Goal: Task Accomplishment & Management: Use online tool/utility

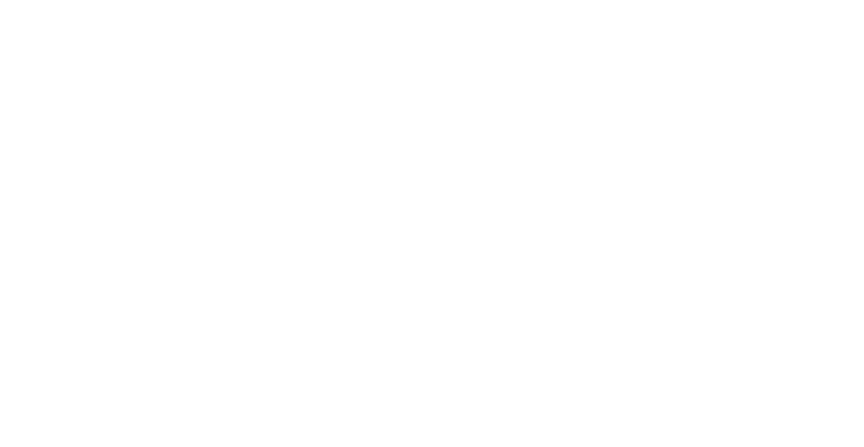
click at [149, 0] on html at bounding box center [432, 0] width 864 height 0
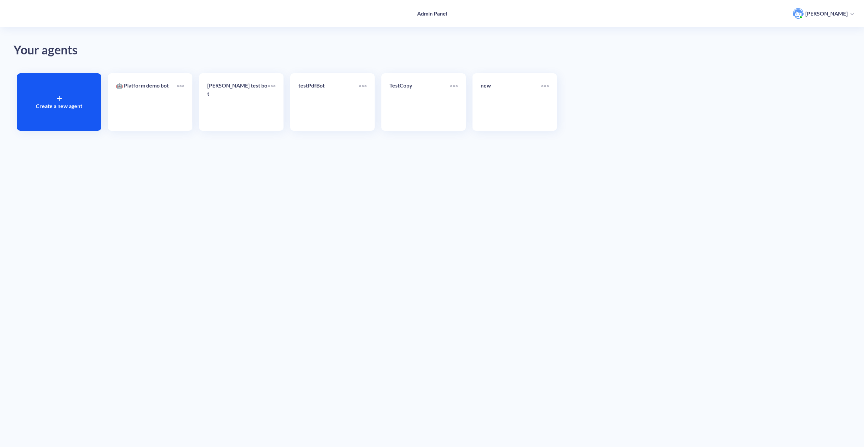
click at [288, 196] on div "Your agents Create a new agent 🤖 Platform demo bot [PERSON_NAME] test bot testP…" at bounding box center [432, 223] width 864 height 447
click at [59, 96] on div at bounding box center [59, 98] width 5 height 8
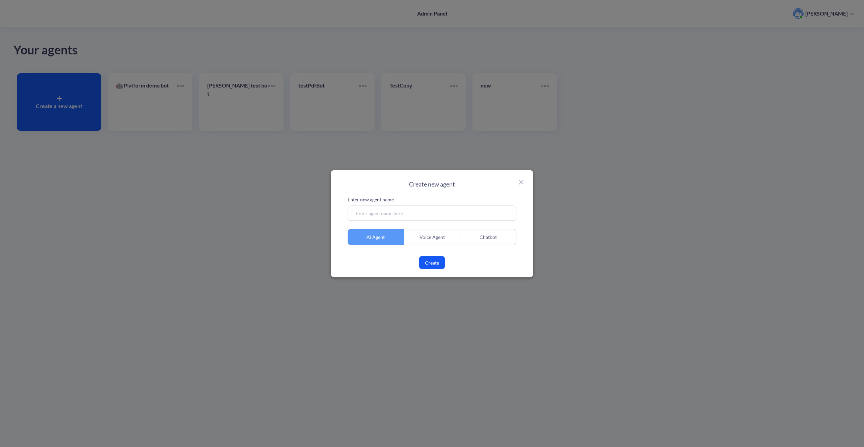
click at [396, 206] on input at bounding box center [432, 212] width 169 height 15
paste input "Nova Poshta"
click at [358, 215] on input "Nova Poshta" at bounding box center [432, 212] width 169 height 15
type input "Nova Poshta"
click at [487, 242] on div "Chatbot" at bounding box center [488, 237] width 56 height 16
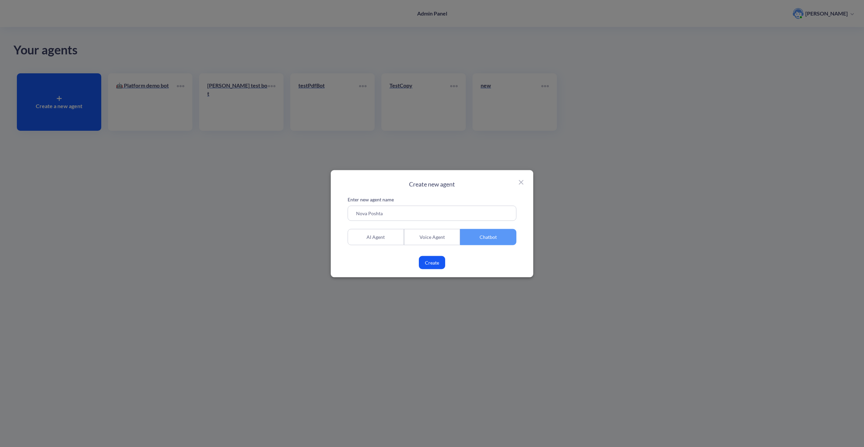
click at [434, 265] on button "Create" at bounding box center [432, 262] width 26 height 13
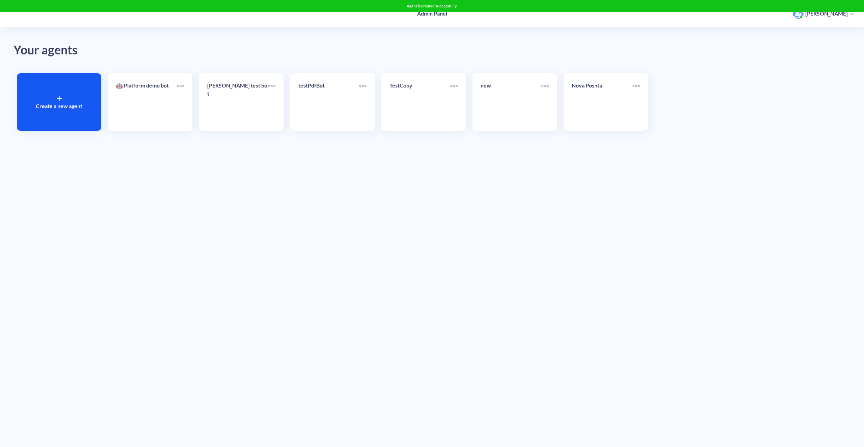
click at [585, 94] on div "Nova Poshta" at bounding box center [602, 88] width 61 height 14
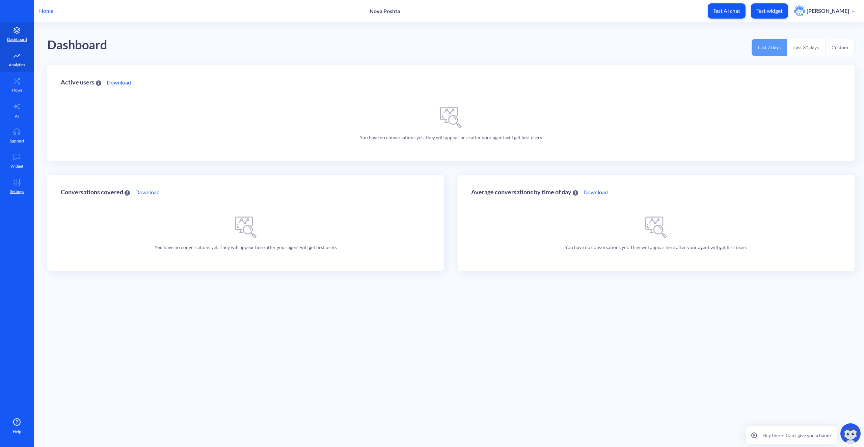
click at [14, 56] on icon at bounding box center [17, 55] width 14 height 7
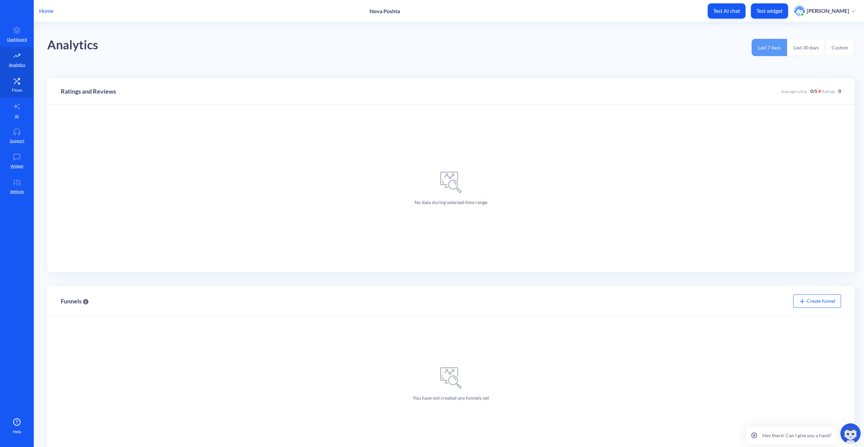
click at [9, 83] on link "Flows" at bounding box center [17, 84] width 34 height 25
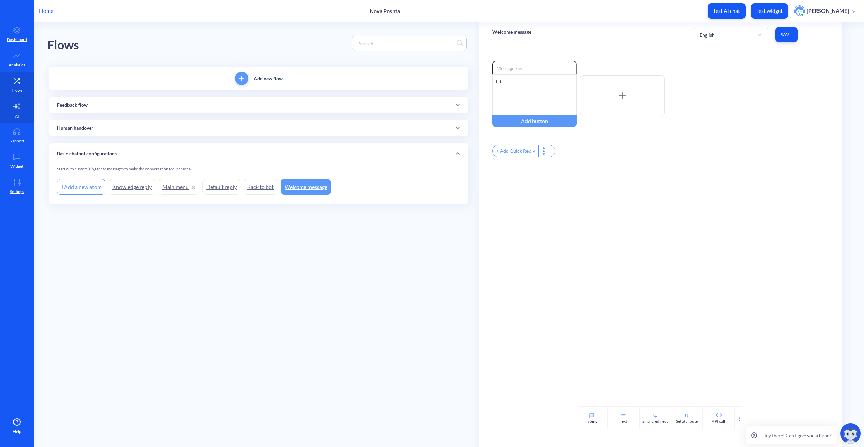
click at [16, 110] on link "AI" at bounding box center [17, 110] width 34 height 25
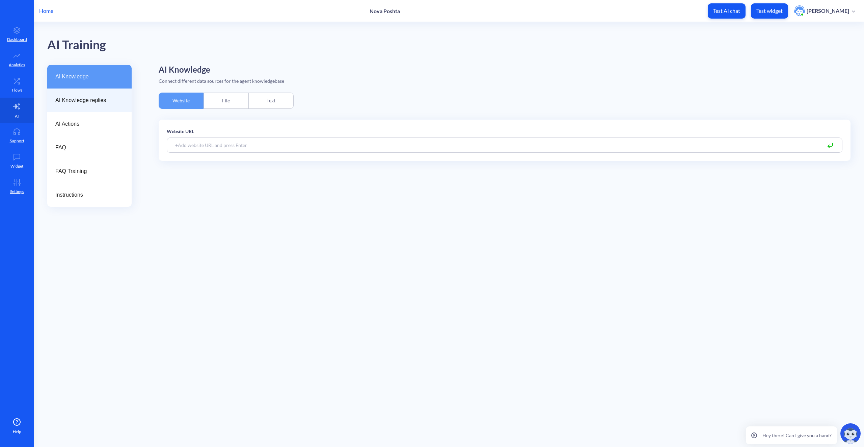
click at [100, 103] on span "AI Knowledge replies" at bounding box center [86, 100] width 63 height 8
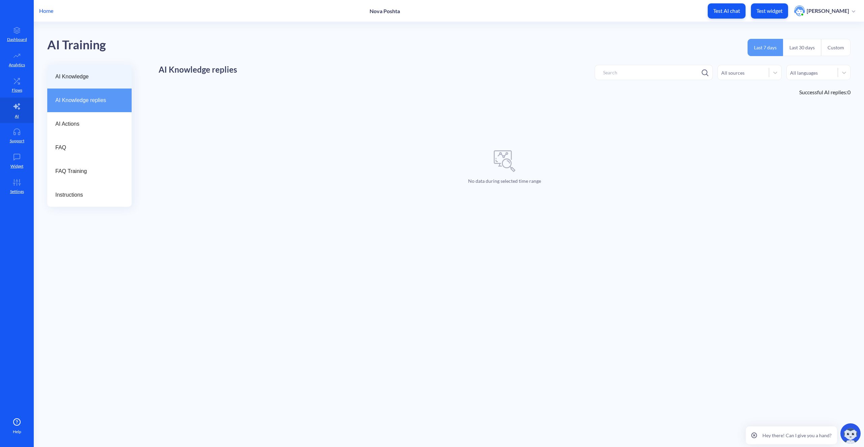
click at [98, 74] on span "AI Knowledge" at bounding box center [86, 77] width 63 height 8
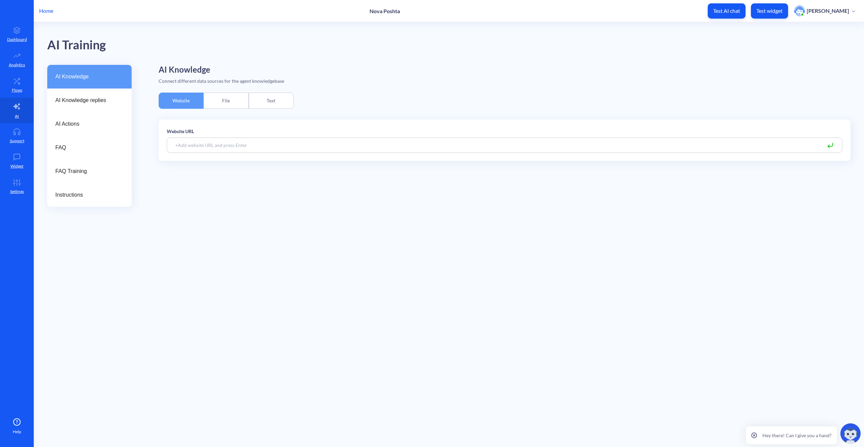
click at [231, 146] on input at bounding box center [505, 144] width 676 height 15
paste input "https://novaposhta.ua/"
type input "https://novaposhta.ua/"
click at [218, 179] on div "AI Knowledge Connect different data sources for the agent knowledgebase Website…" at bounding box center [505, 136] width 692 height 142
click at [232, 145] on input "https://novaposhta.ua/" at bounding box center [505, 144] width 676 height 15
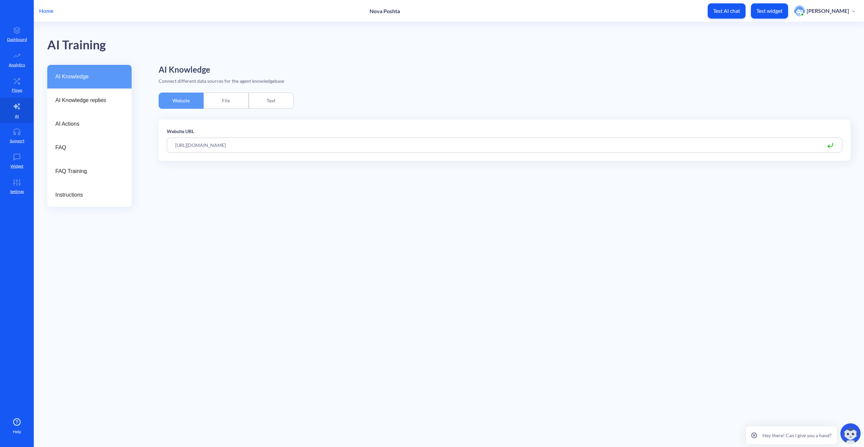
click at [832, 145] on icon at bounding box center [831, 145] width 8 height 8
click at [830, 146] on icon at bounding box center [831, 145] width 8 height 8
click at [309, 148] on input "https://novaposhta.ua/" at bounding box center [505, 144] width 676 height 15
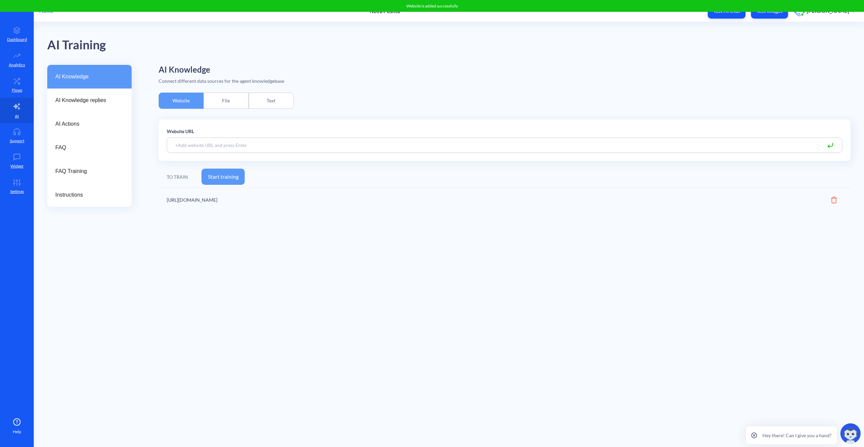
click at [278, 233] on main "AI Training AI Knowledge AI Knowledge replies AI Actions FAQ FAQ Training Instr…" at bounding box center [449, 234] width 831 height 425
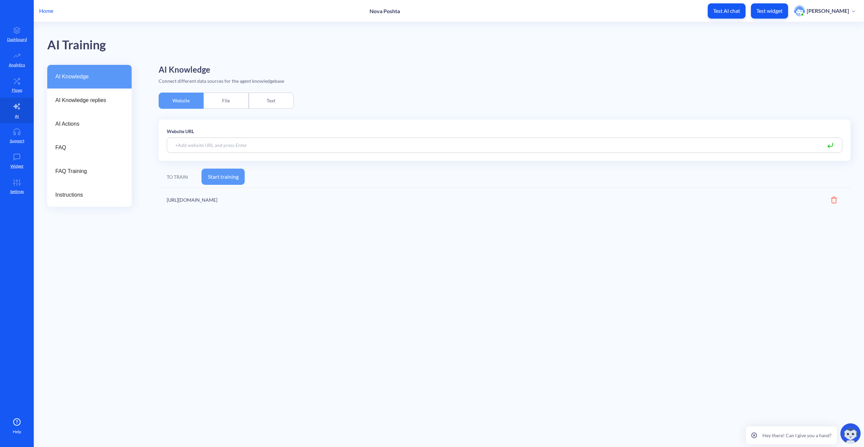
click at [230, 178] on button "Start training" at bounding box center [223, 176] width 43 height 16
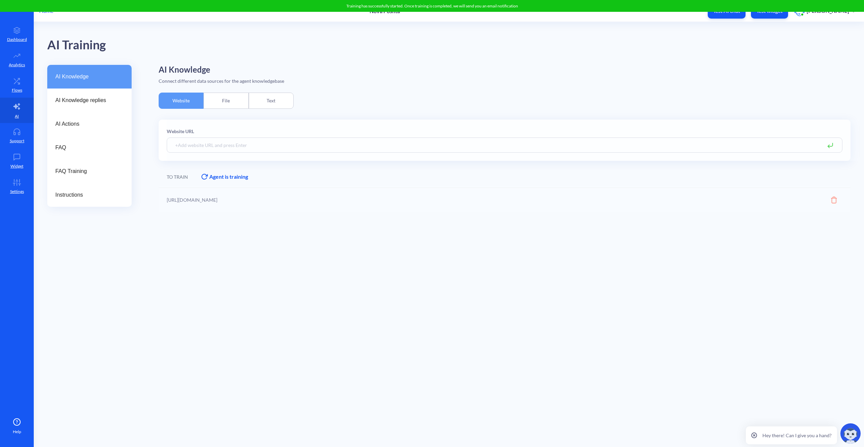
click at [212, 261] on main "AI Training AI Knowledge AI Knowledge replies AI Actions FAQ FAQ Training Instr…" at bounding box center [449, 234] width 831 height 425
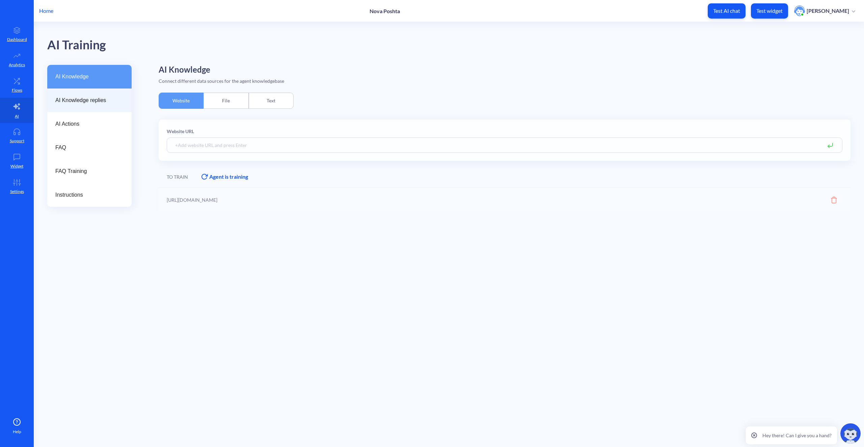
click at [108, 102] on span "AI Knowledge replies" at bounding box center [86, 100] width 63 height 8
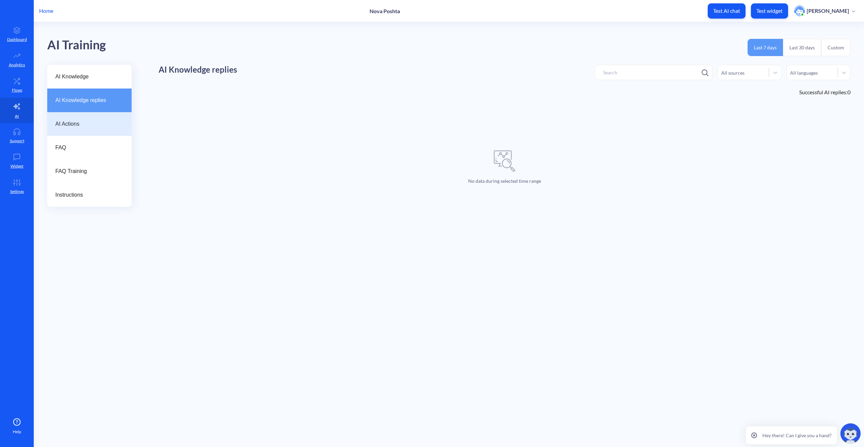
click at [99, 126] on span "AI Actions" at bounding box center [86, 124] width 63 height 8
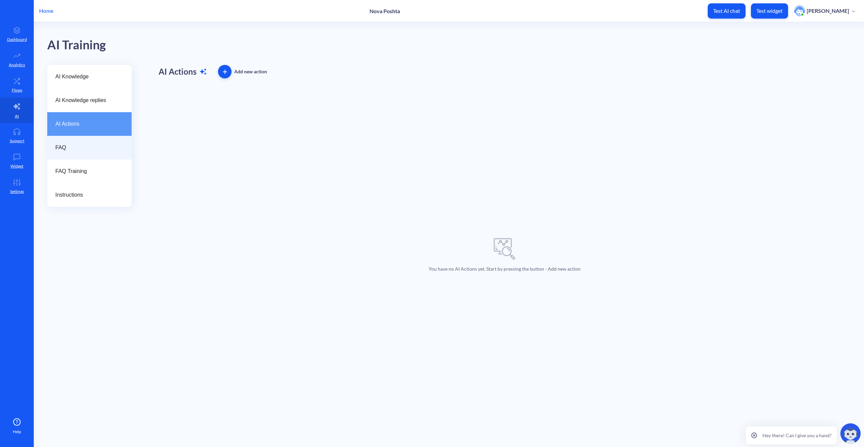
click at [82, 149] on span "FAQ" at bounding box center [86, 147] width 63 height 8
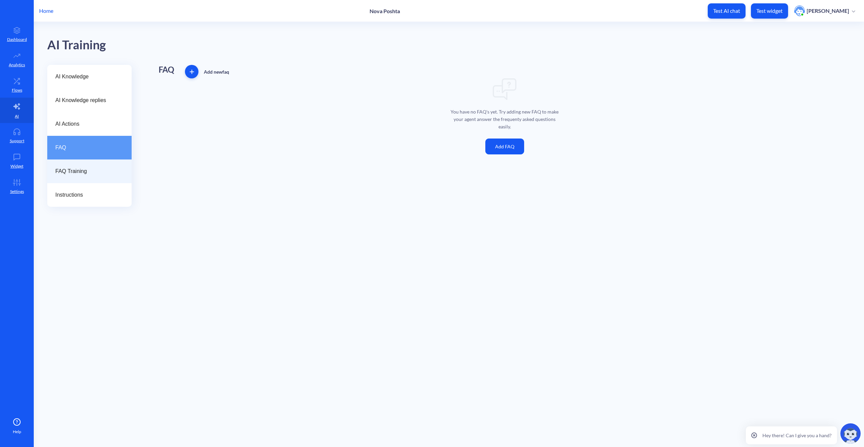
click at [81, 173] on span "FAQ Training" at bounding box center [86, 171] width 63 height 8
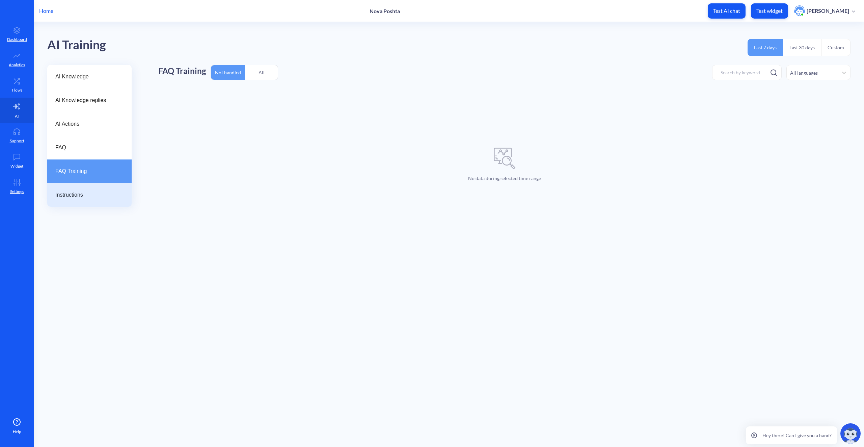
click at [82, 192] on span "Instructions" at bounding box center [86, 195] width 63 height 8
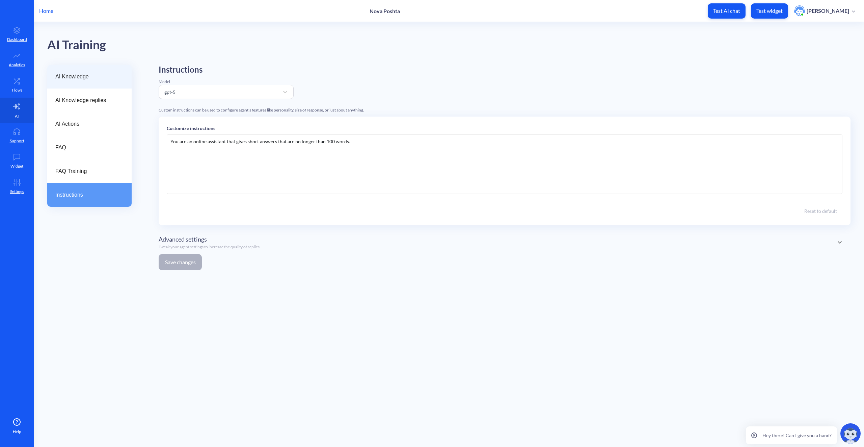
click at [93, 81] on div "AI Knowledge" at bounding box center [89, 77] width 84 height 24
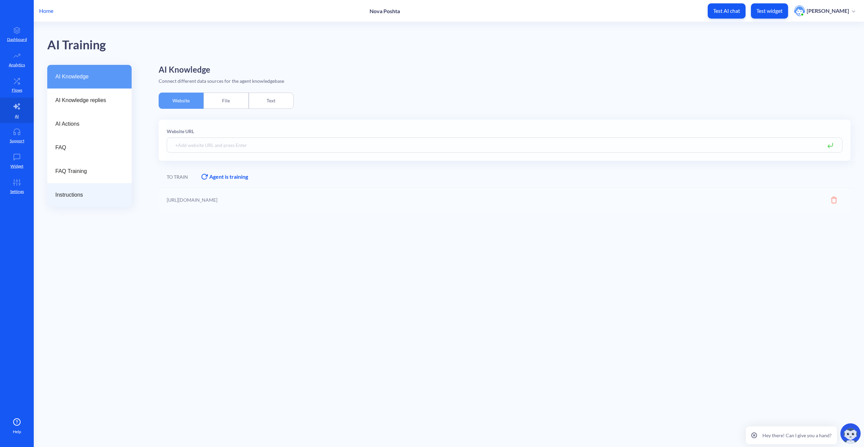
click at [79, 193] on span "Instructions" at bounding box center [86, 195] width 63 height 8
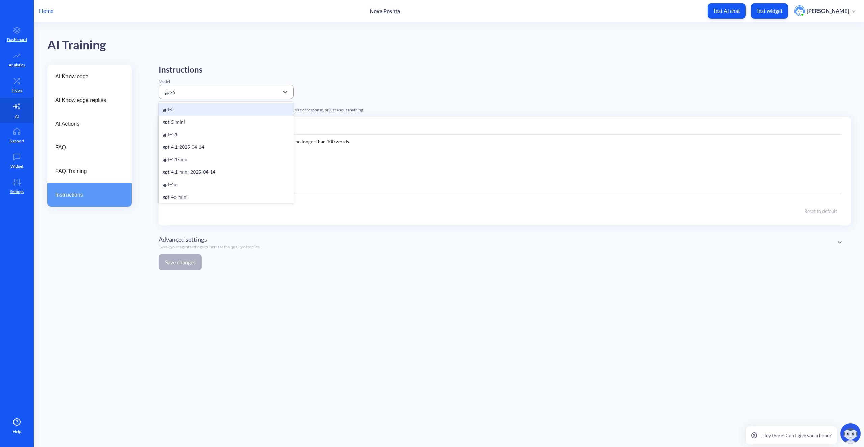
click at [195, 86] on div "gpt-5" at bounding box center [220, 92] width 118 height 12
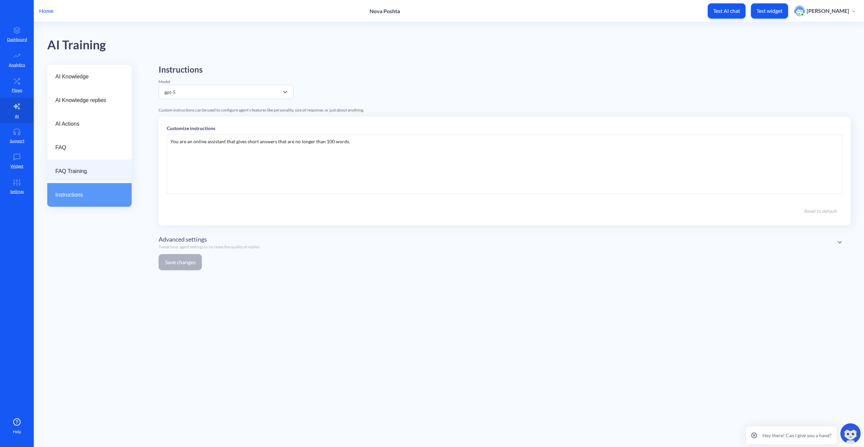
click at [100, 174] on span "FAQ Training" at bounding box center [86, 171] width 63 height 8
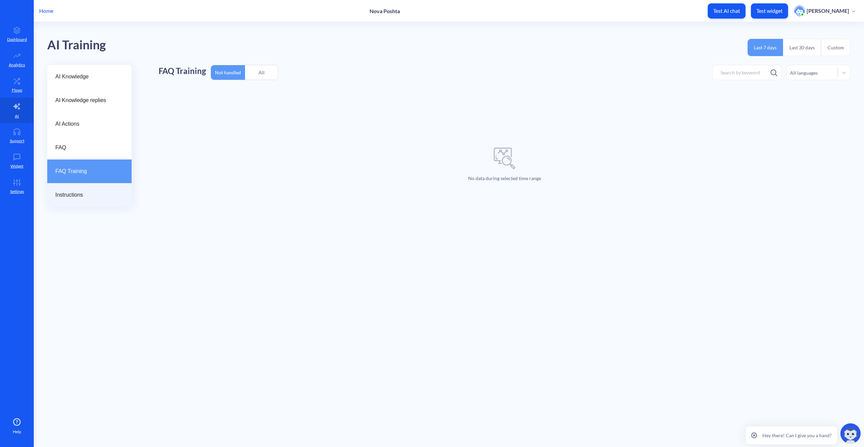
click at [97, 196] on span "Instructions" at bounding box center [86, 195] width 63 height 8
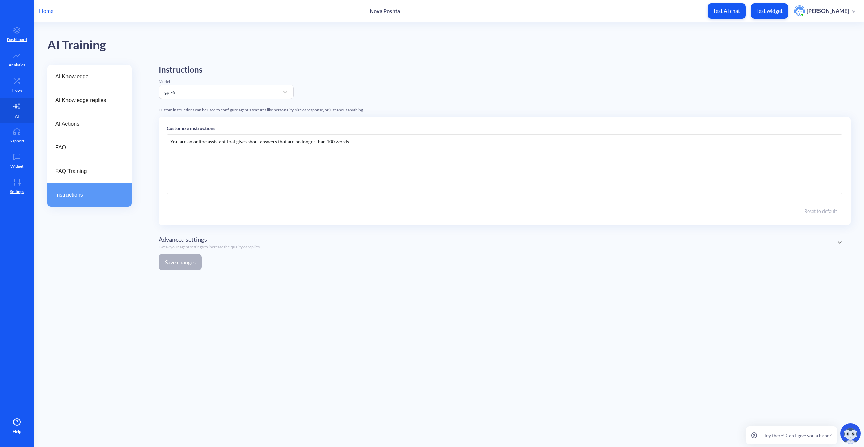
click at [287, 160] on div "You are an online assistant that gives short answers that are no longer than 10…" at bounding box center [505, 163] width 676 height 59
drag, startPoint x: 371, startPoint y: 144, endPoint x: 367, endPoint y: 145, distance: 4.1
click at [367, 145] on div "You are an online assistant that gives short answers that are no longer than 10…" at bounding box center [505, 163] width 676 height 59
drag, startPoint x: 225, startPoint y: 142, endPoint x: 169, endPoint y: 142, distance: 55.4
click at [169, 142] on div "You are an online assistant that gives short answers that are no longer than 10…" at bounding box center [505, 163] width 676 height 59
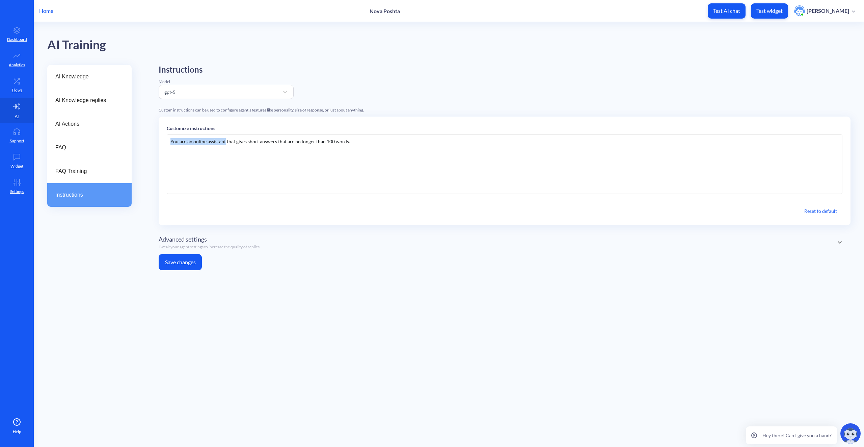
copy div "You are an online assistant"
click at [182, 155] on div "You are an online assistant that gives short answers that are no longer than 10…" at bounding box center [505, 163] width 676 height 59
drag, startPoint x: 235, startPoint y: 142, endPoint x: 373, endPoint y: 136, distance: 137.9
click at [373, 136] on div "You are an online assistant that gives short answers that are no longer than 10…" at bounding box center [505, 163] width 676 height 59
copy div "gives short answers that are no longer than 100 words."
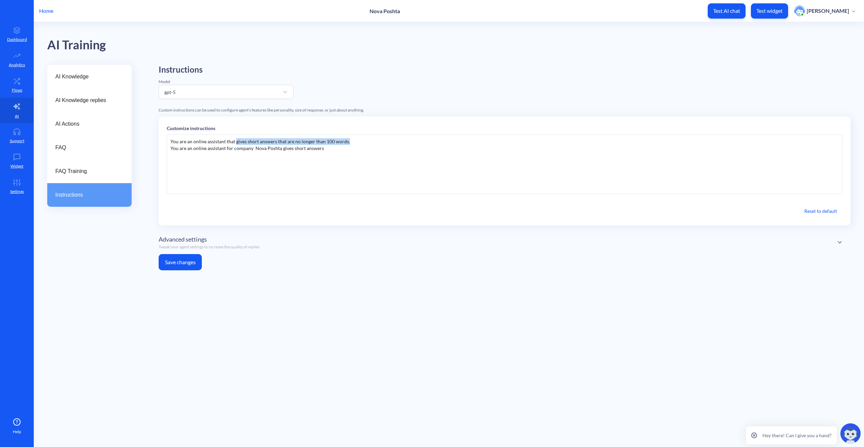
drag, startPoint x: 333, startPoint y: 149, endPoint x: 280, endPoint y: 148, distance: 53.4
click at [280, 148] on div "You are an online assistant that gives short answers that are no longer than 10…" at bounding box center [505, 163] width 676 height 59
drag, startPoint x: 361, startPoint y: 142, endPoint x: 98, endPoint y: 137, distance: 262.7
click at [98, 140] on div "AI Knowledge AI Knowledge replies AI Actions FAQ FAQ Training Instructions Inst…" at bounding box center [455, 170] width 817 height 211
click at [254, 143] on div "You are an online assistant for company Nova Poshtagives short answers that are…" at bounding box center [505, 163] width 676 height 59
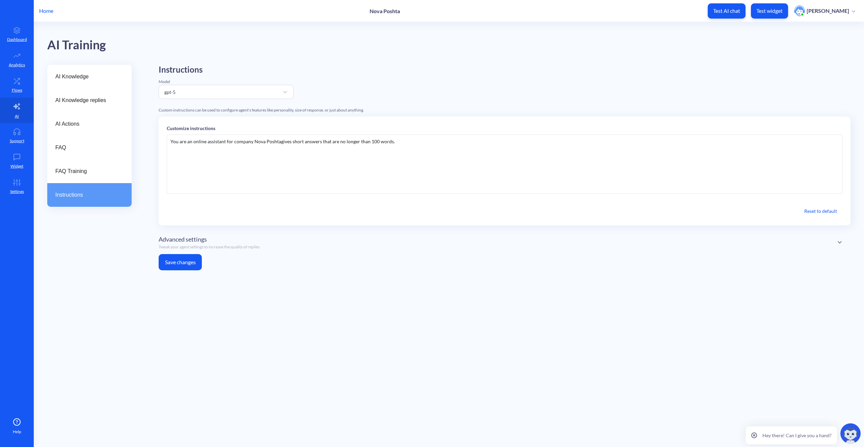
click at [188, 264] on button "Save changes" at bounding box center [180, 262] width 43 height 16
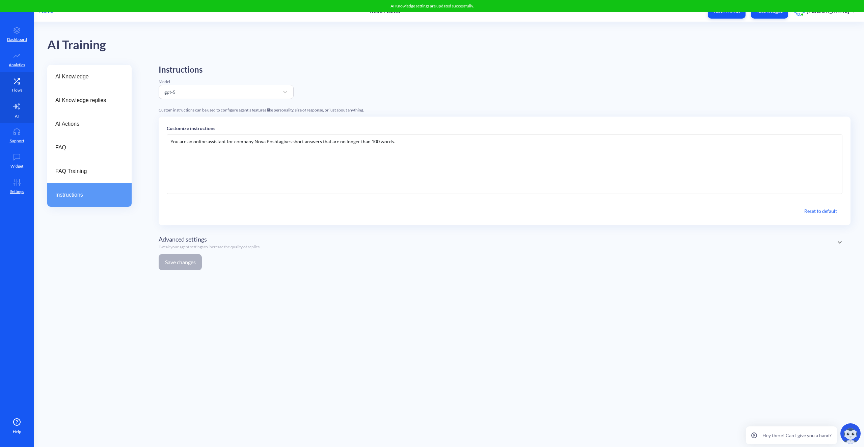
click at [15, 88] on p "Flows" at bounding box center [17, 90] width 10 height 6
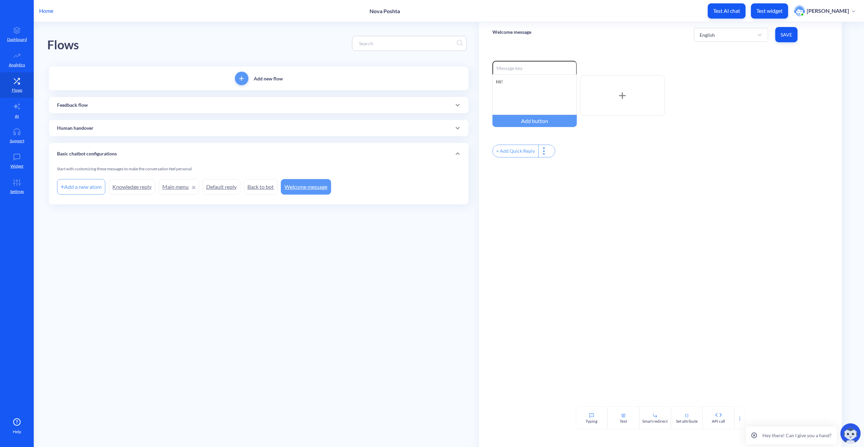
click at [640, 238] on div "Enable reactions Hi! Add button + Add Quick Reply" at bounding box center [660, 226] width 363 height 359
click at [144, 397] on main "Flows Add new flow Feedback flow Add a new atom Feedback Score (Start) Feedback…" at bounding box center [449, 234] width 831 height 425
click at [20, 56] on icon at bounding box center [17, 55] width 14 height 7
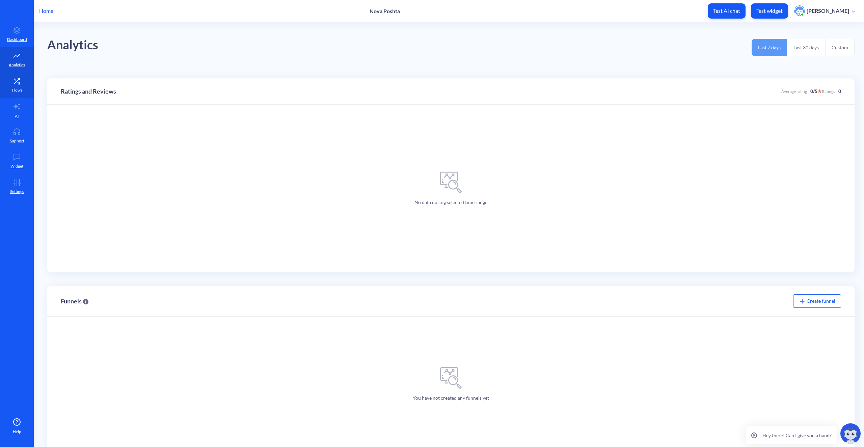
click at [14, 77] on link "Flows" at bounding box center [17, 84] width 34 height 25
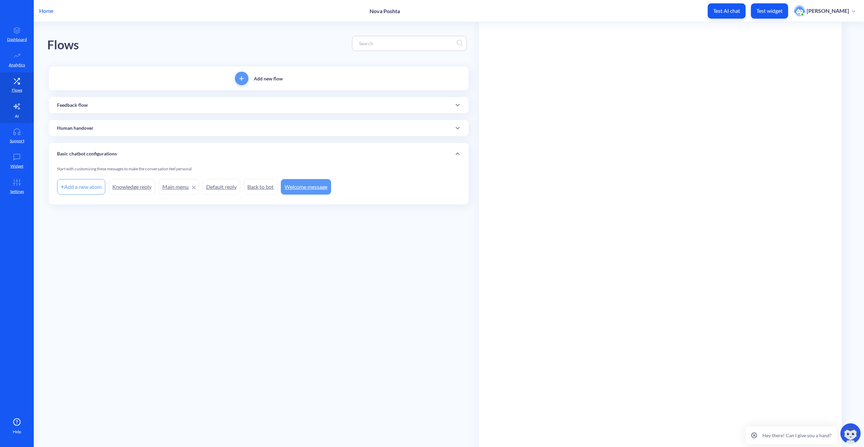
click at [21, 114] on link "AI" at bounding box center [17, 110] width 34 height 25
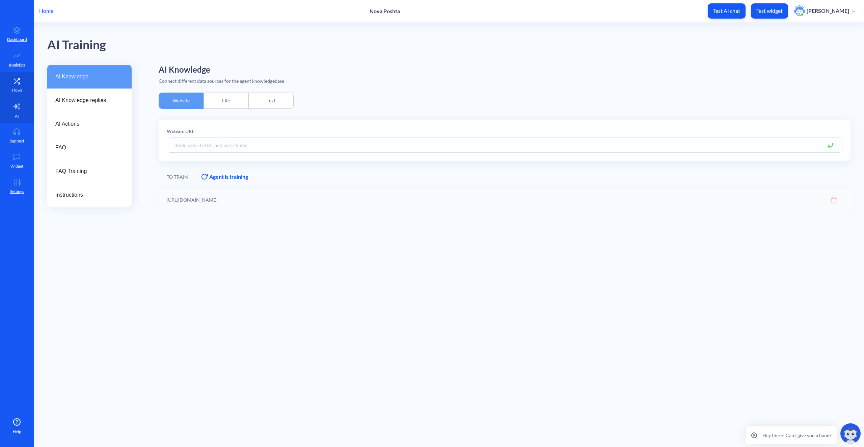
click at [16, 86] on link "Flows" at bounding box center [17, 84] width 34 height 25
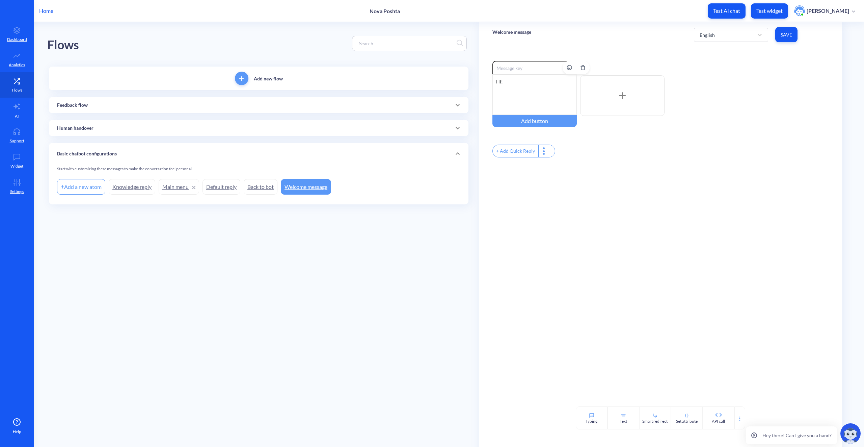
click at [537, 86] on div "Hi!" at bounding box center [535, 94] width 84 height 41
click at [488, 212] on div "Enable reactions Hi! Add button + Add Quick Reply" at bounding box center [660, 226] width 363 height 359
click at [619, 90] on div at bounding box center [622, 95] width 84 height 41
click at [621, 90] on div at bounding box center [622, 95] width 84 height 41
click at [660, 111] on icon at bounding box center [659, 110] width 5 height 5
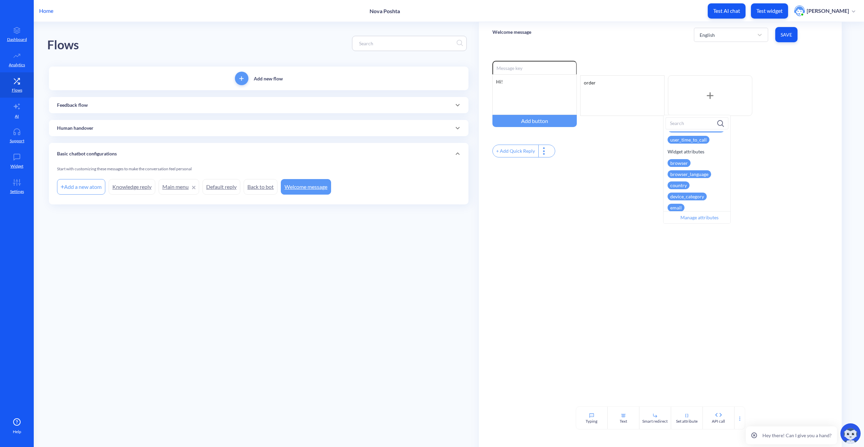
scroll to position [275, 0]
click at [748, 184] on div "Enable reactions Hi! Add button order + Add Quick Reply" at bounding box center [660, 226] width 363 height 359
click at [609, 100] on div "order" at bounding box center [622, 95] width 84 height 41
click at [525, 155] on div "+ Add Quick Reply" at bounding box center [516, 151] width 46 height 12
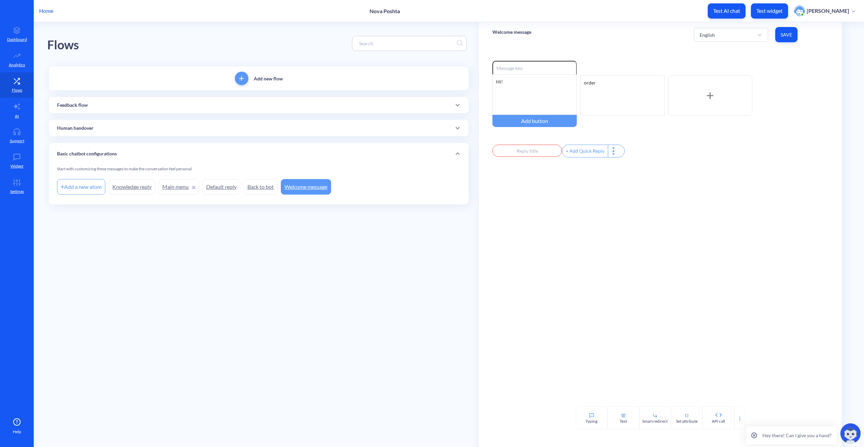
click at [617, 176] on div "Enable reactions Hi! Add button order + Add Quick Reply" at bounding box center [660, 226] width 363 height 359
click at [613, 95] on div "order" at bounding box center [622, 95] width 84 height 41
drag, startPoint x: 612, startPoint y: 88, endPoint x: 599, endPoint y: 84, distance: 14.2
click at [599, 84] on div "order" at bounding box center [622, 95] width 84 height 41
drag, startPoint x: 607, startPoint y: 110, endPoint x: 607, endPoint y: 114, distance: 4.1
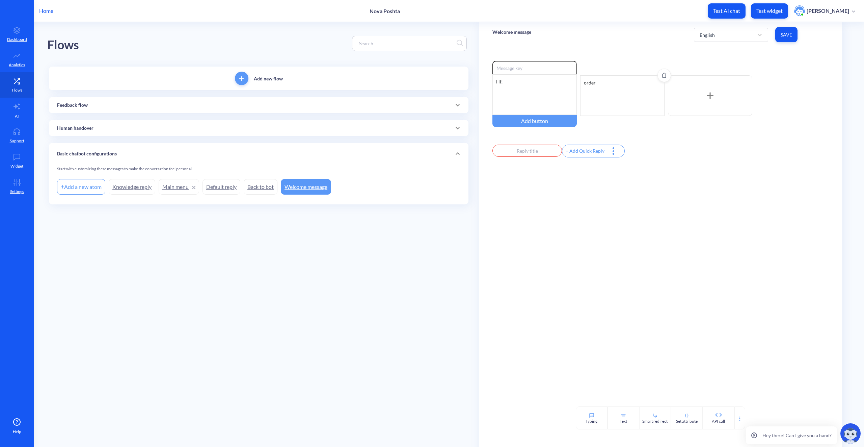
click at [607, 110] on div "order" at bounding box center [622, 95] width 84 height 41
click at [638, 154] on div "+ Add Quick Reply" at bounding box center [661, 152] width 336 height 15
click at [622, 95] on div "order" at bounding box center [622, 95] width 84 height 41
click at [570, 68] on icon at bounding box center [569, 67] width 5 height 5
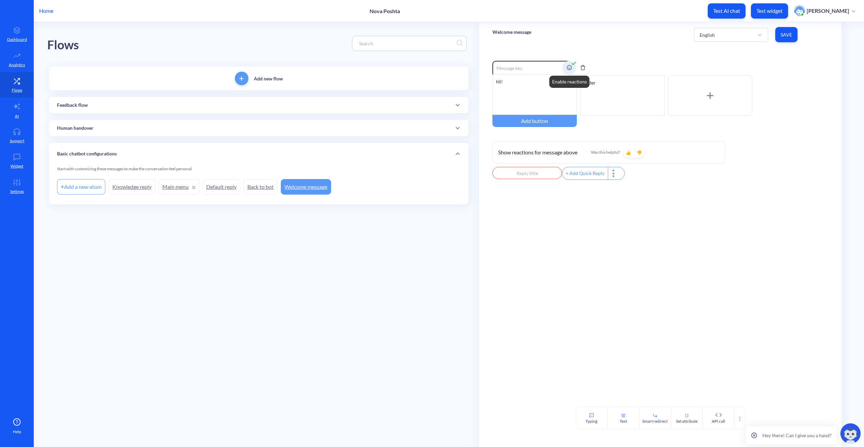
click at [573, 64] on icon at bounding box center [573, 63] width 5 height 5
click at [629, 100] on div "order" at bounding box center [622, 95] width 84 height 41
click at [782, 35] on span "Save" at bounding box center [786, 34] width 11 height 7
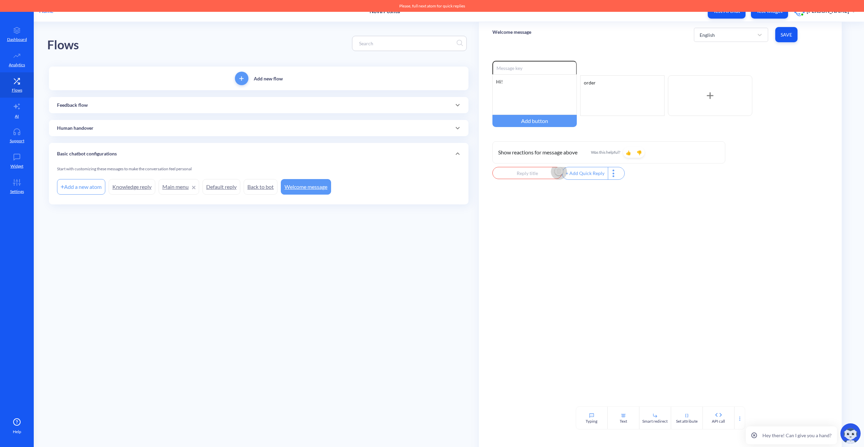
click at [557, 173] on img "Delete" at bounding box center [559, 171] width 10 height 10
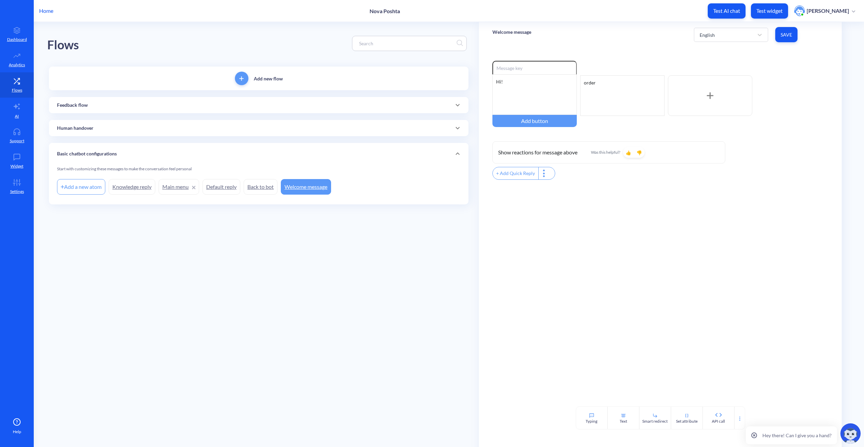
click at [577, 200] on div "Enable reactions Hi! Add button order Show reactions for message above Was this…" at bounding box center [660, 226] width 363 height 359
click at [723, 144] on icon at bounding box center [724, 142] width 3 height 4
click at [787, 34] on span "Save" at bounding box center [786, 34] width 11 height 7
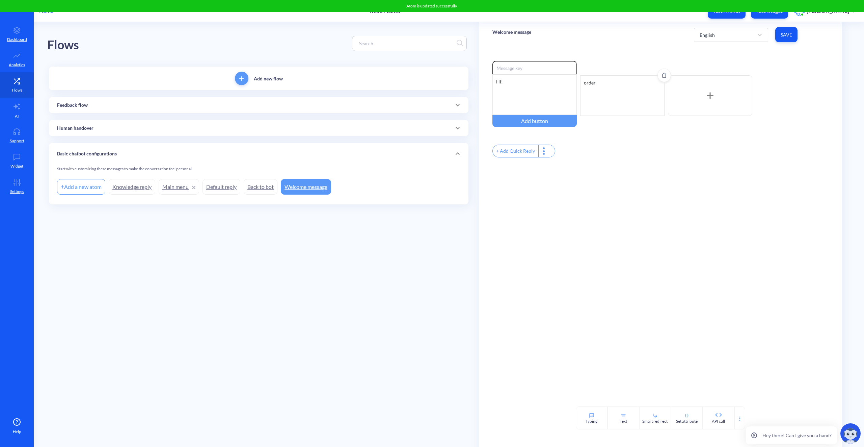
click at [624, 86] on div "order" at bounding box center [622, 95] width 84 height 41
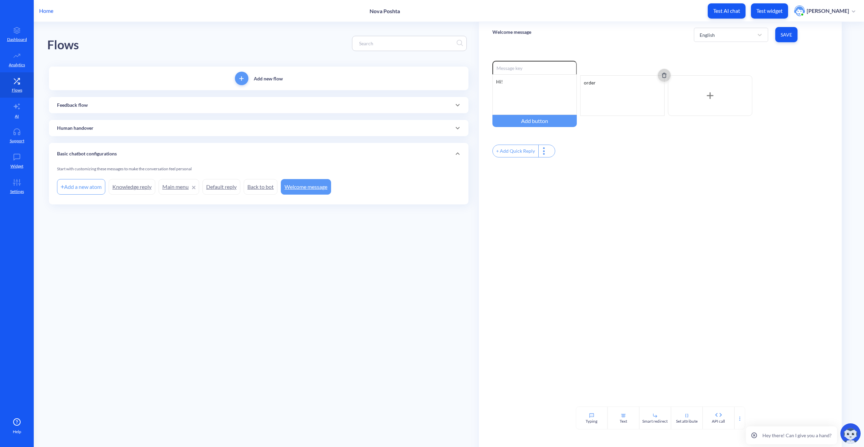
click at [663, 74] on icon "Delete" at bounding box center [664, 75] width 3 height 4
click at [286, 248] on main "Flows Add new flow Feedback flow Add a new atom Feedback Score (Start) Feedback…" at bounding box center [449, 234] width 831 height 425
click at [741, 36] on div "English" at bounding box center [725, 35] width 57 height 12
click at [747, 34] on div "English" at bounding box center [725, 35] width 57 height 12
click at [519, 186] on div "Enable reactions Hi! Add button + Add Quick Reply" at bounding box center [660, 226] width 363 height 359
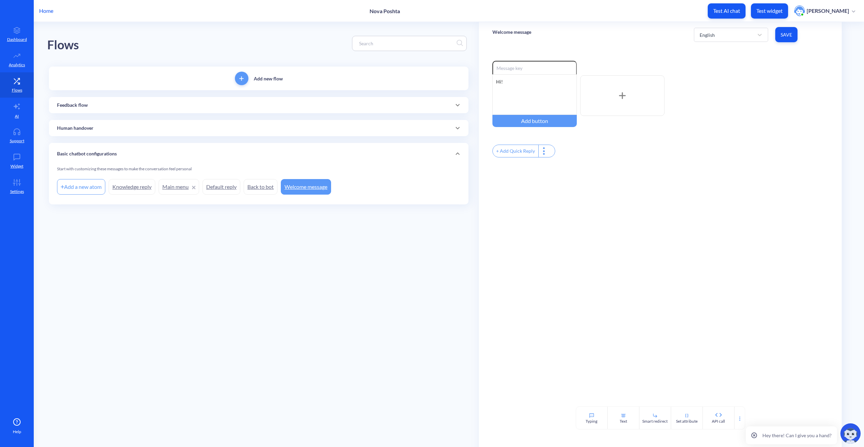
click at [515, 151] on div "+ Add Quick Reply" at bounding box center [516, 151] width 46 height 12
click at [534, 156] on input "text" at bounding box center [528, 151] width 70 height 12
type input "o"
type input "od"
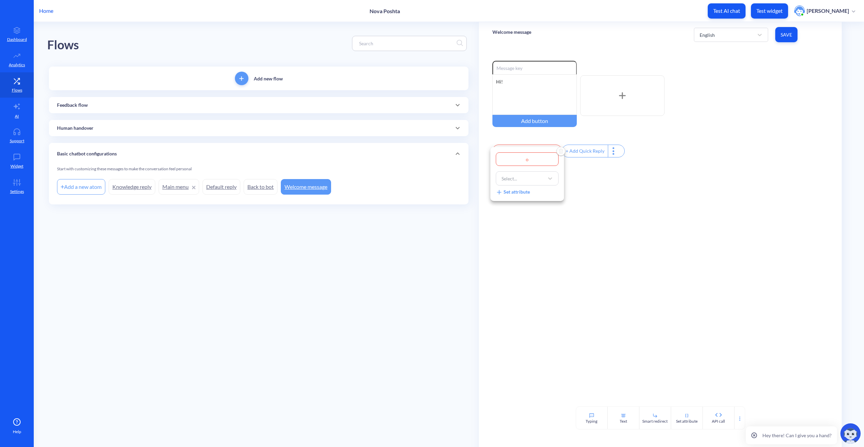
type input "od"
type input "o"
type input "or"
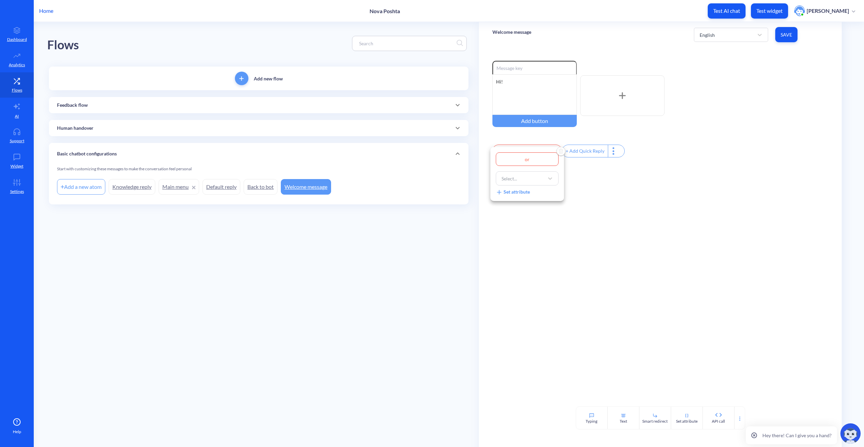
type input "ord"
type input "orde"
type input "order"
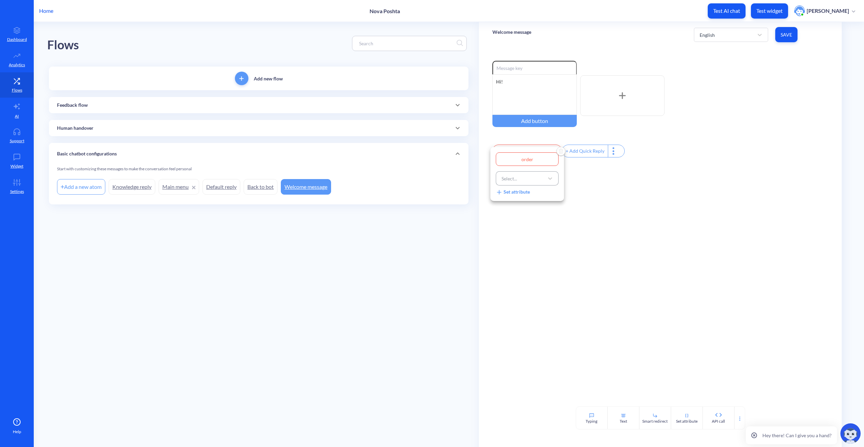
type input "order"
click at [527, 180] on div "Select..." at bounding box center [521, 178] width 46 height 12
click at [527, 234] on div "Main menu" at bounding box center [527, 233] width 63 height 12
click at [503, 191] on div "Set attribute" at bounding box center [513, 191] width 34 height 7
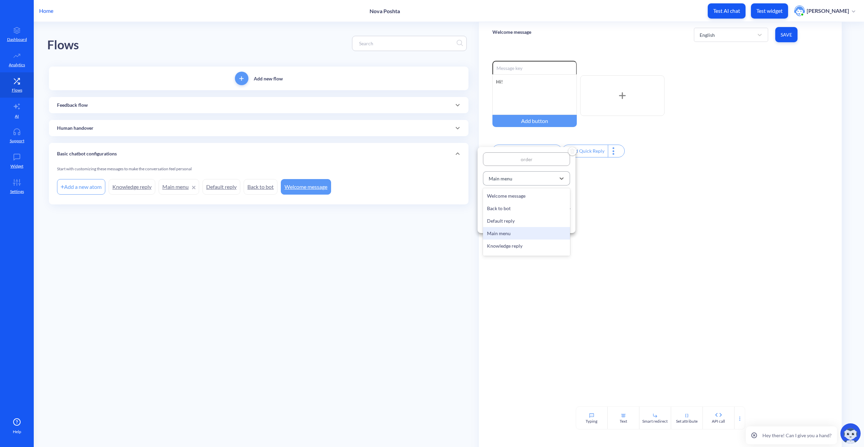
click at [518, 178] on div "Main menu" at bounding box center [521, 178] width 70 height 12
click at [519, 178] on div "Main menu" at bounding box center [521, 178] width 70 height 12
click at [501, 209] on div "Attribute name" at bounding box center [503, 211] width 32 height 7
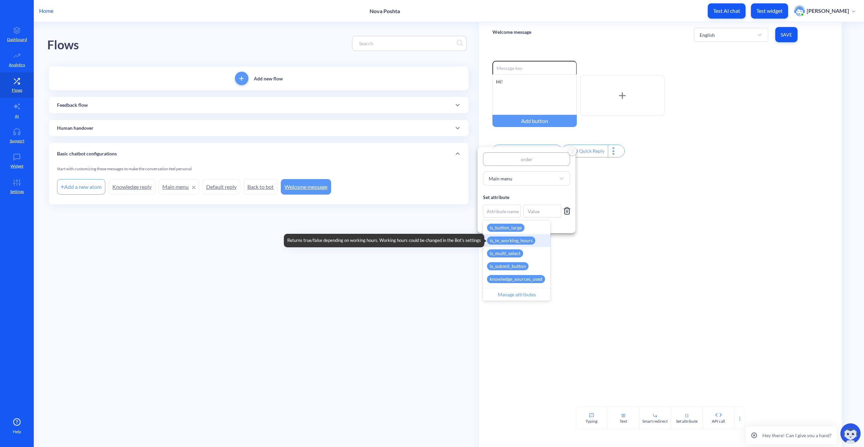
click at [517, 242] on div "is_in_working_hours" at bounding box center [511, 240] width 48 height 8
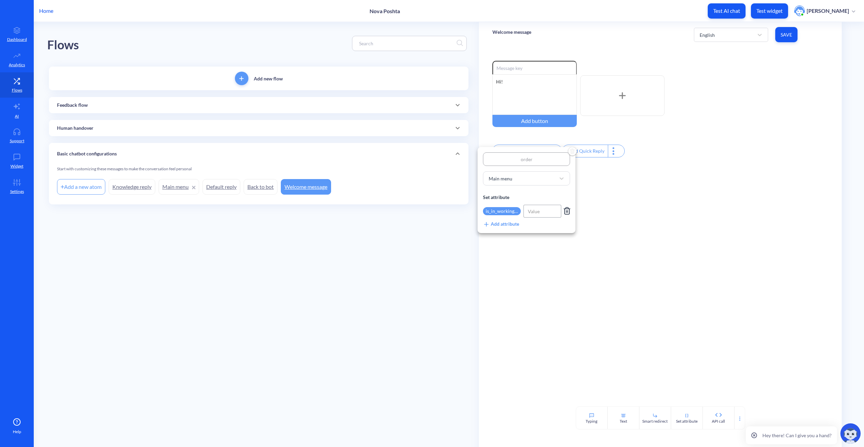
click at [546, 210] on input at bounding box center [543, 211] width 38 height 13
type input "ture"
type input "true"
click at [498, 224] on div "Add attribute" at bounding box center [501, 223] width 36 height 7
click at [546, 173] on div "Main menu" at bounding box center [521, 178] width 70 height 12
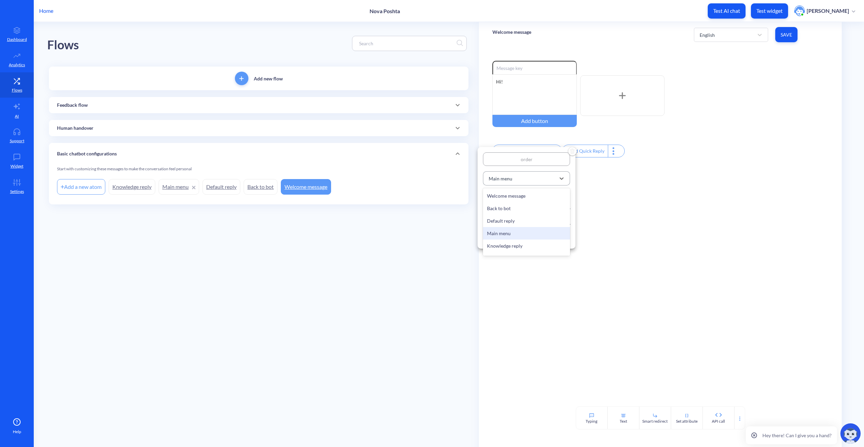
click at [545, 175] on div "Main menu" at bounding box center [521, 178] width 70 height 12
click at [609, 177] on div at bounding box center [432, 223] width 864 height 447
click at [525, 153] on input "order" at bounding box center [528, 151] width 70 height 12
click at [602, 187] on div at bounding box center [432, 223] width 864 height 447
click at [548, 174] on div "Enable reactions Hi! Add button order Main menu + Add Quick Reply" at bounding box center [660, 226] width 363 height 359
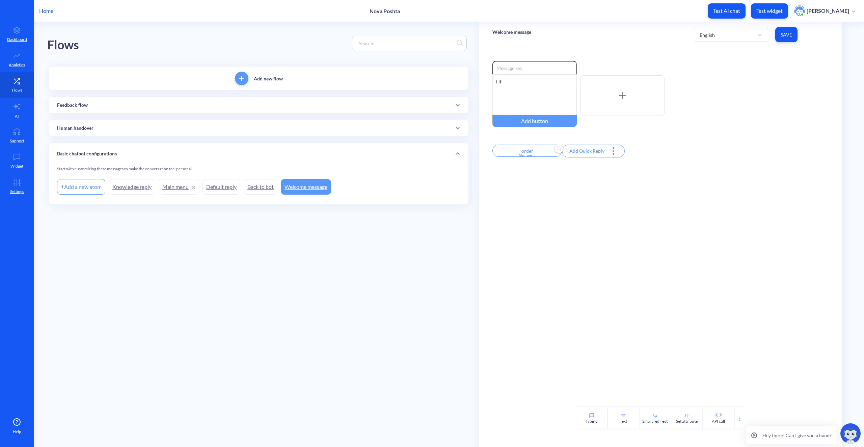
click at [608, 151] on div at bounding box center [614, 151] width 12 height 12
click at [603, 182] on div "Location" at bounding box center [603, 187] width 42 height 18
click at [613, 153] on div at bounding box center [432, 223] width 864 height 447
click at [557, 152] on img "Delete" at bounding box center [559, 149] width 10 height 10
type input "location"
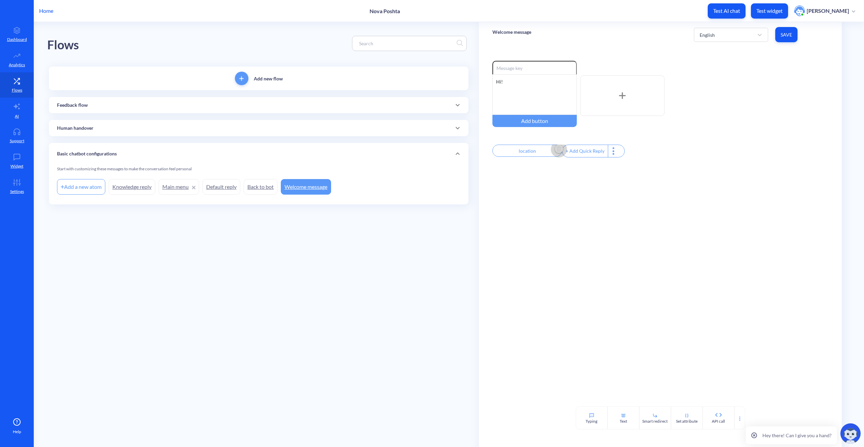
click at [557, 152] on img "Delete" at bounding box center [559, 149] width 10 height 10
click at [238, 78] on span "add" at bounding box center [242, 78] width 14 height 4
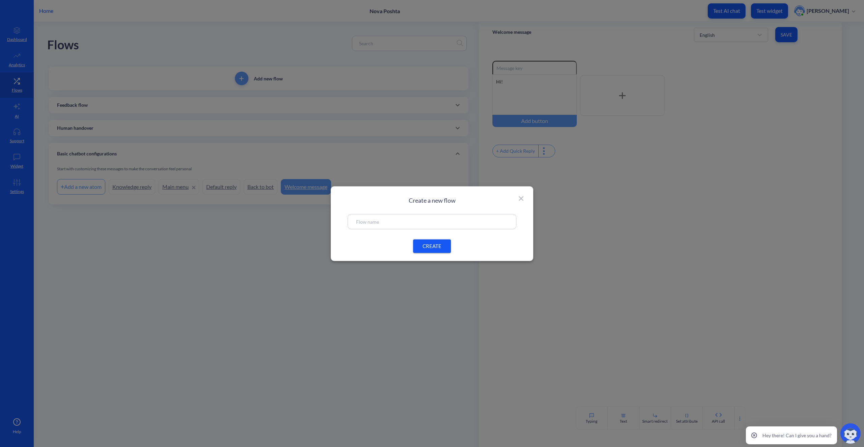
click at [412, 224] on input "text" at bounding box center [432, 221] width 152 height 8
type input "order"
click at [441, 250] on button "CREATE" at bounding box center [432, 246] width 38 height 14
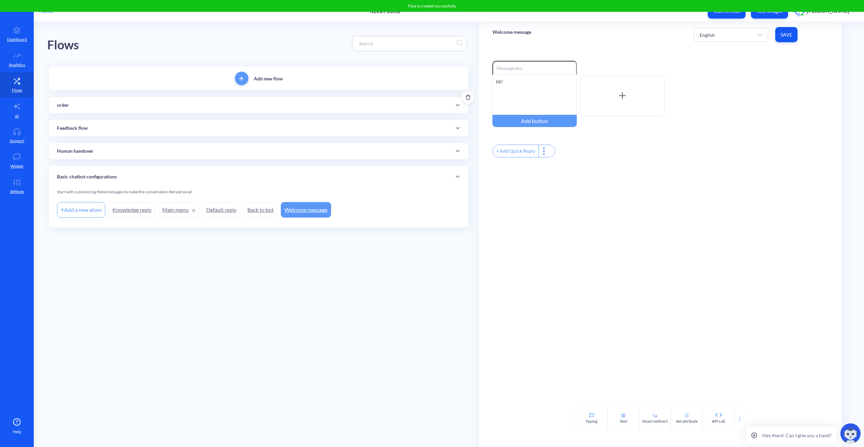
click at [73, 106] on div "order" at bounding box center [258, 105] width 403 height 7
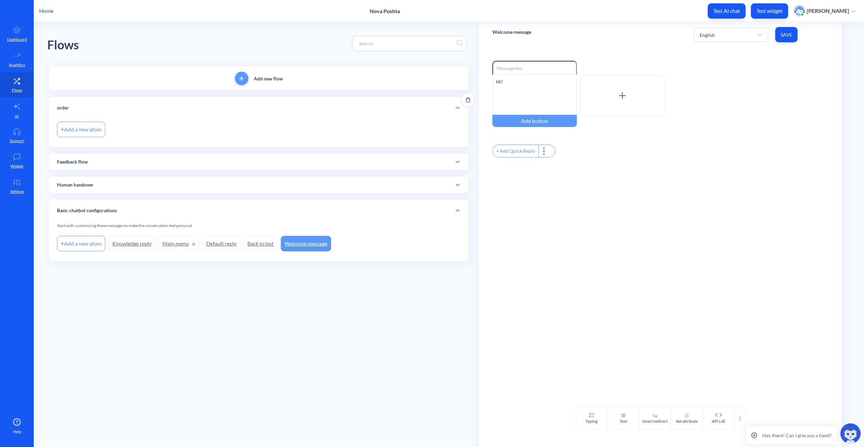
click at [93, 130] on div "Add a new atom" at bounding box center [81, 130] width 48 height 16
click at [799, 101] on div "Enable reactions Hi! Add button" at bounding box center [661, 96] width 336 height 70
click at [76, 130] on div "Add a new atom" at bounding box center [81, 130] width 48 height 16
click at [80, 129] on div "Add a new atom" at bounding box center [81, 130] width 48 height 16
type input "order"
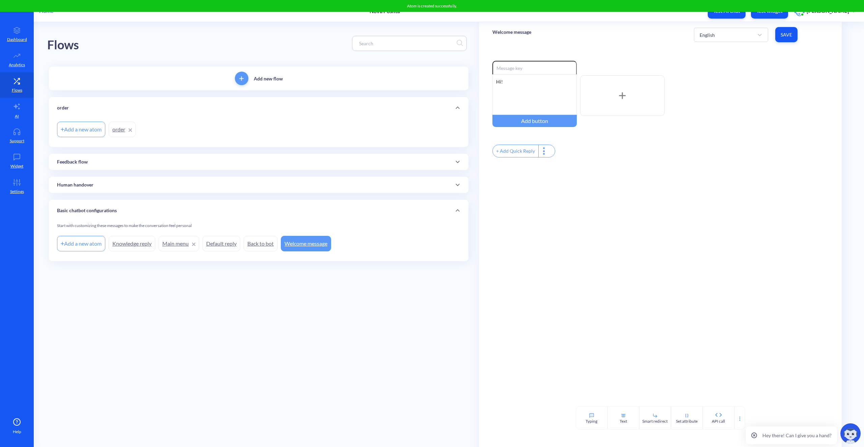
click at [120, 132] on link "order" at bounding box center [122, 130] width 27 height 16
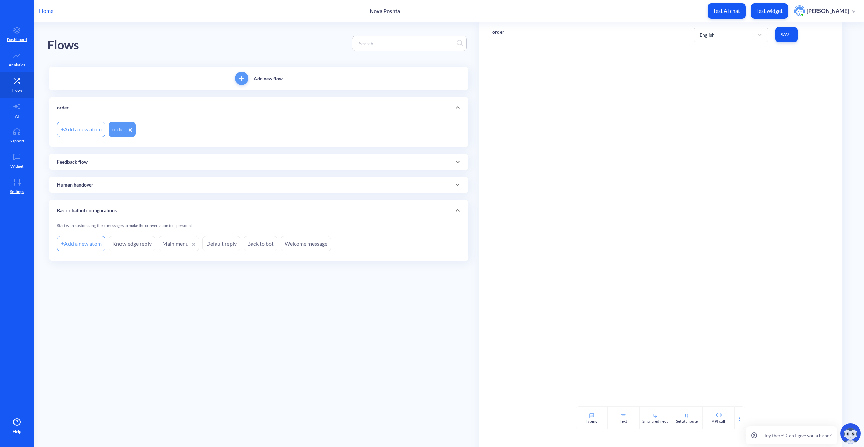
click at [120, 128] on link "order" at bounding box center [122, 130] width 27 height 16
click at [550, 50] on div at bounding box center [660, 226] width 363 height 359
click at [738, 418] on icon at bounding box center [739, 418] width 5 height 5
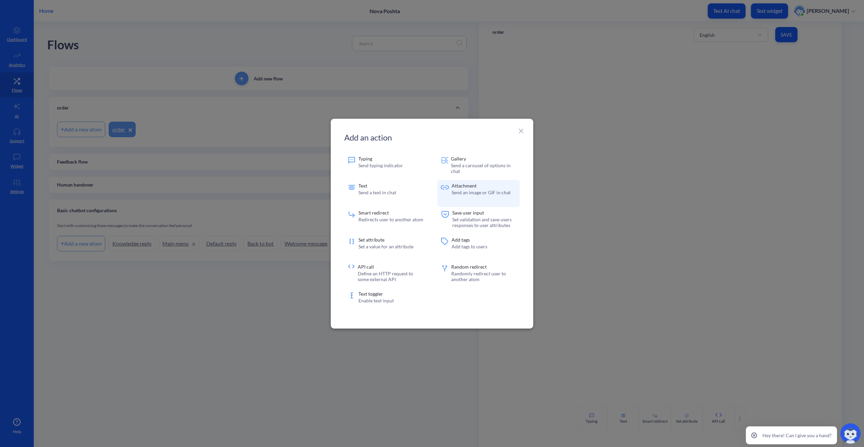
click at [463, 189] on p "Send an image or GIF in chat" at bounding box center [481, 192] width 59 height 6
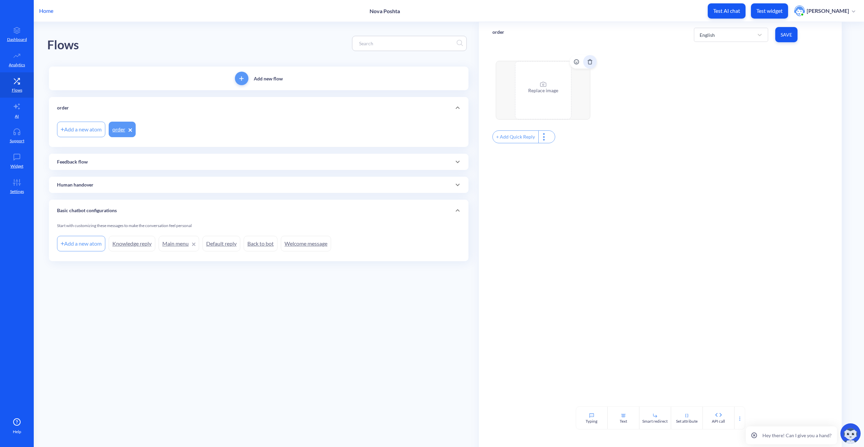
click at [590, 59] on icon "Delete" at bounding box center [589, 61] width 5 height 5
click at [660, 415] on div "Smart redirect" at bounding box center [655, 417] width 32 height 23
drag, startPoint x: 553, startPoint y: 114, endPoint x: 554, endPoint y: 109, distance: 5.1
click at [553, 112] on div "Select..." at bounding box center [654, 109] width 302 height 12
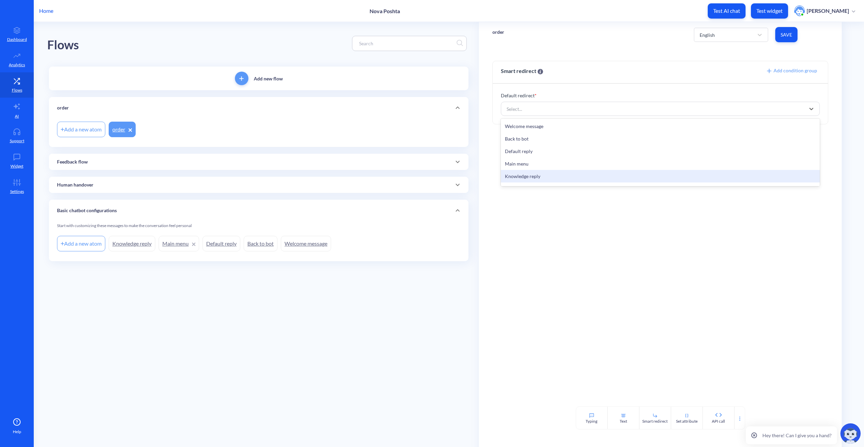
click at [673, 363] on div "Smart redirect Add condition group Default redirect * option Knowledge reply fo…" at bounding box center [660, 226] width 363 height 359
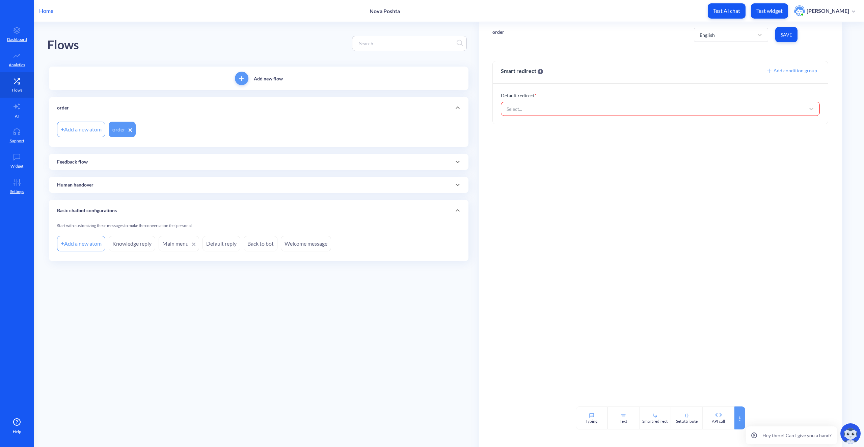
click at [736, 414] on div at bounding box center [740, 417] width 11 height 23
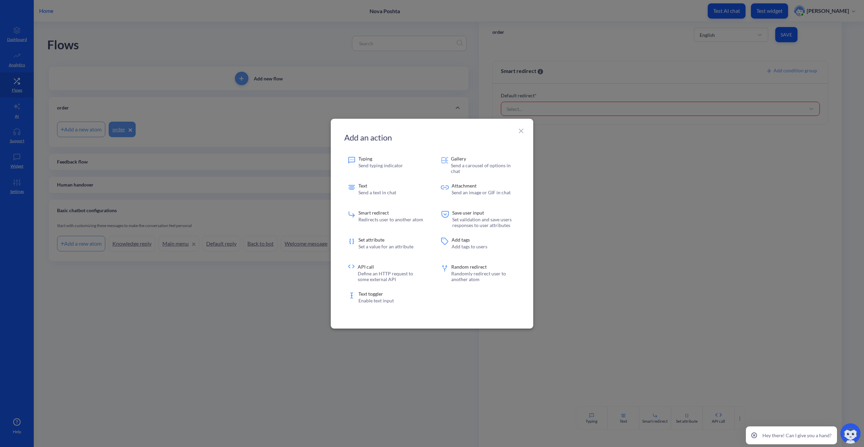
click at [522, 130] on icon at bounding box center [521, 130] width 5 height 5
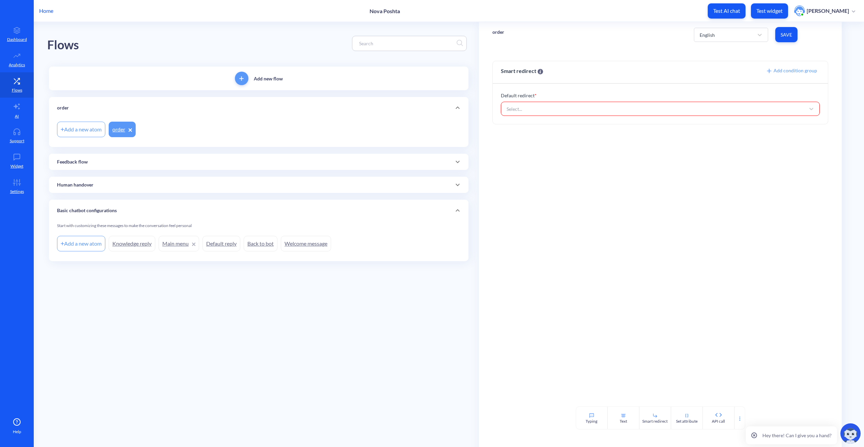
click at [17, 86] on link "Flows" at bounding box center [17, 84] width 34 height 25
click at [97, 165] on div "Feedback flow" at bounding box center [258, 161] width 403 height 7
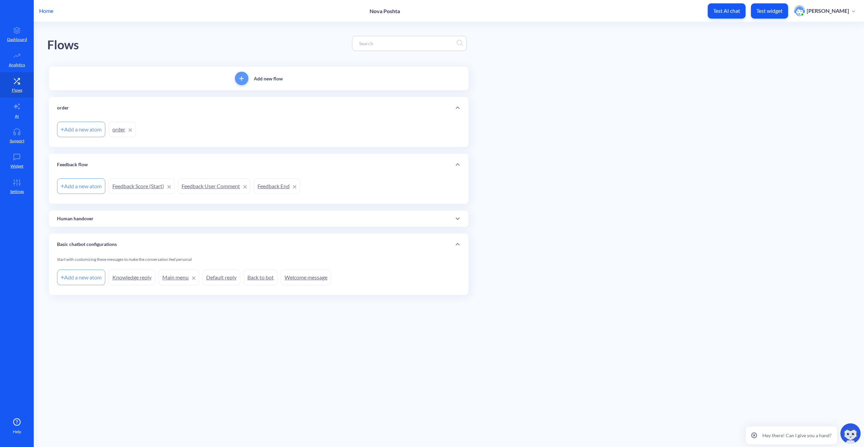
click at [113, 220] on div "Human handover" at bounding box center [258, 218] width 403 height 7
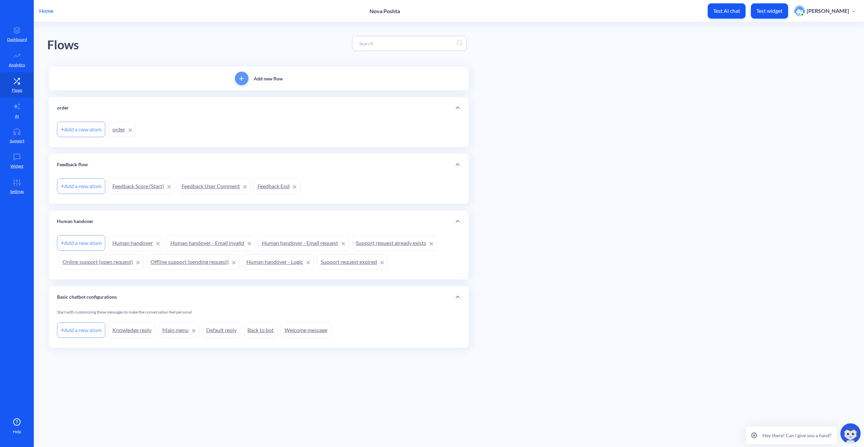
click at [111, 218] on div "Human handover" at bounding box center [258, 221] width 403 height 7
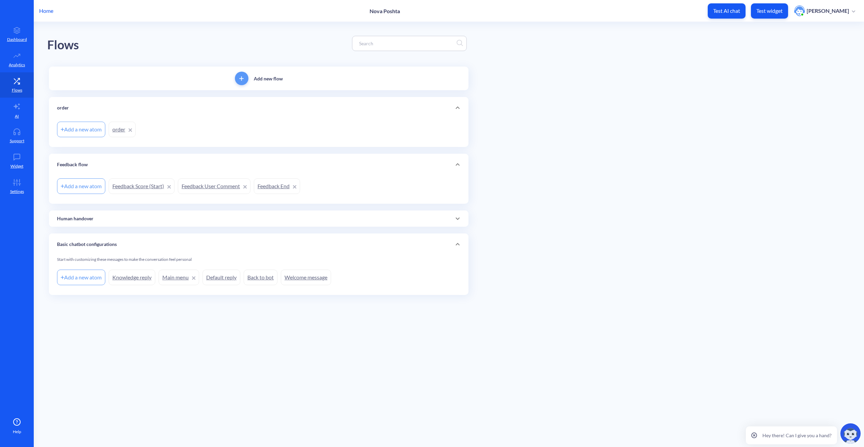
click at [101, 164] on div "Feedback flow" at bounding box center [258, 164] width 403 height 7
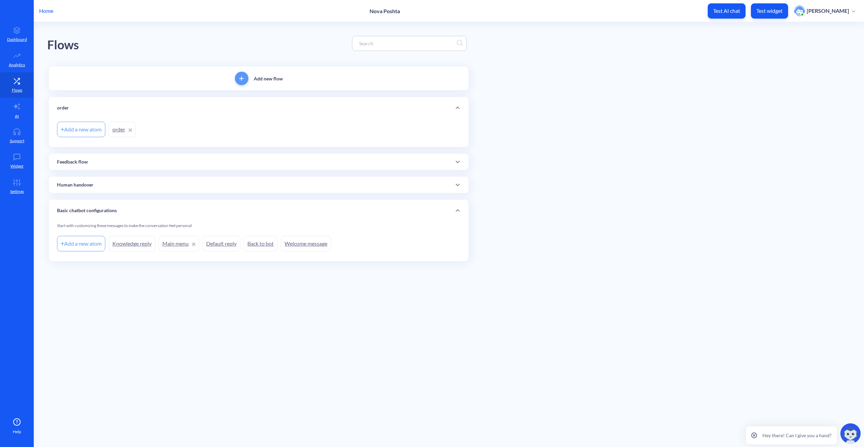
click at [192, 278] on div "Flows Add new flow order Add a new atom order Feedback flow Add a new atom Feed…" at bounding box center [263, 152] width 432 height 261
click at [139, 208] on div "Basic chatbot configurations" at bounding box center [258, 210] width 403 height 7
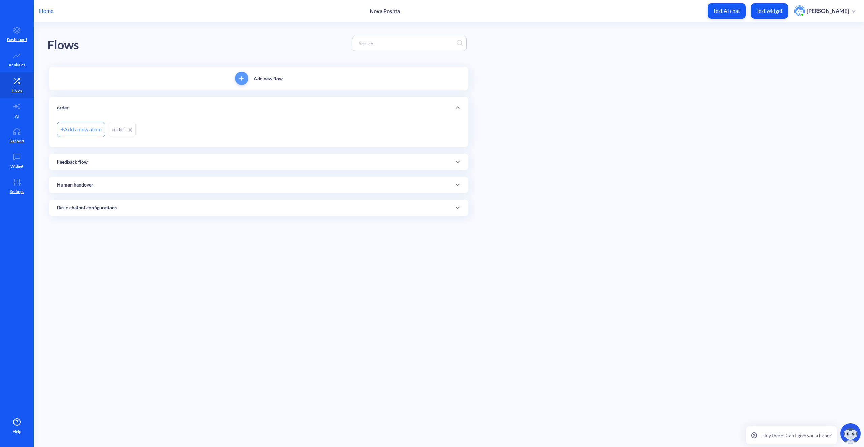
click at [139, 208] on div "Basic chatbot configurations" at bounding box center [258, 207] width 403 height 7
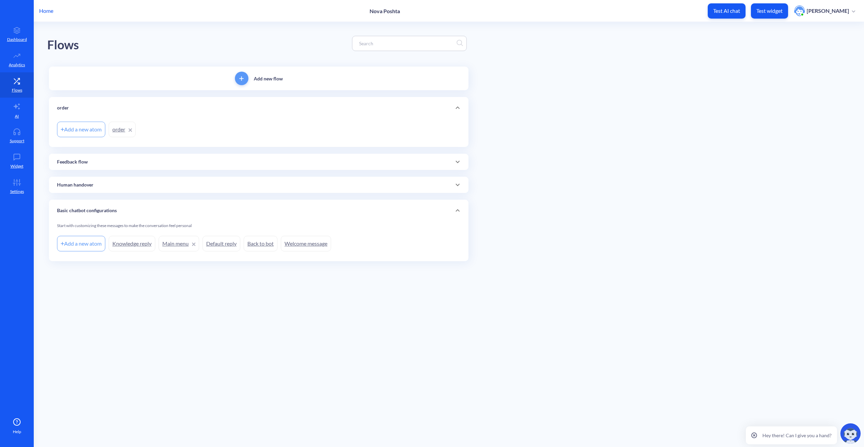
click at [225, 212] on div "Basic chatbot configurations" at bounding box center [258, 210] width 403 height 7
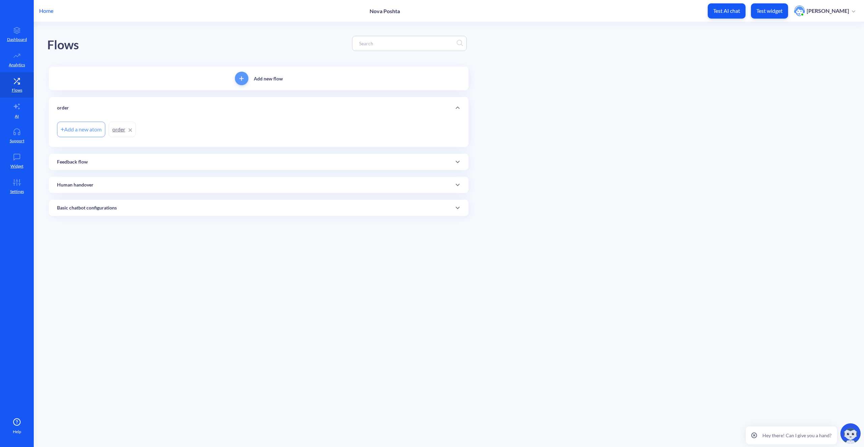
click at [217, 214] on div "Basic chatbot configurations" at bounding box center [259, 208] width 420 height 16
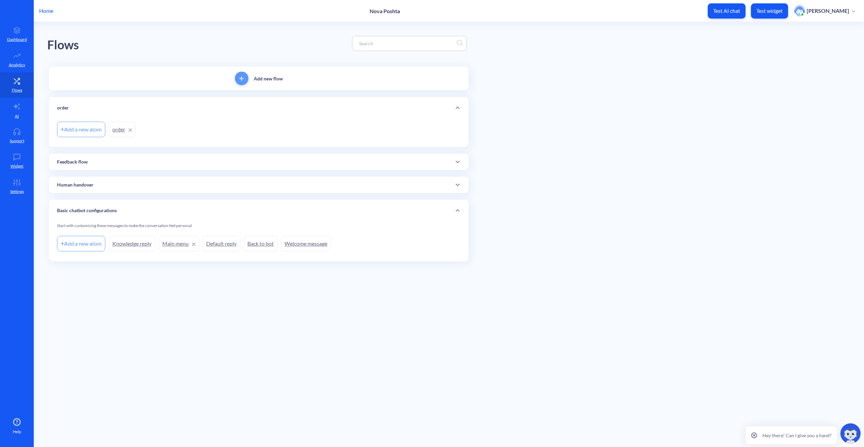
click at [305, 244] on link "Welcome message" at bounding box center [306, 244] width 50 height 16
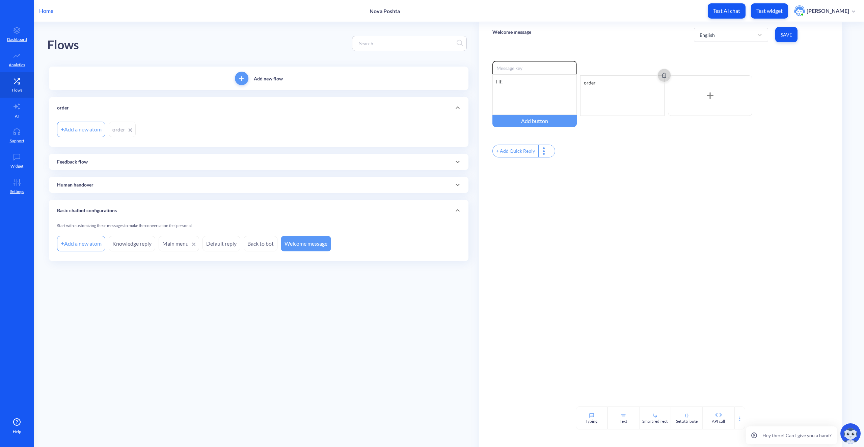
click at [666, 77] on icon "Delete" at bounding box center [664, 75] width 3 height 4
click at [522, 82] on div "Hi!" at bounding box center [535, 94] width 84 height 41
click at [658, 152] on div "+ Add Quick Reply" at bounding box center [661, 152] width 336 height 15
click at [543, 123] on div "Add button" at bounding box center [535, 121] width 84 height 12
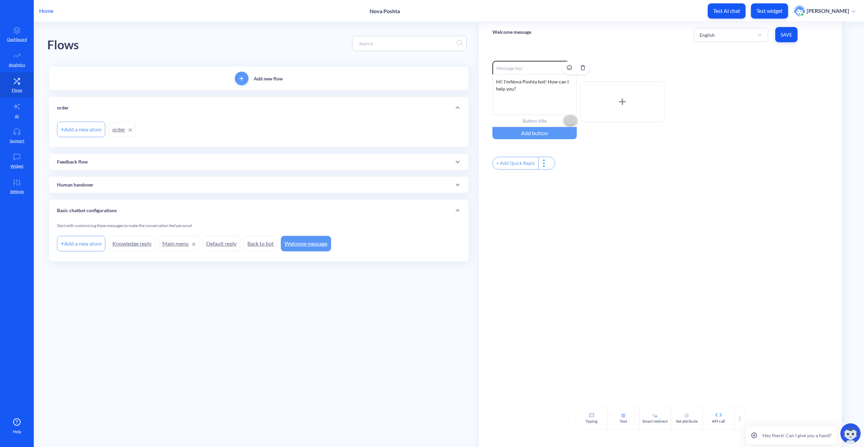
click at [571, 121] on img "Delete" at bounding box center [571, 121] width 10 height 10
click at [631, 157] on div "+ Add Quick Reply" at bounding box center [661, 152] width 336 height 15
click at [786, 34] on span "Save" at bounding box center [786, 34] width 11 height 7
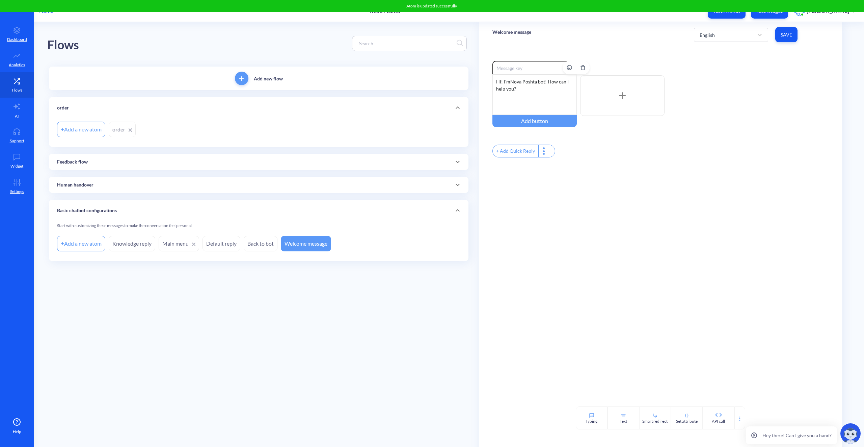
click at [119, 131] on link "order" at bounding box center [122, 130] width 27 height 16
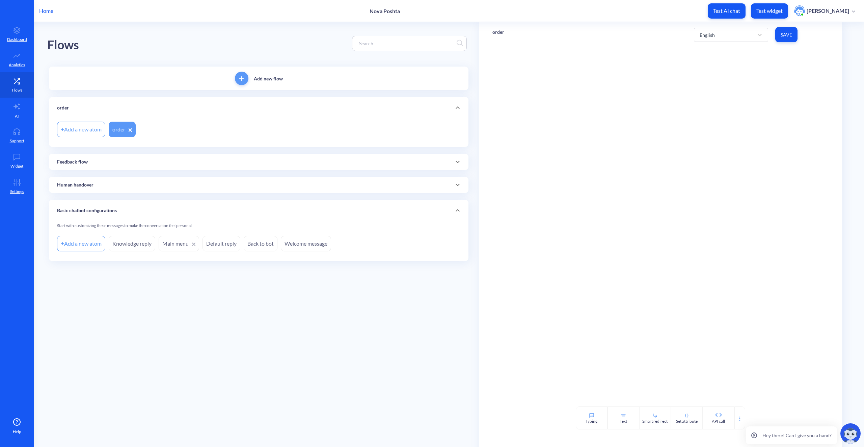
click at [121, 132] on link "order" at bounding box center [122, 130] width 27 height 16
click at [597, 105] on div at bounding box center [660, 226] width 363 height 359
click at [602, 419] on div "Typing" at bounding box center [592, 417] width 32 height 23
drag, startPoint x: 549, startPoint y: 82, endPoint x: 566, endPoint y: 86, distance: 17.0
click at [566, 86] on div "4" at bounding box center [563, 84] width 7 height 7
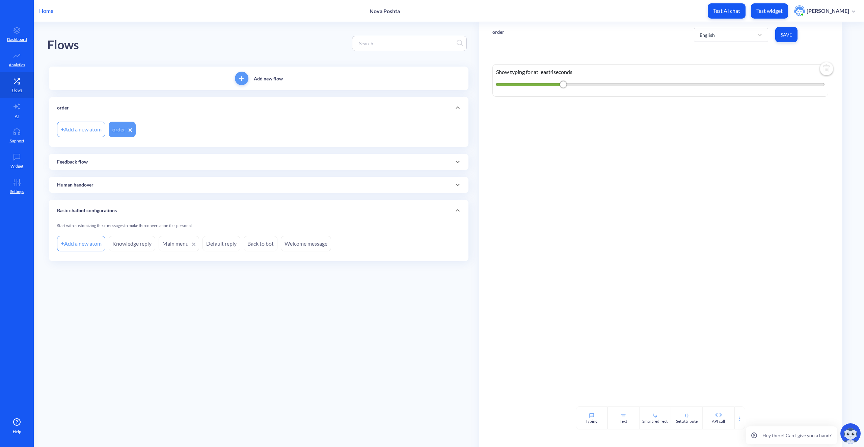
click at [782, 112] on div "Show typing for at least 4 seconds" at bounding box center [660, 226] width 363 height 359
click at [824, 69] on img at bounding box center [827, 69] width 16 height 16
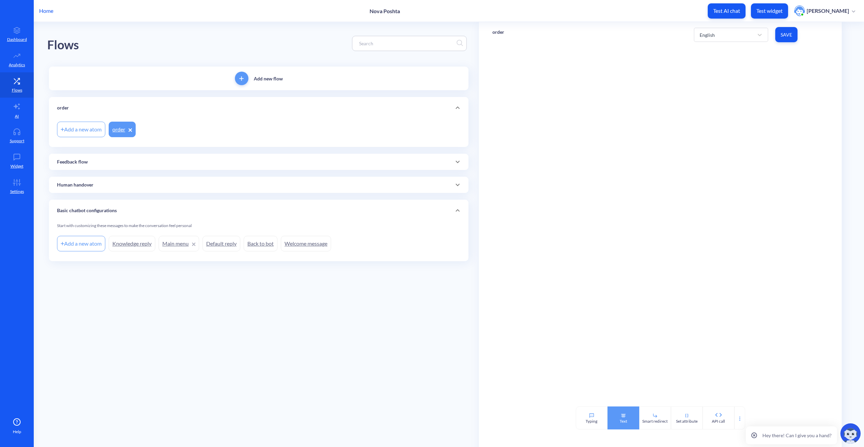
click at [625, 423] on div "Text" at bounding box center [623, 421] width 7 height 6
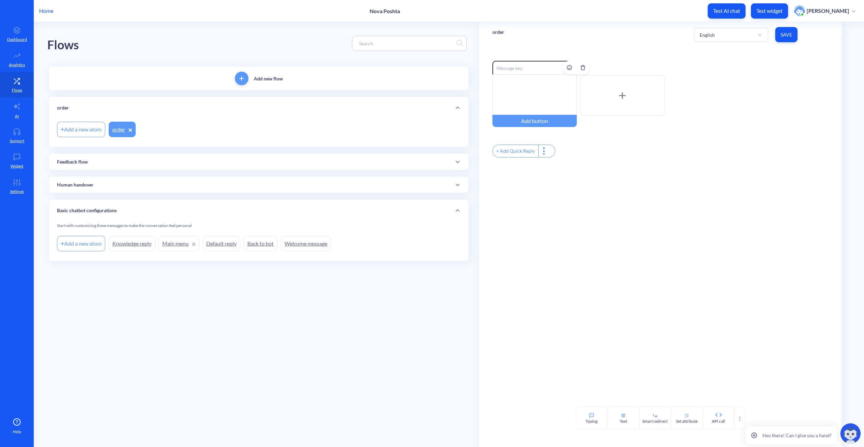
click at [514, 88] on div at bounding box center [535, 94] width 84 height 41
click at [532, 66] on input at bounding box center [535, 68] width 84 height 14
click at [535, 89] on div "order" at bounding box center [535, 94] width 84 height 41
click at [526, 119] on div "Add button" at bounding box center [535, 121] width 84 height 12
click at [526, 119] on input "text" at bounding box center [535, 121] width 84 height 12
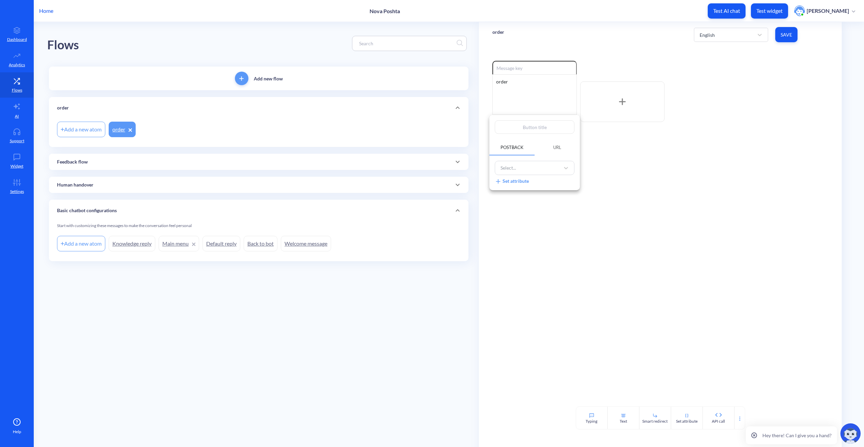
click at [558, 149] on span "URL" at bounding box center [557, 147] width 8 height 5
click at [531, 165] on input at bounding box center [535, 167] width 76 height 9
paste input "https://novaposhta.ua/en/receive/at-branch"
type input "https://novaposhta.ua/en/receive/at-branch"
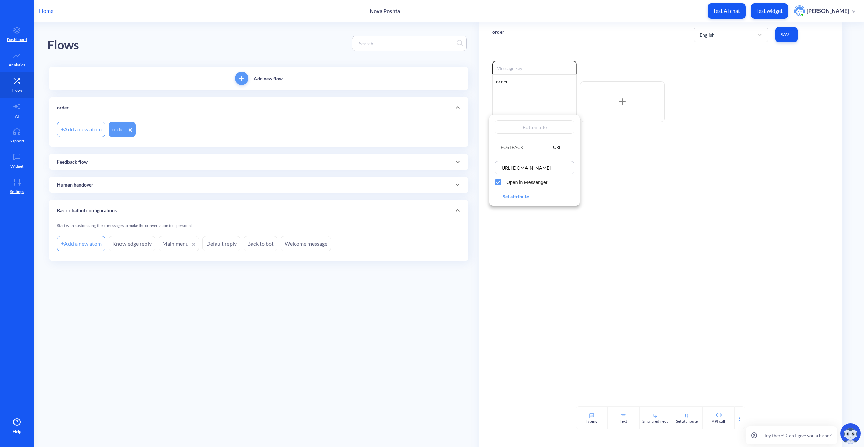
scroll to position [0, 0]
click at [530, 125] on input "text" at bounding box center [535, 127] width 80 height 14
type input "r"
type input "re"
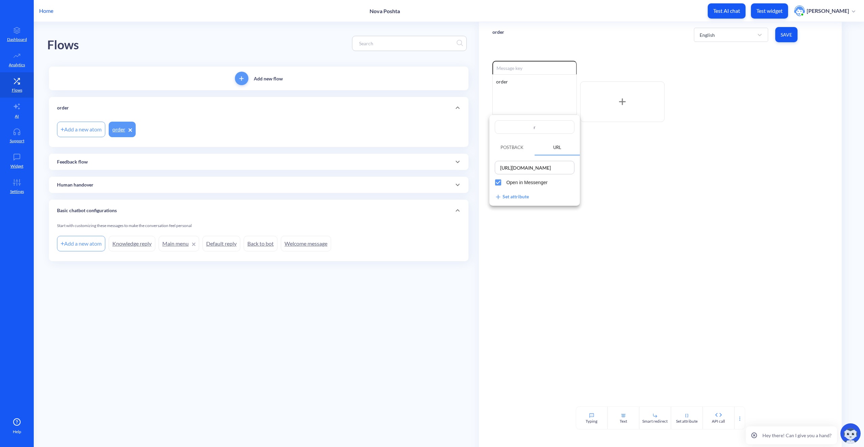
type input "re"
type input "rec"
type input "reci"
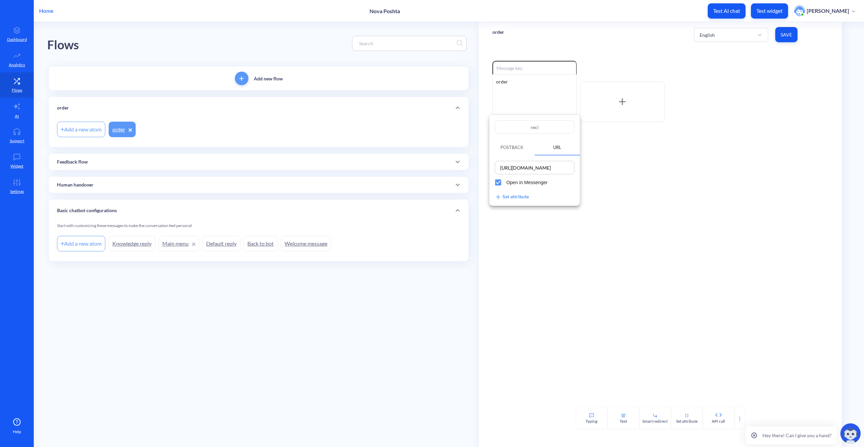
type input "recie"
type input "reciev"
type input "recieve"
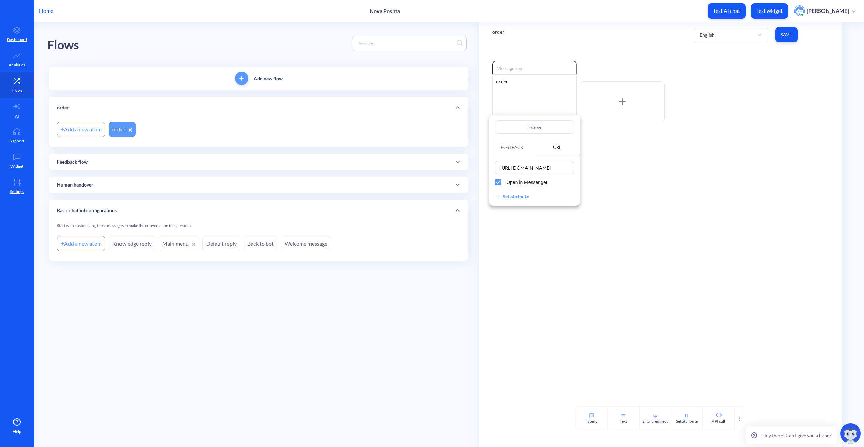
type input "recieve"
click at [626, 201] on div at bounding box center [432, 223] width 864 height 447
click at [522, 68] on input at bounding box center [535, 68] width 84 height 14
drag, startPoint x: 518, startPoint y: 84, endPoint x: 474, endPoint y: 79, distance: 43.8
click at [474, 79] on div "Flows Add new flow order Add a new atom order Feedback flow Add a new atom Feed…" at bounding box center [455, 152] width 817 height 261
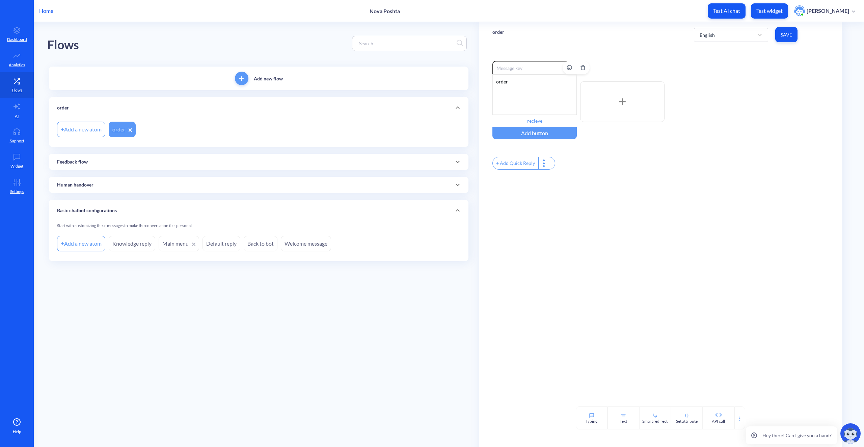
click at [528, 67] on input at bounding box center [535, 68] width 84 height 14
paste input "order"
type input "order"
click at [525, 85] on div "order" at bounding box center [535, 94] width 84 height 41
click at [784, 34] on span "Save" at bounding box center [786, 34] width 11 height 7
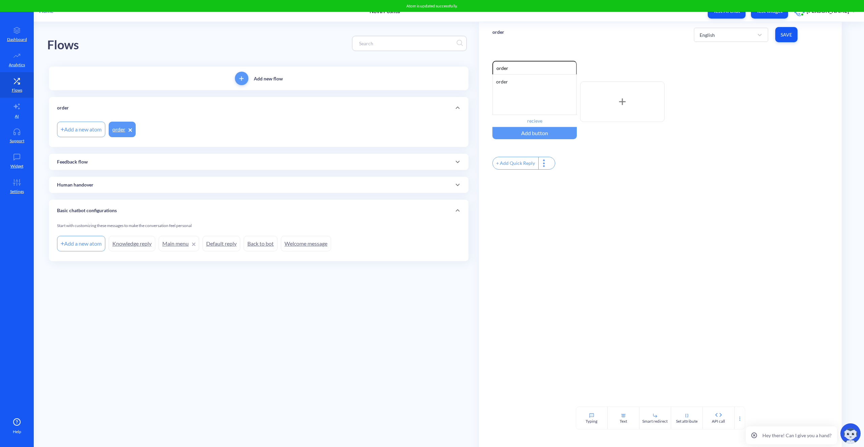
click at [498, 8] on div "Atom is updated successfully." at bounding box center [432, 6] width 864 height 12
click at [133, 29] on div "Flows" at bounding box center [258, 43] width 423 height 43
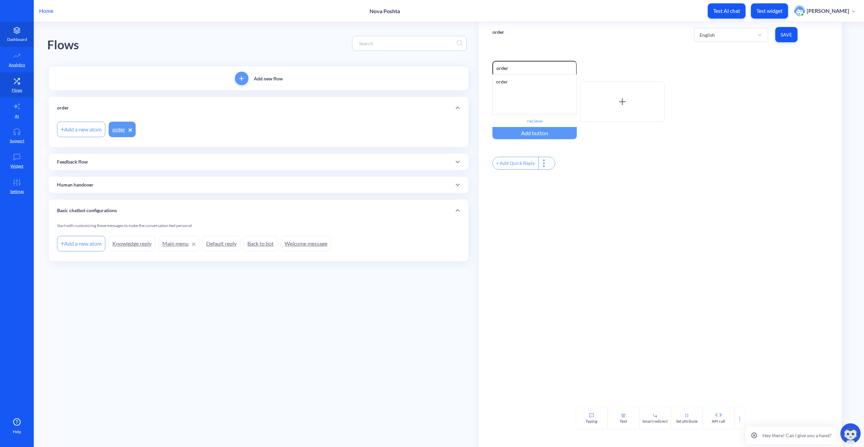
click at [22, 29] on icon at bounding box center [17, 30] width 14 height 7
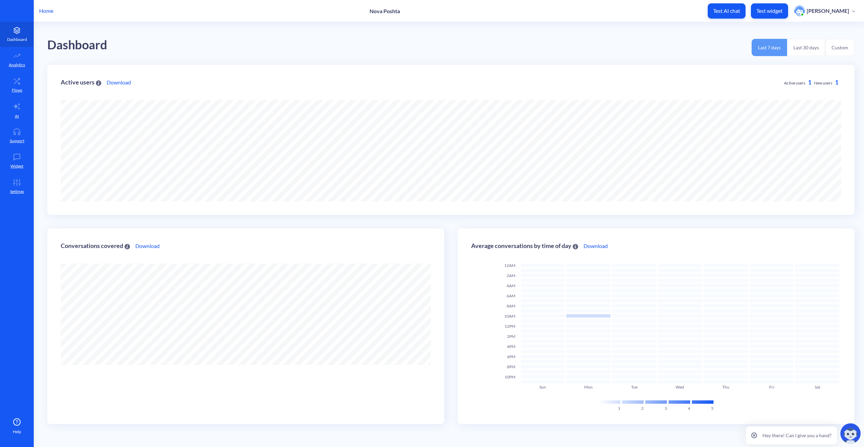
scroll to position [447, 864]
click at [18, 55] on icon at bounding box center [17, 55] width 14 height 7
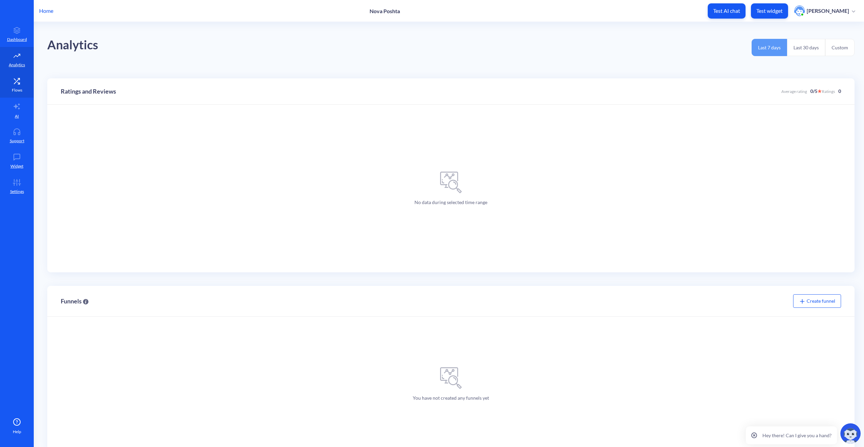
click at [19, 91] on p "Flows" at bounding box center [17, 90] width 10 height 6
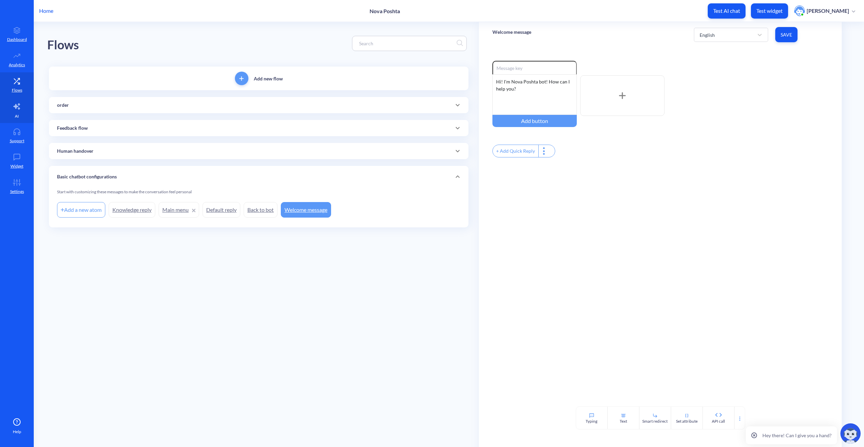
click at [5, 107] on link "AI" at bounding box center [17, 110] width 34 height 25
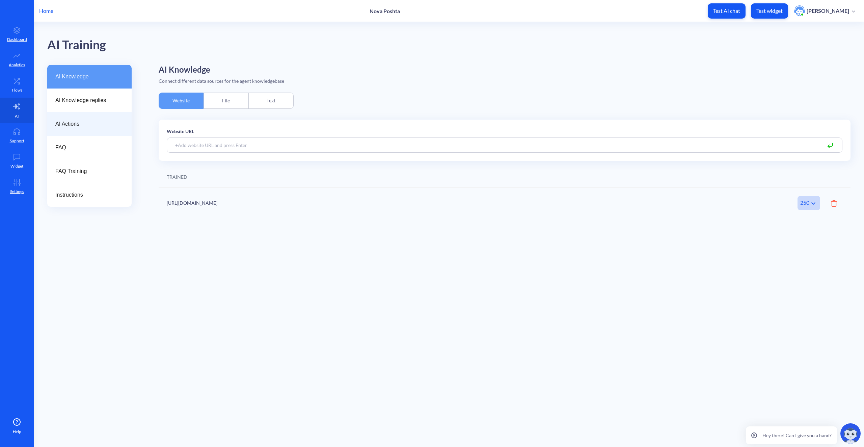
click at [77, 126] on span "AI Actions" at bounding box center [86, 124] width 63 height 8
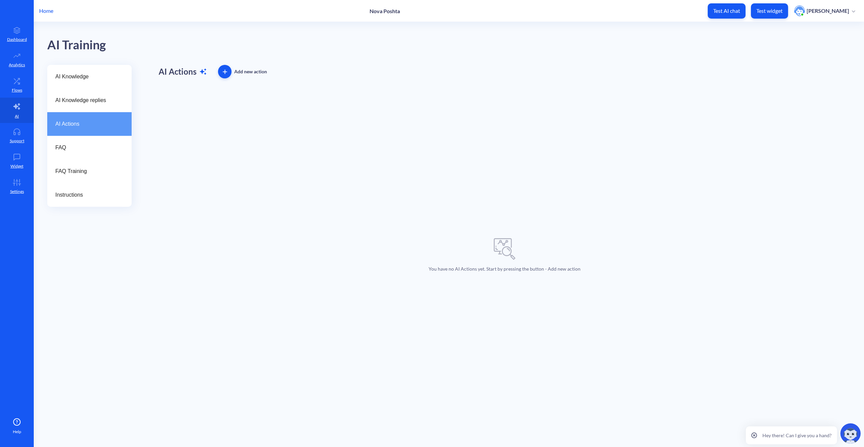
click at [220, 72] on span "button" at bounding box center [225, 72] width 14 height 4
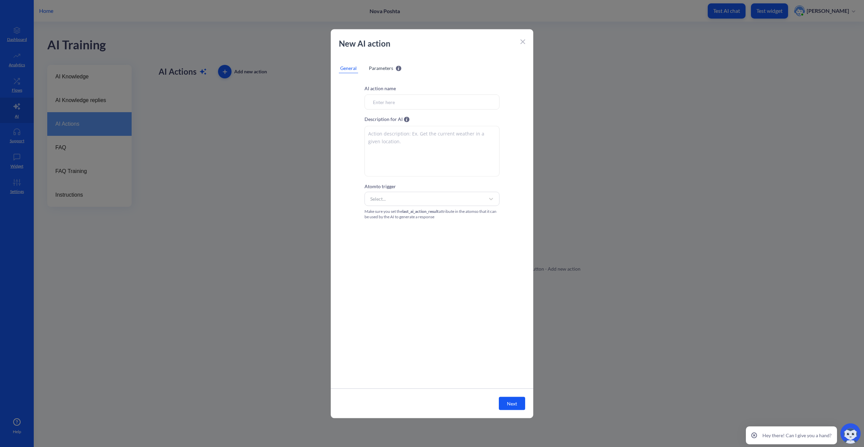
click at [408, 105] on input "Atom to trigger" at bounding box center [432, 101] width 135 height 15
click at [437, 203] on div "Select..." at bounding box center [426, 198] width 118 height 12
click at [409, 269] on div "order" at bounding box center [432, 268] width 135 height 12
click at [423, 151] on textarea at bounding box center [432, 151] width 135 height 51
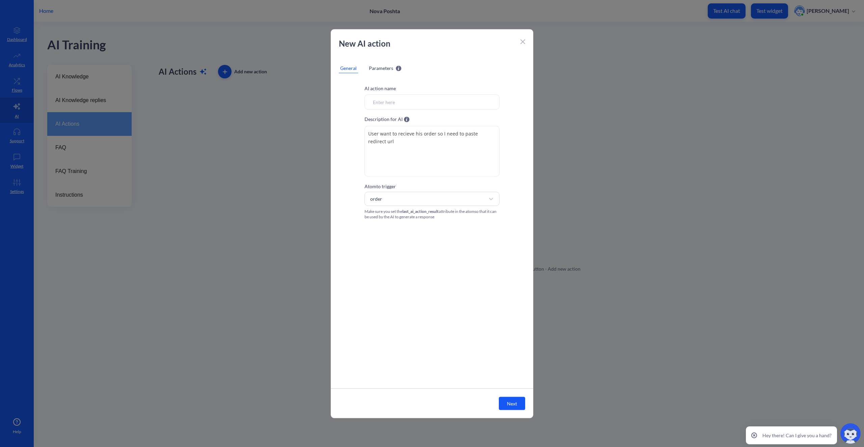
click at [461, 155] on textarea "User want to recieve his order so I need to paste redirect url" at bounding box center [432, 151] width 135 height 51
type textarea "User want to recieve his order so I need to paste redirect url"
click at [411, 105] on input "Atom to trigger" at bounding box center [432, 101] width 135 height 15
type input "order"
click at [452, 263] on div "AI action name order Description for AI The description should explain the purp…" at bounding box center [432, 232] width 203 height 312
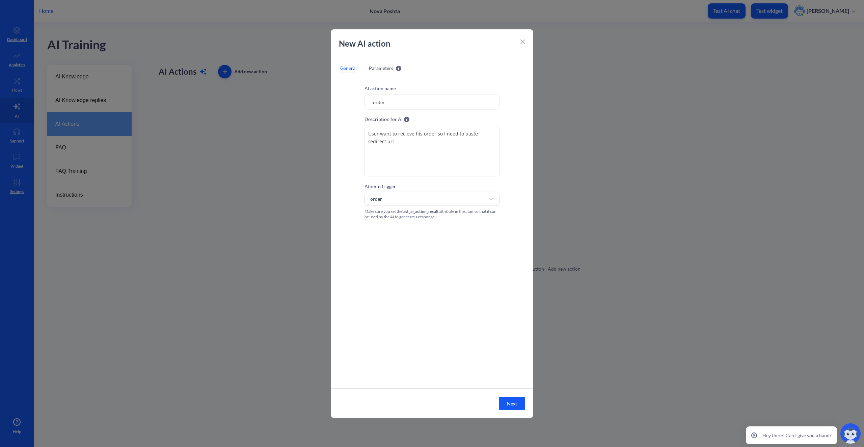
click at [509, 407] on button "Next" at bounding box center [512, 402] width 26 height 13
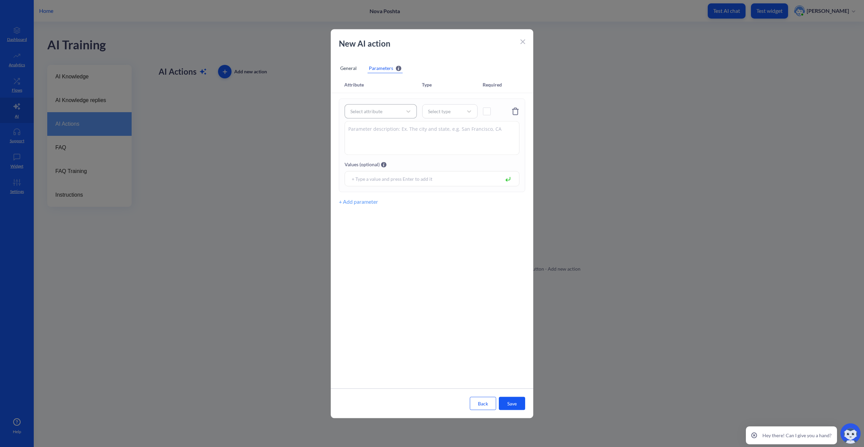
click at [392, 113] on div "Select attribute" at bounding box center [374, 111] width 55 height 12
click at [466, 216] on div "Attribute Type Required Select attribute Select type Values (optional) + Add pa…" at bounding box center [432, 232] width 203 height 312
click at [411, 176] on input at bounding box center [423, 179] width 151 height 8
click at [420, 216] on div "Attribute Type Required Select attribute Select type Values (optional) + Add pa…" at bounding box center [432, 232] width 203 height 312
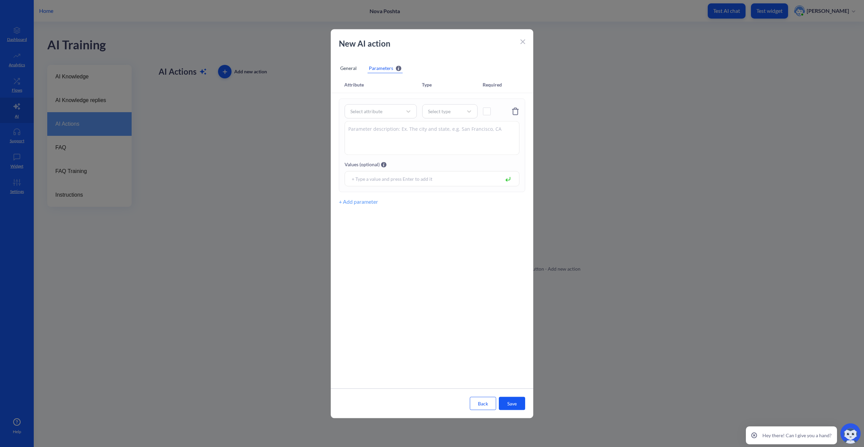
click at [420, 82] on div "Attribute" at bounding box center [383, 84] width 78 height 5
click at [495, 85] on div "Required" at bounding box center [495, 84] width 24 height 5
click at [367, 86] on div "Attribute" at bounding box center [383, 84] width 78 height 5
click at [357, 87] on div "Attribute" at bounding box center [383, 84] width 78 height 5
click at [384, 111] on div "Select attribute" at bounding box center [374, 111] width 55 height 12
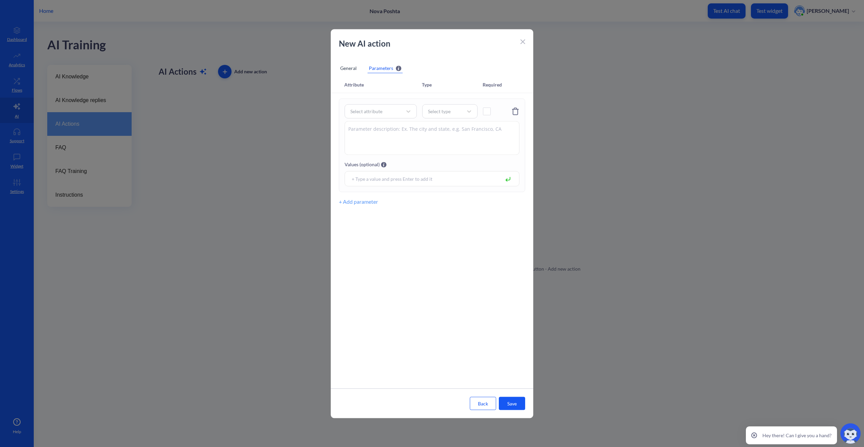
click at [489, 207] on div "Select attribute Select type Values (optional) + Add parameter" at bounding box center [432, 154] width 203 height 112
click at [407, 112] on icon at bounding box center [408, 111] width 7 height 7
click at [387, 165] on div "language User's language short name — en (English) by default" at bounding box center [381, 164] width 72 height 13
click at [455, 109] on div "Select type" at bounding box center [444, 110] width 38 height 9
click at [442, 129] on div "String" at bounding box center [449, 128] width 55 height 12
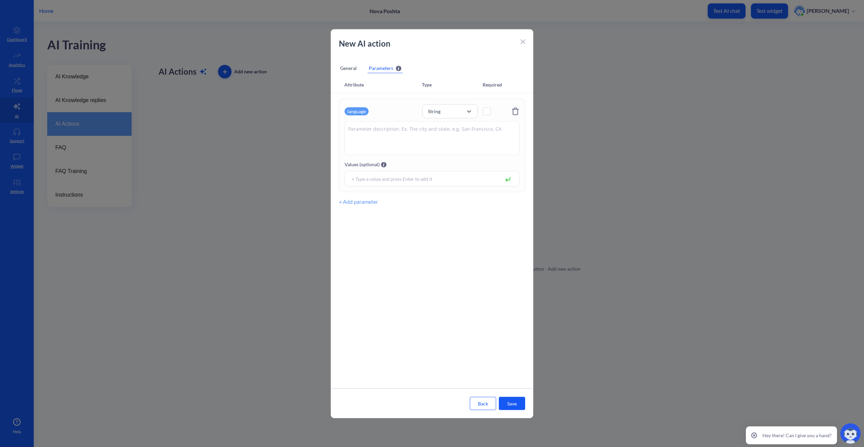
click at [449, 132] on textarea at bounding box center [432, 138] width 175 height 34
click at [485, 110] on span at bounding box center [487, 111] width 8 height 8
click at [456, 112] on div "String" at bounding box center [444, 110] width 38 height 9
click at [462, 107] on div "String" at bounding box center [444, 110] width 38 height 9
click at [426, 130] on textarea at bounding box center [432, 138] width 175 height 34
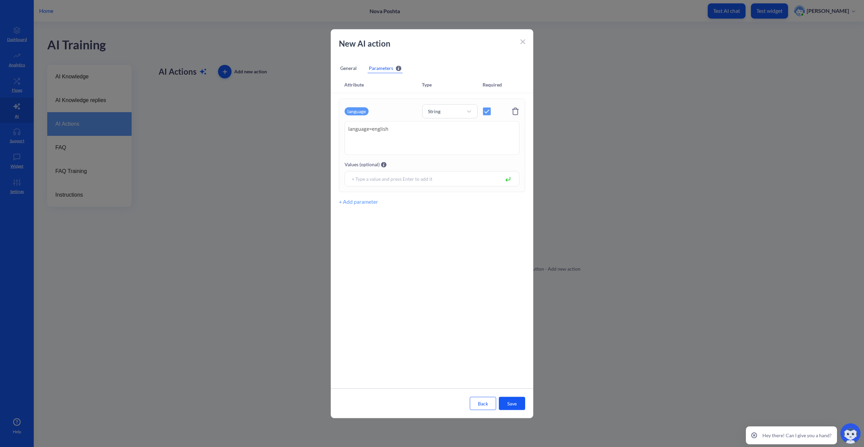
type textarea "language=english"
click at [429, 182] on div at bounding box center [432, 178] width 175 height 15
click at [432, 177] on input at bounding box center [423, 179] width 151 height 8
type input "english"
click at [519, 402] on button "Save" at bounding box center [512, 402] width 26 height 13
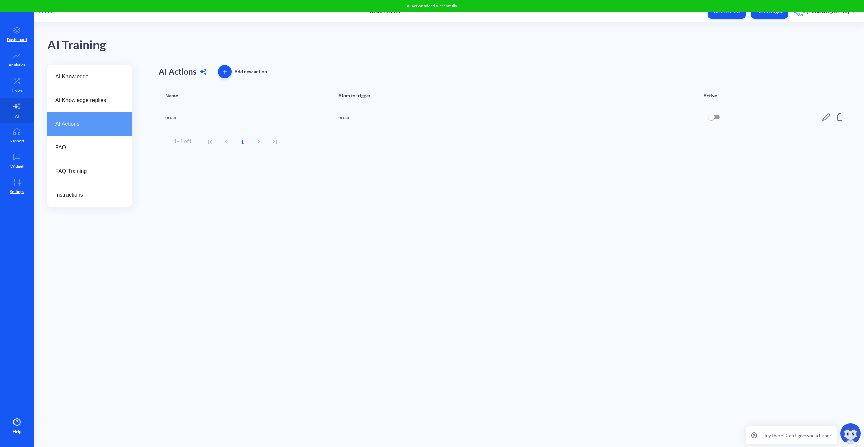
click at [714, 118] on input "checkbox" at bounding box center [712, 117] width 16 height 16
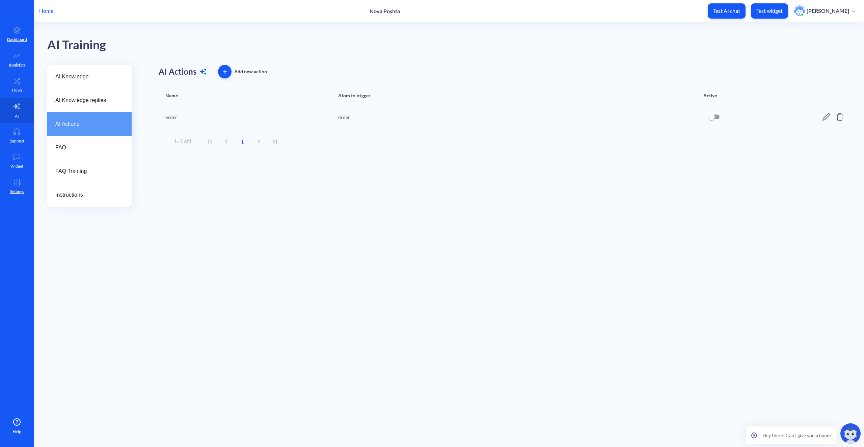
checkbox input "true"
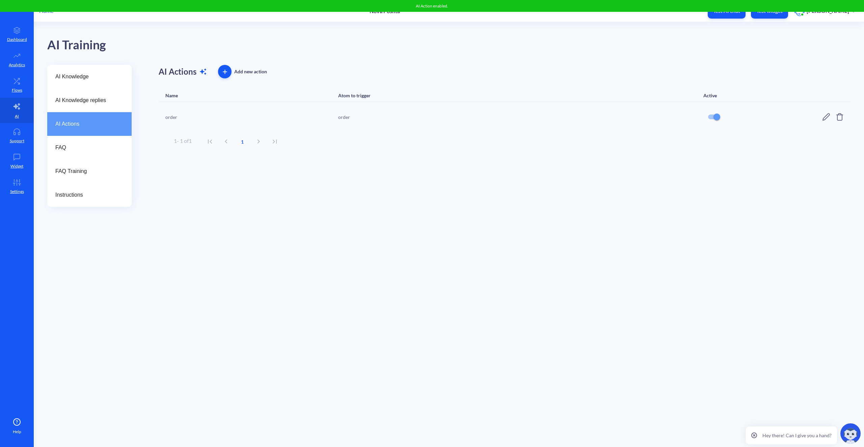
click at [564, 44] on div "AI Training" at bounding box center [449, 43] width 804 height 43
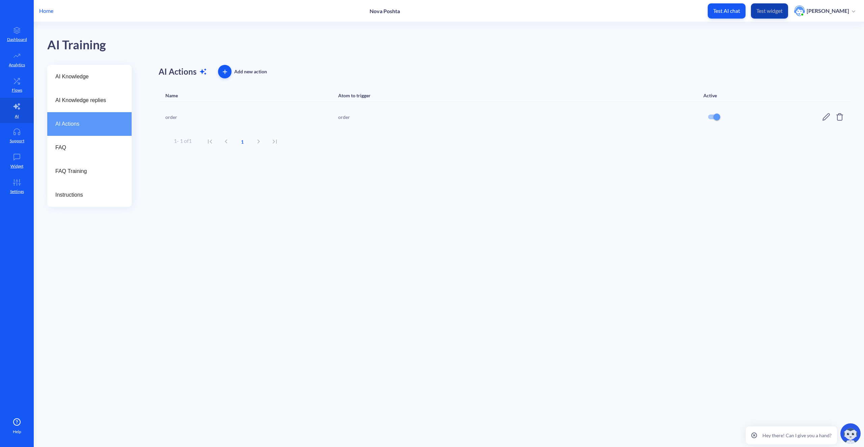
click at [779, 10] on p "Test widget" at bounding box center [770, 10] width 26 height 7
click at [18, 80] on icon at bounding box center [17, 81] width 14 height 7
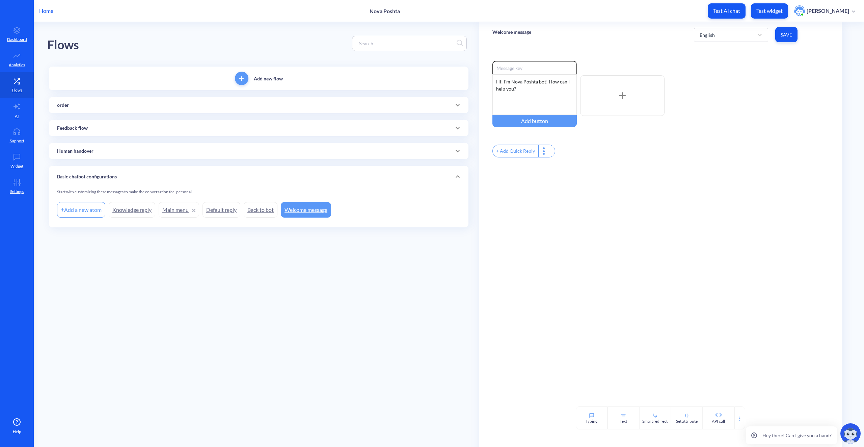
click at [93, 105] on div "order" at bounding box center [258, 105] width 403 height 7
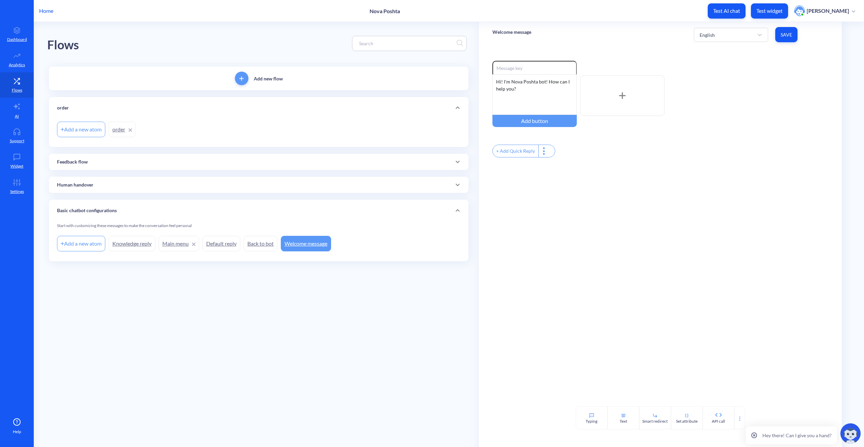
click at [114, 131] on link "order" at bounding box center [122, 130] width 27 height 16
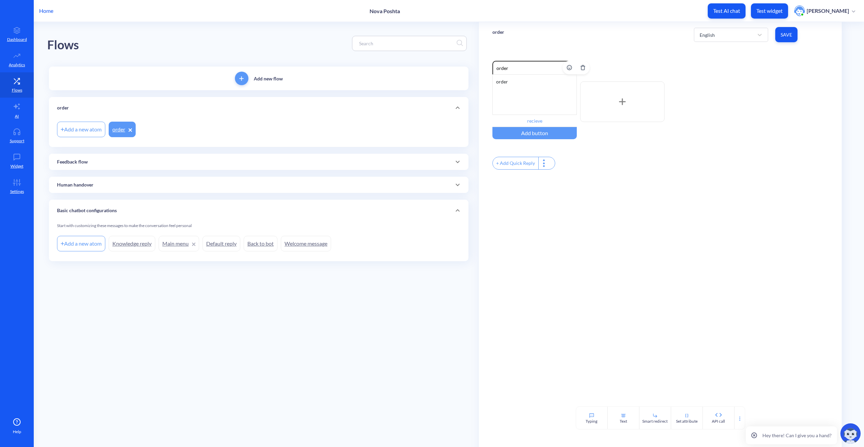
click at [536, 104] on div "order" at bounding box center [535, 94] width 84 height 41
click at [534, 147] on div "Enable reactions order order recieve Add button + Add Quick Reply" at bounding box center [661, 116] width 336 height 110
click at [534, 133] on div "Add button" at bounding box center [535, 133] width 84 height 12
click at [548, 122] on input "recieve" at bounding box center [535, 121] width 84 height 12
click at [502, 180] on input "Open in Messenger" at bounding box center [498, 182] width 16 height 16
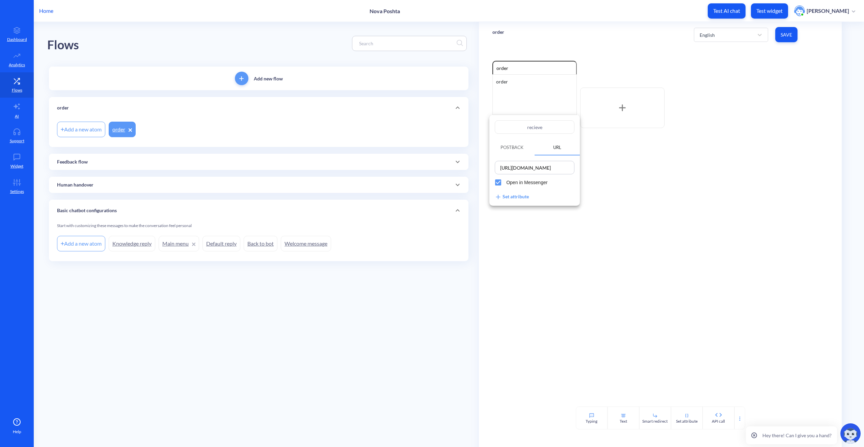
checkbox input "false"
drag, startPoint x: 660, startPoint y: 193, endPoint x: 677, endPoint y: 183, distance: 19.6
click at [661, 193] on div at bounding box center [432, 223] width 864 height 447
click at [789, 33] on span "Save" at bounding box center [786, 34] width 11 height 7
click at [576, 192] on div "Enable reactions order order recieve Add button + Add Quick Reply" at bounding box center [660, 226] width 363 height 359
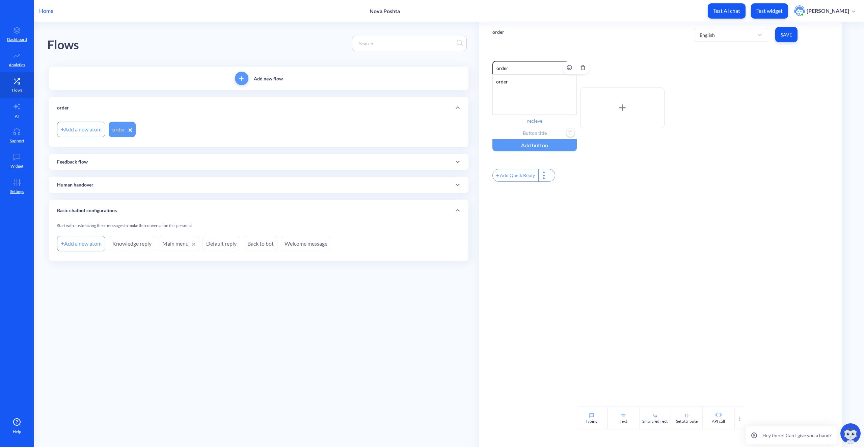
click at [570, 132] on img "Delete" at bounding box center [571, 133] width 10 height 10
click at [612, 178] on div "Enable reactions order order recieve Add button + Add Quick Reply" at bounding box center [660, 226] width 363 height 359
click at [519, 85] on div "order" at bounding box center [535, 94] width 84 height 41
click at [16, 106] on icon at bounding box center [17, 106] width 6 height 6
click at [793, 35] on button "Save" at bounding box center [787, 34] width 22 height 15
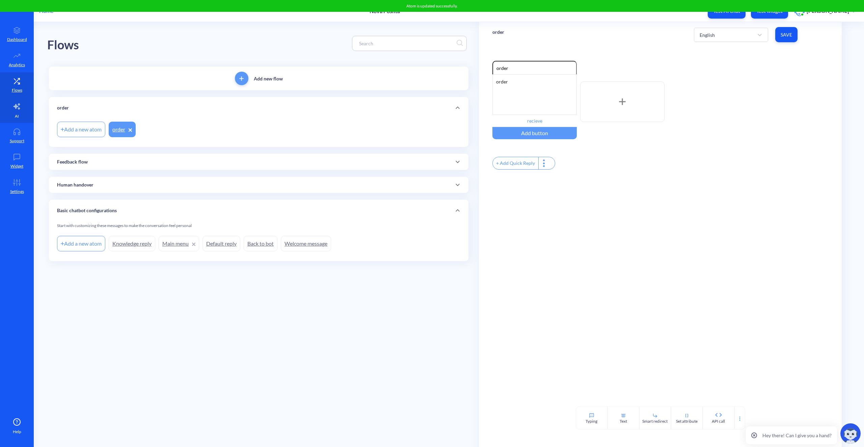
click at [21, 111] on link "AI" at bounding box center [17, 110] width 34 height 25
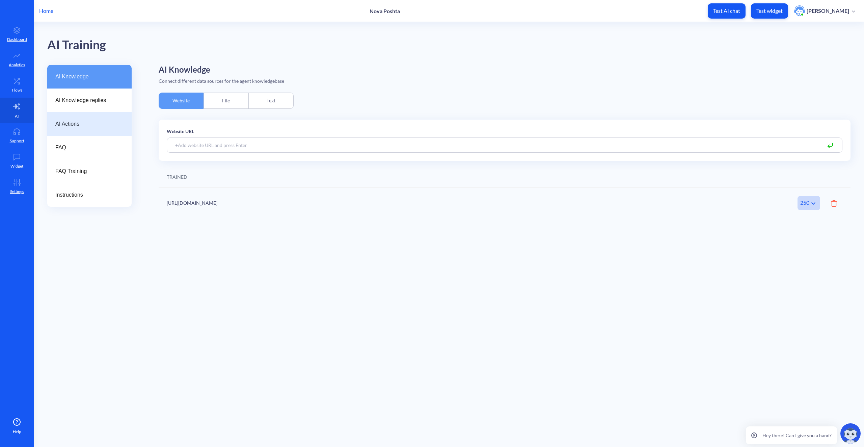
click at [102, 121] on span "AI Actions" at bounding box center [86, 124] width 63 height 8
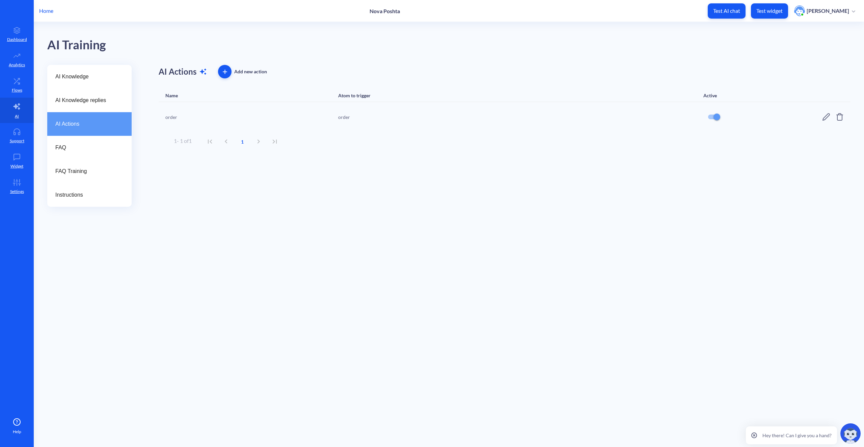
click at [495, 173] on div "AI Actions Add new action Name Atom to trigger Active order order Rows per page…" at bounding box center [505, 136] width 692 height 142
click at [826, 116] on icon at bounding box center [826, 116] width 7 height 7
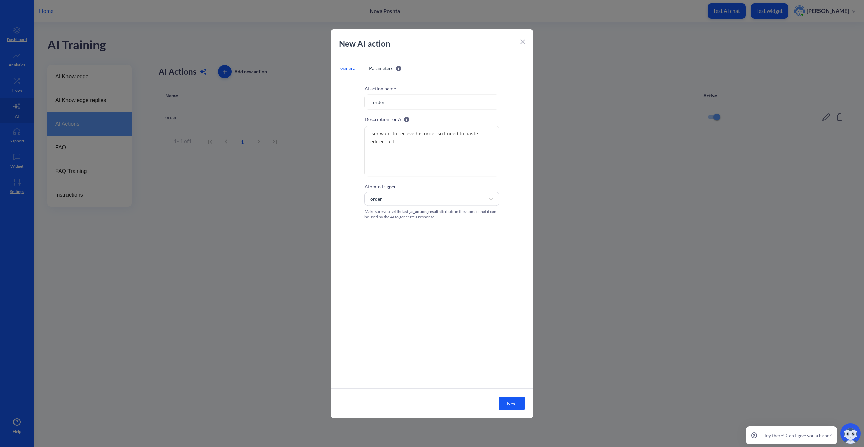
click at [391, 101] on input "order" at bounding box center [432, 101] width 135 height 15
click at [380, 68] on span "Parameters" at bounding box center [381, 67] width 24 height 7
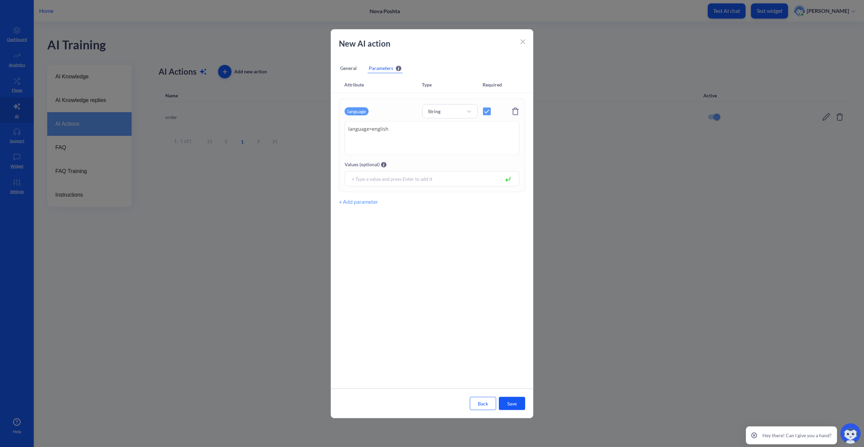
click at [351, 68] on div "General" at bounding box center [348, 68] width 19 height 10
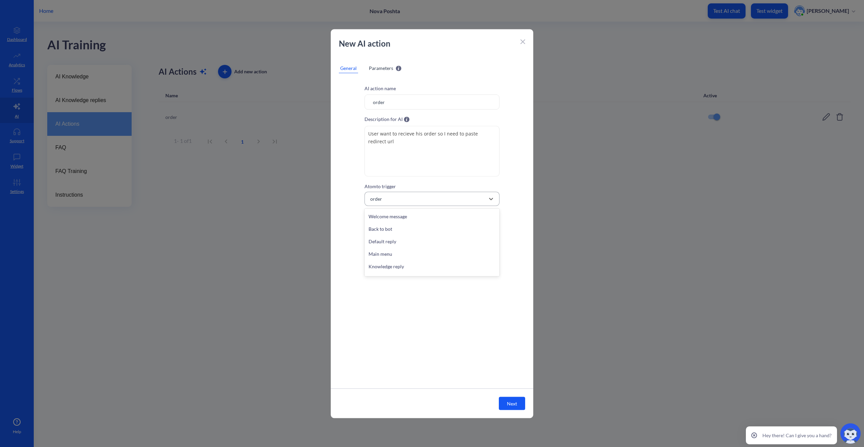
click at [446, 202] on div "order" at bounding box center [426, 198] width 118 height 12
click at [399, 291] on div "AI action name order Description for AI User want to recieve his order so I nee…" at bounding box center [432, 232] width 203 height 312
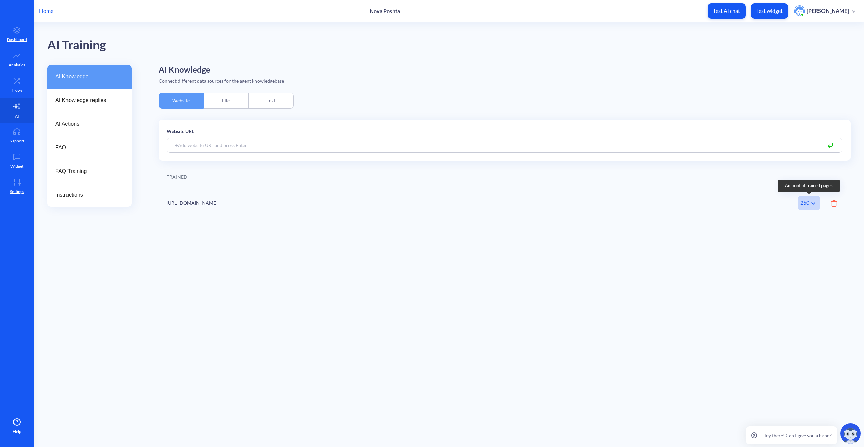
click at [807, 202] on div "250" at bounding box center [809, 203] width 23 height 14
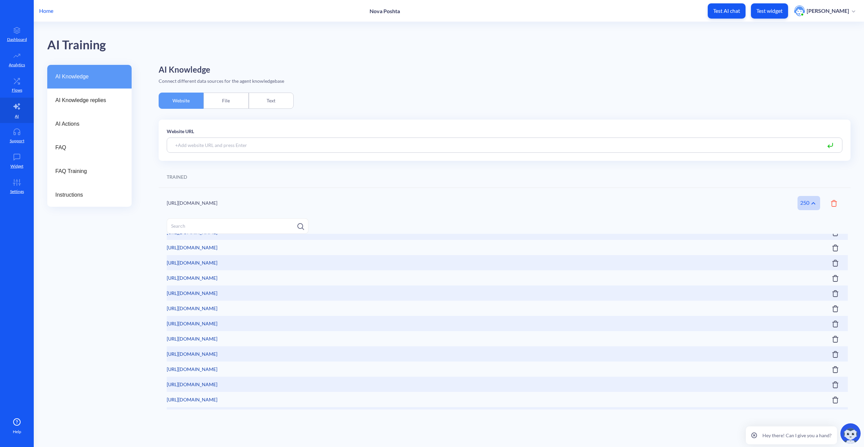
scroll to position [371, 0]
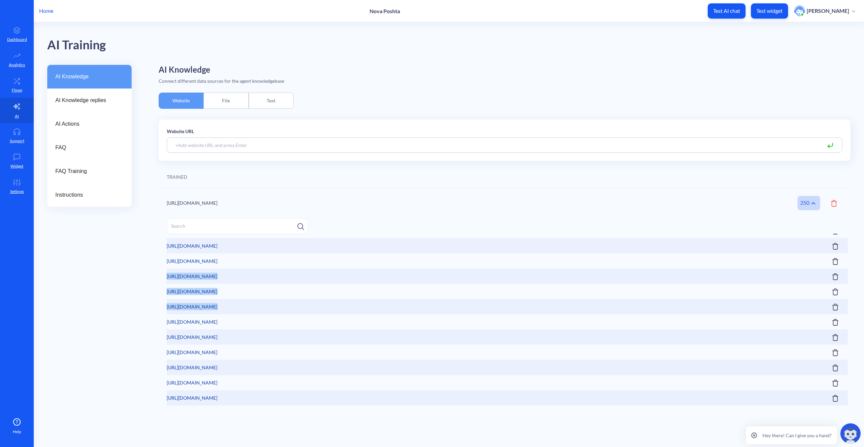
drag, startPoint x: 848, startPoint y: 254, endPoint x: 857, endPoint y: 292, distance: 39.2
click at [860, 299] on div "AI Knowledge AI Knowledge replies AI Actions FAQ FAQ Training Instructions AI K…" at bounding box center [455, 238] width 817 height 347
click at [126, 323] on div "AI Knowledge AI Knowledge replies AI Actions FAQ FAQ Training Instructions" at bounding box center [89, 238] width 84 height 347
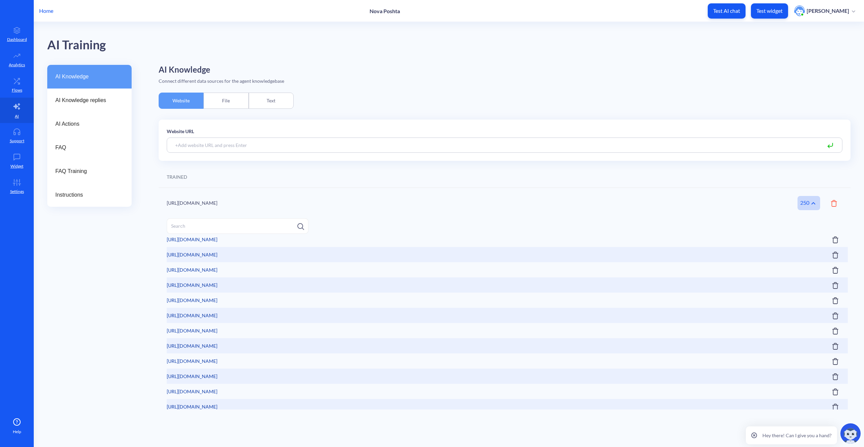
scroll to position [0, 0]
click at [808, 205] on div "250" at bounding box center [809, 203] width 23 height 14
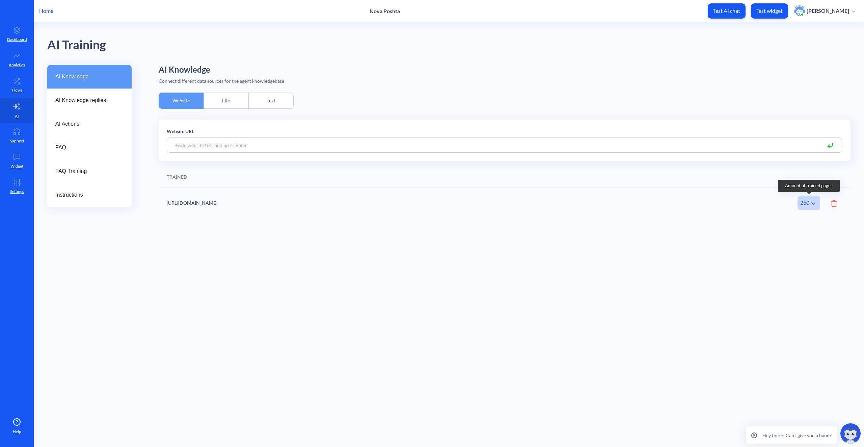
click at [812, 201] on icon at bounding box center [814, 203] width 8 height 8
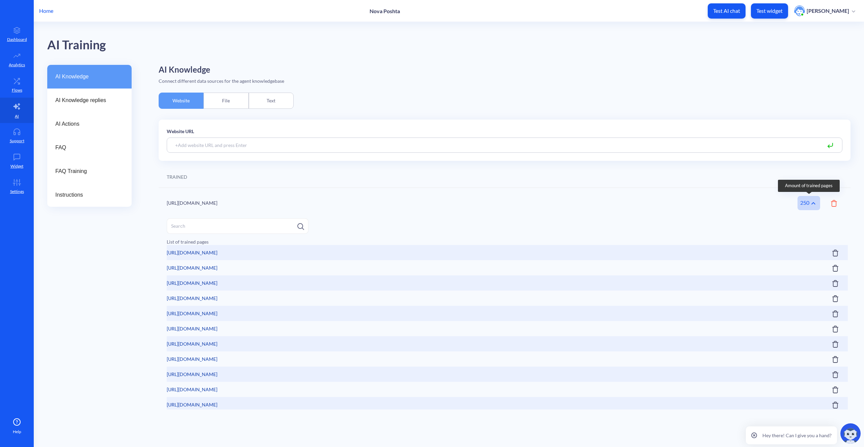
click at [811, 202] on icon at bounding box center [814, 203] width 8 height 8
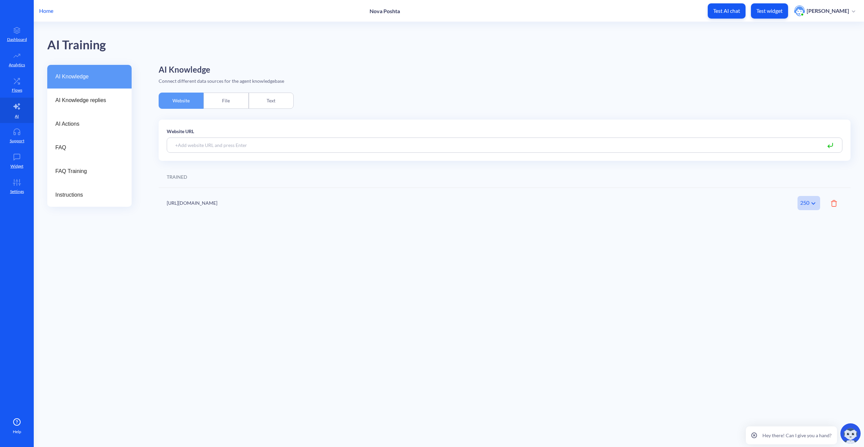
click at [750, 260] on main "AI Training AI Knowledge AI Knowledge replies AI Actions FAQ FAQ Training Instr…" at bounding box center [449, 234] width 831 height 425
click at [18, 80] on icon at bounding box center [17, 81] width 14 height 7
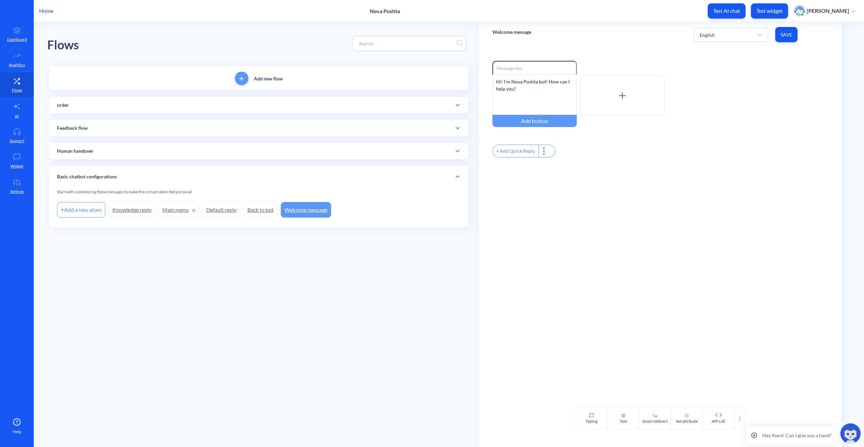
click at [92, 107] on div "order" at bounding box center [258, 105] width 403 height 7
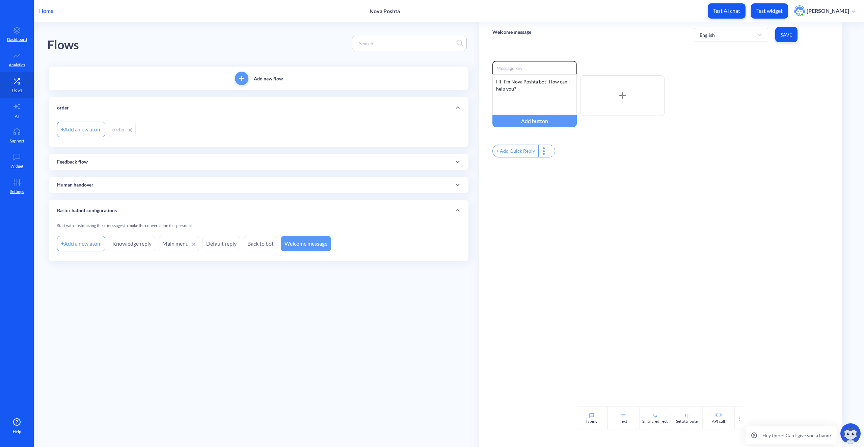
click at [117, 128] on link "order" at bounding box center [122, 130] width 27 height 16
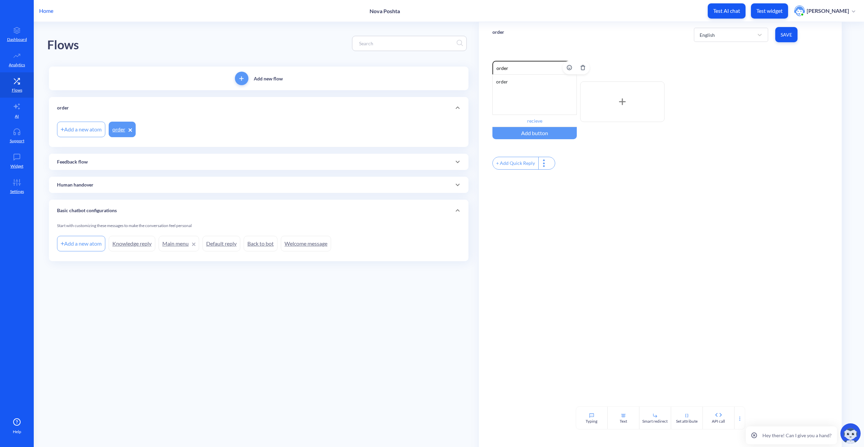
click at [536, 106] on div "order" at bounding box center [535, 94] width 84 height 41
click at [518, 68] on input "order" at bounding box center [535, 68] width 84 height 14
click at [515, 86] on div "order" at bounding box center [535, 94] width 84 height 41
click at [541, 88] on div "order" at bounding box center [535, 94] width 84 height 41
click at [618, 103] on div at bounding box center [622, 101] width 84 height 41
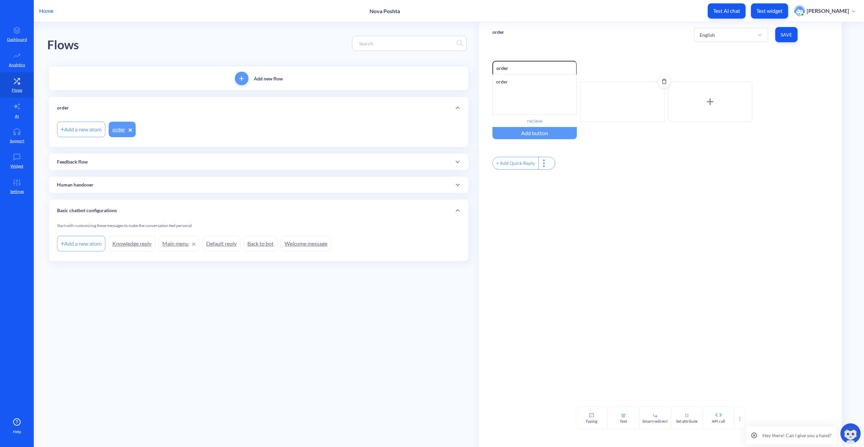
click at [652, 90] on div at bounding box center [622, 101] width 84 height 41
click at [659, 115] on icon at bounding box center [659, 116] width 5 height 5
click at [697, 132] on input at bounding box center [697, 129] width 63 height 12
click at [703, 178] on div "odin_base_url Stores the url to the Odin API. Cannot be updated" at bounding box center [697, 177] width 67 height 11
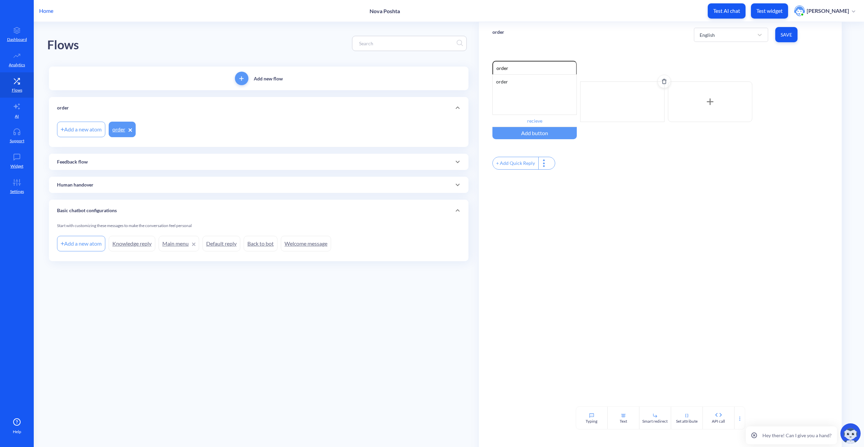
click at [662, 82] on icon "Delete" at bounding box center [664, 81] width 5 height 5
click at [625, 154] on div "Enable reactions order order recieve Add button + Add Quick Reply" at bounding box center [661, 116] width 336 height 110
click at [522, 165] on div "+ Add Quick Reply" at bounding box center [516, 163] width 46 height 12
click at [541, 166] on input "text" at bounding box center [528, 163] width 70 height 12
click at [536, 193] on div "Select..." at bounding box center [521, 190] width 46 height 12
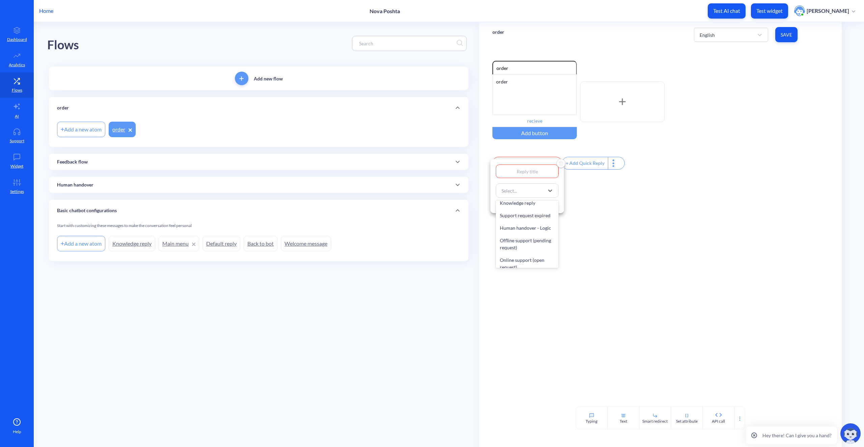
scroll to position [0, 0]
click at [610, 215] on div at bounding box center [432, 223] width 864 height 447
click at [534, 165] on input "text" at bounding box center [528, 163] width 70 height 12
click at [522, 204] on div "Set attribute" at bounding box center [513, 203] width 34 height 7
click at [613, 200] on div at bounding box center [432, 223] width 864 height 447
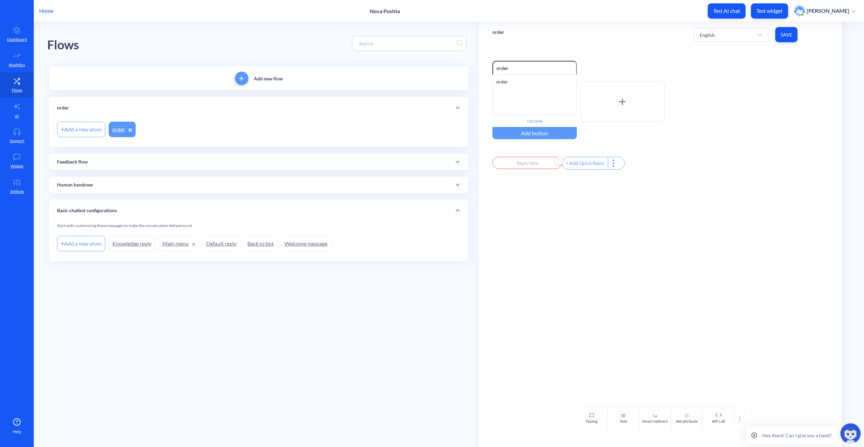
click at [555, 162] on img "Delete" at bounding box center [559, 161] width 10 height 10
click at [169, 108] on div "order" at bounding box center [258, 107] width 403 height 7
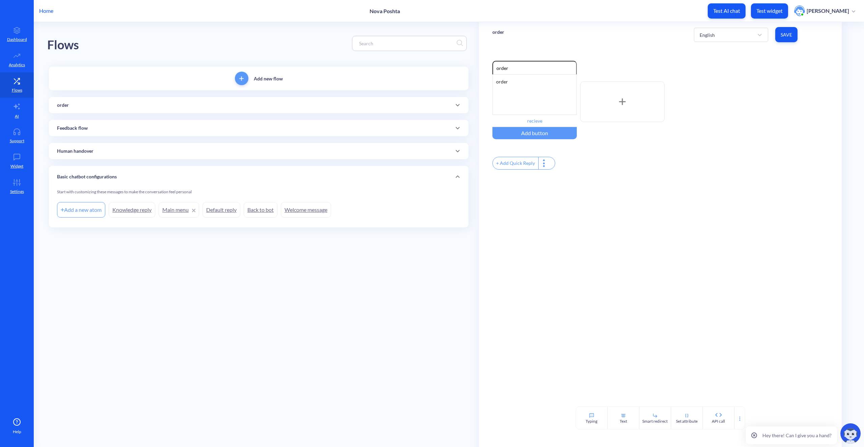
click at [94, 106] on div "order" at bounding box center [258, 105] width 403 height 7
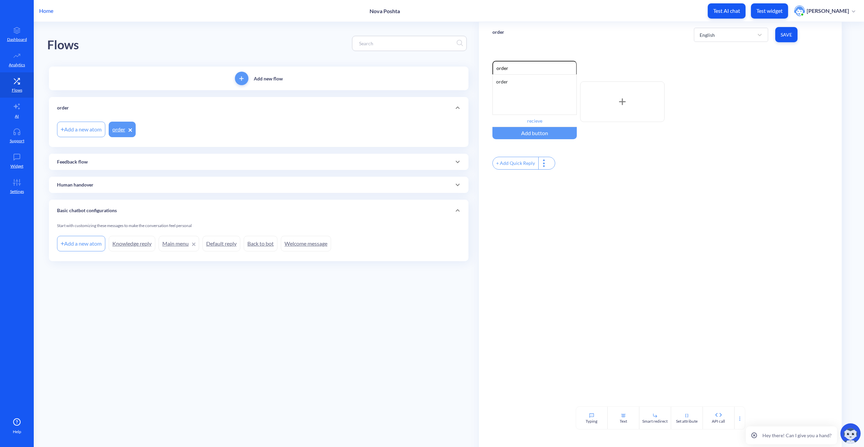
click at [86, 133] on div "Add a new atom" at bounding box center [81, 130] width 48 height 16
type input "order2"
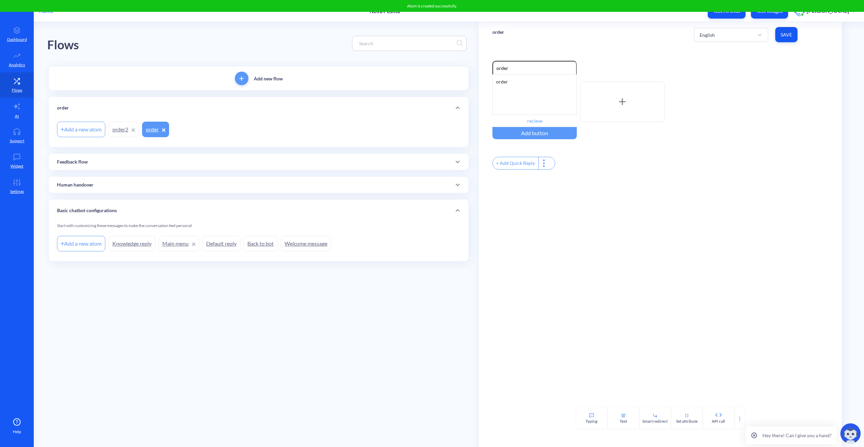
click at [124, 128] on link "order2" at bounding box center [124, 130] width 30 height 16
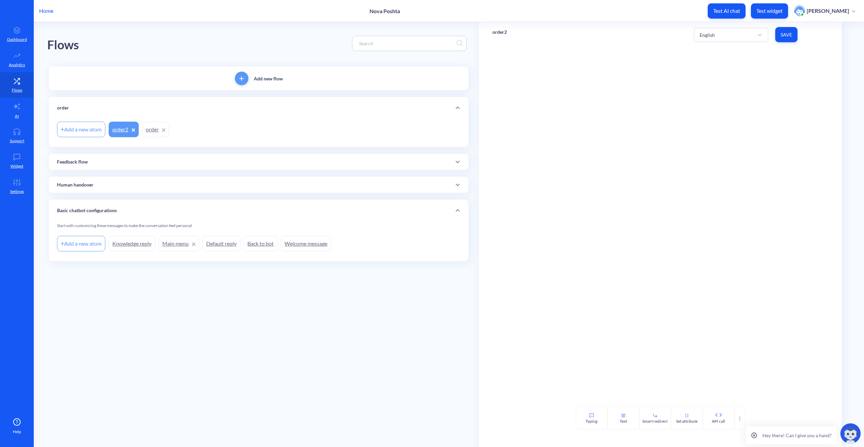
click at [719, 78] on div at bounding box center [660, 226] width 363 height 359
click at [122, 128] on link "order2" at bounding box center [124, 130] width 30 height 16
click at [741, 420] on icon at bounding box center [739, 418] width 5 height 5
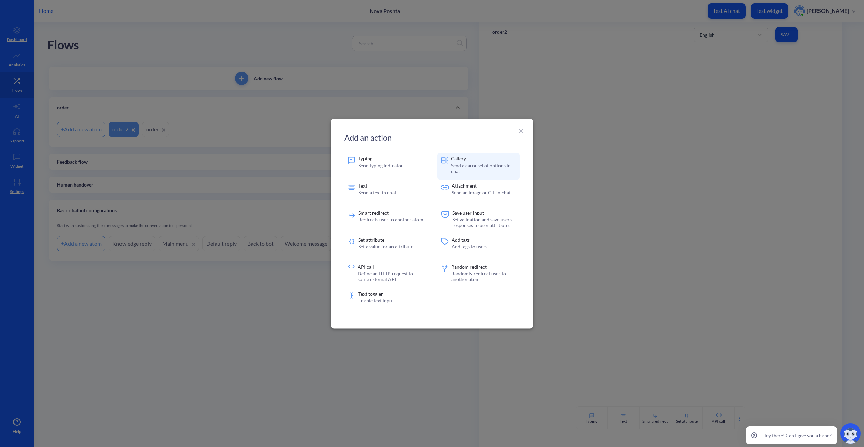
click at [500, 170] on p "Send a carousel of options in chat" at bounding box center [484, 167] width 66 height 11
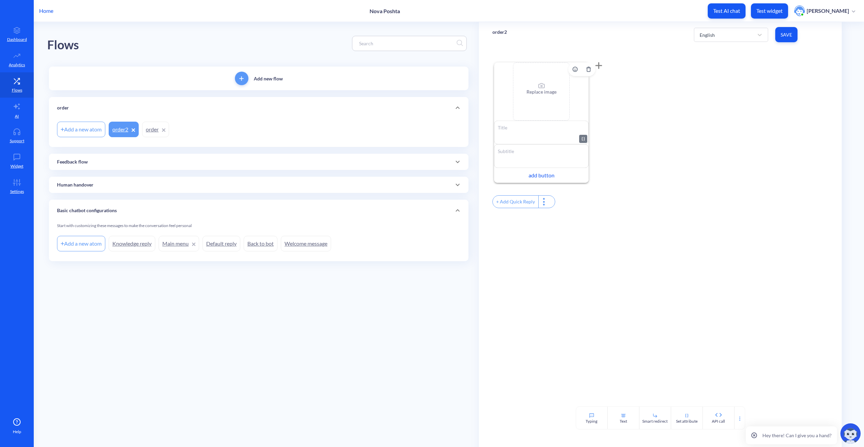
click at [527, 128] on textarea at bounding box center [541, 133] width 95 height 24
click at [543, 97] on div "Replace image" at bounding box center [542, 95] width 30 height 24
click at [529, 135] on textarea at bounding box center [541, 133] width 95 height 24
type textarea "order recieve"
click at [536, 153] on textarea at bounding box center [541, 156] width 95 height 24
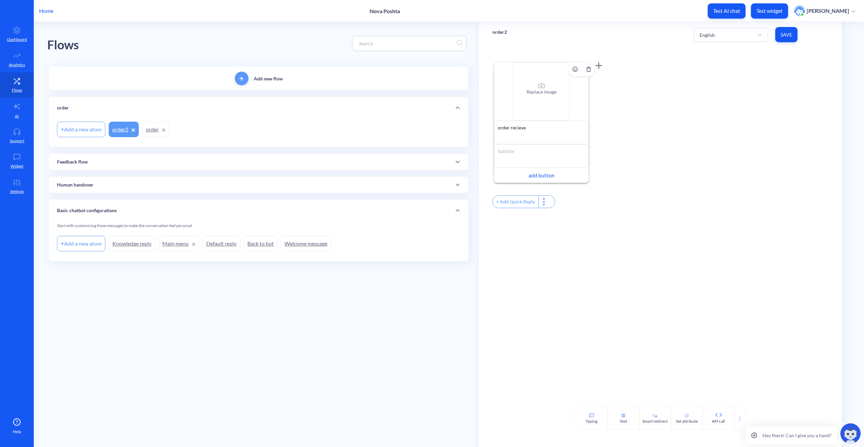
click at [544, 176] on div "add button" at bounding box center [541, 175] width 95 height 15
click at [540, 176] on input "text" at bounding box center [541, 174] width 95 height 12
click at [553, 178] on input "text" at bounding box center [542, 180] width 80 height 14
type input "r"
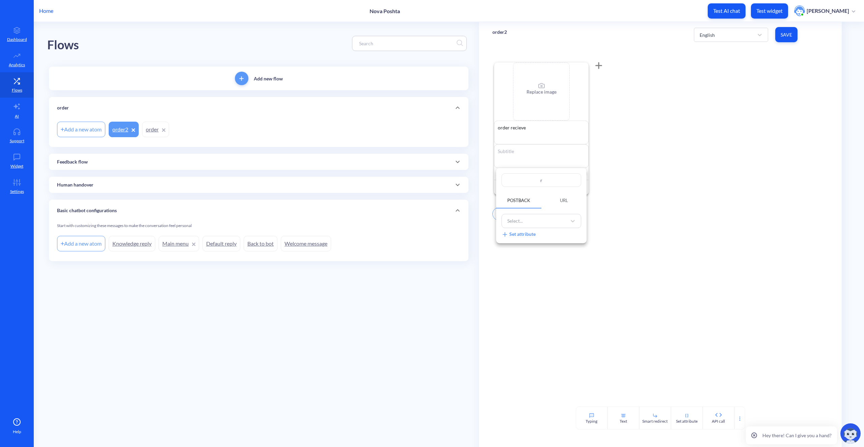
type input "re"
type input "rec"
type input "reci"
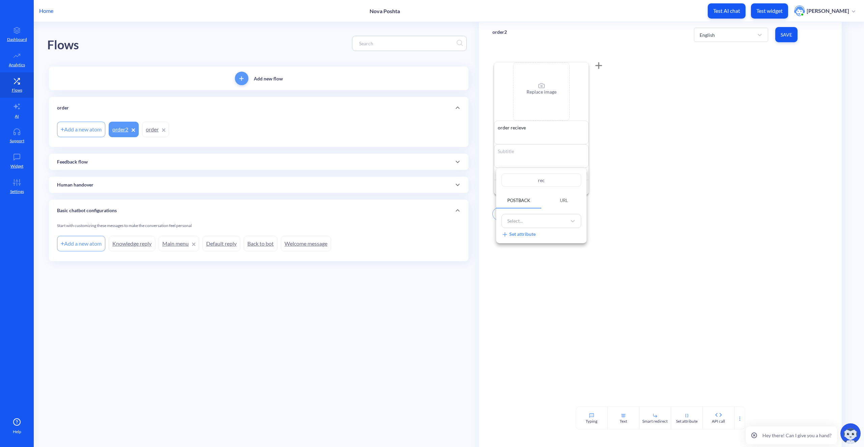
type input "reci"
type input "recie"
type input "reciev"
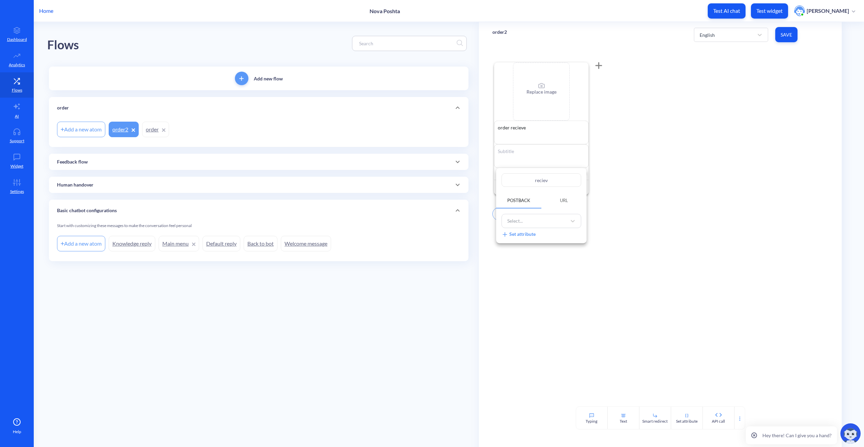
type input "recieve"
click at [556, 221] on div "Select..." at bounding box center [535, 220] width 63 height 11
click at [555, 221] on div "Select..." at bounding box center [535, 220] width 63 height 11
click at [564, 203] on span "URL" at bounding box center [564, 200] width 8 height 5
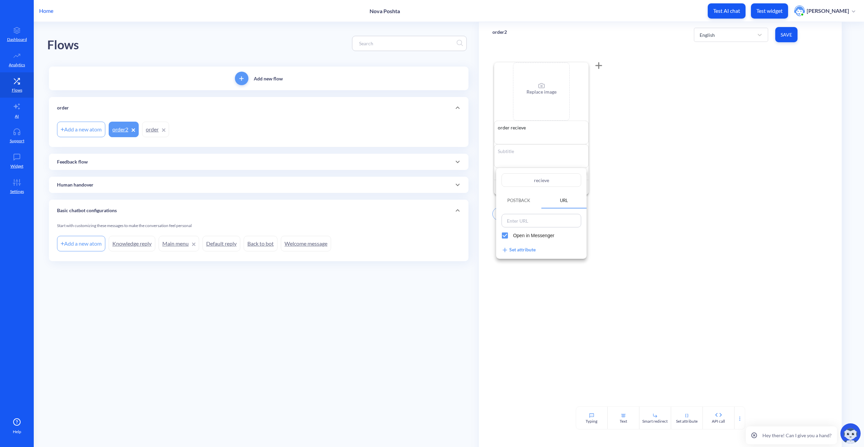
click at [552, 219] on input at bounding box center [542, 220] width 76 height 9
paste input "[URL][DOMAIN_NAME]"
type input "[URL][DOMAIN_NAME]"
click at [505, 235] on input "Open in Messenger" at bounding box center [505, 235] width 16 height 16
checkbox input "false"
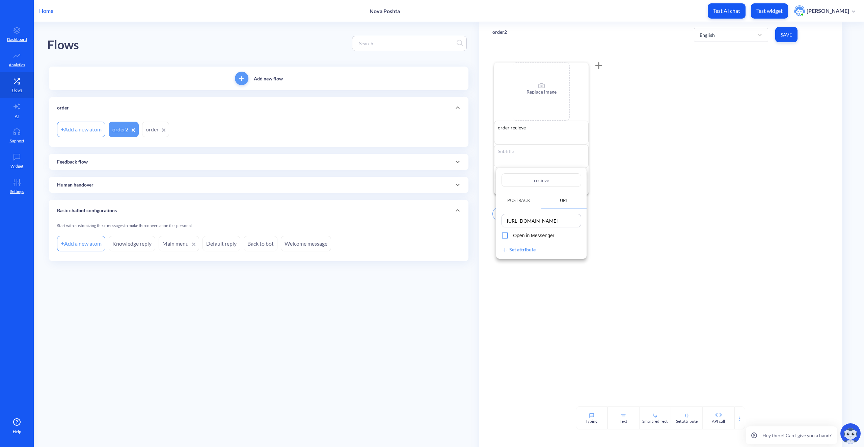
click at [637, 202] on div at bounding box center [432, 223] width 864 height 447
click at [547, 215] on div at bounding box center [545, 214] width 12 height 12
click at [545, 213] on div at bounding box center [432, 223] width 864 height 447
click at [597, 66] on icon at bounding box center [599, 66] width 6 height 0
click at [692, 71] on icon "Delete" at bounding box center [691, 69] width 5 height 5
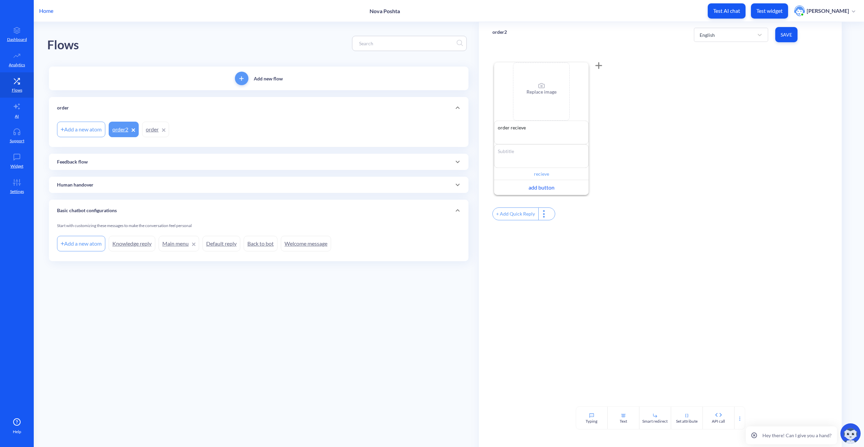
click at [755, 70] on div "Enable reactions Replace image order recieve order recieve recieve add button" at bounding box center [661, 129] width 336 height 136
click at [789, 37] on span "Save" at bounding box center [786, 34] width 11 height 7
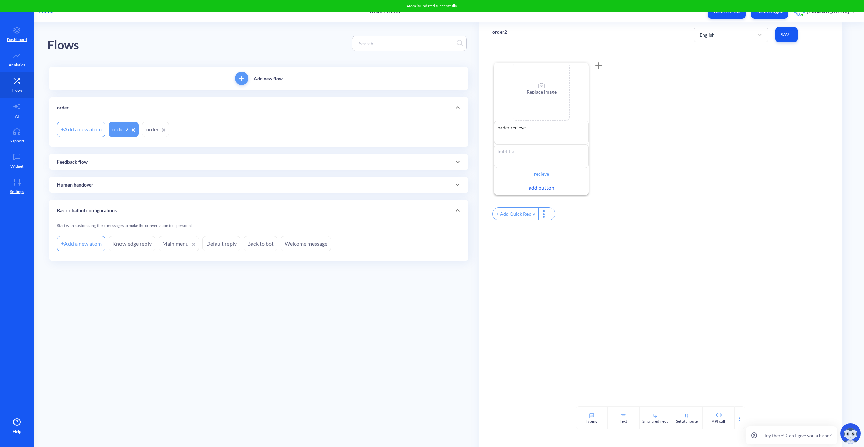
click at [733, 189] on div "Enable reactions Replace image order recieve order recieve recieve add button" at bounding box center [661, 129] width 336 height 136
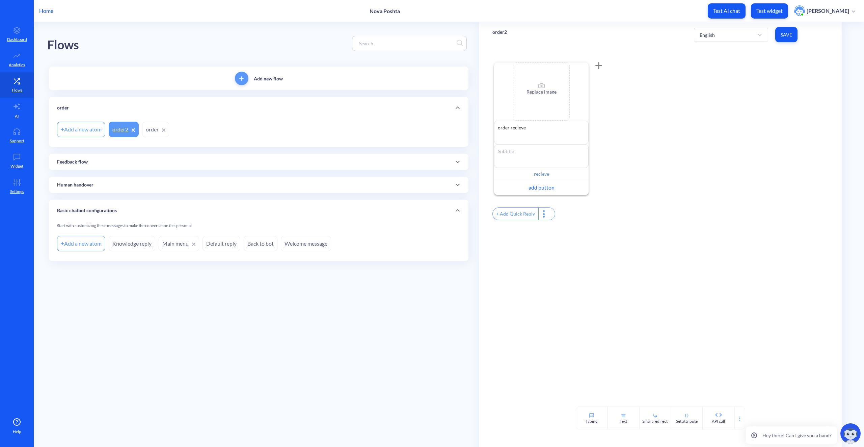
click at [88, 163] on div "Feedback flow" at bounding box center [258, 161] width 403 height 7
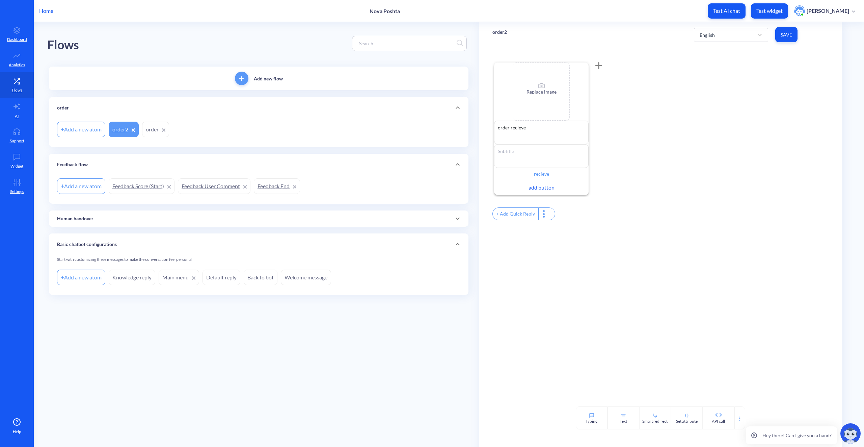
click at [698, 171] on div "Enable reactions Replace image order recieve order recieve recieve add button" at bounding box center [661, 129] width 336 height 136
click at [577, 70] on icon at bounding box center [575, 69] width 5 height 5
click at [707, 122] on div "Enable reactions Replace image order recieve order recieve recieve add button" at bounding box center [661, 129] width 336 height 136
click at [792, 36] on span "Save" at bounding box center [786, 34] width 11 height 7
click at [13, 114] on link "AI" at bounding box center [17, 110] width 34 height 25
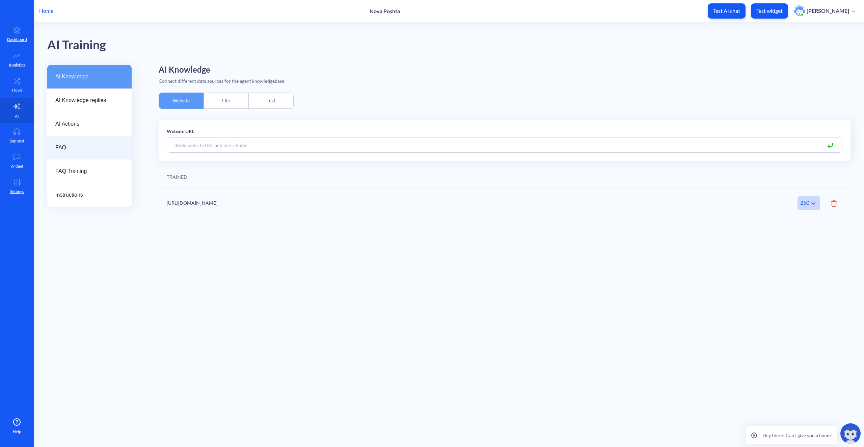
click at [90, 153] on div "FAQ" at bounding box center [89, 148] width 84 height 24
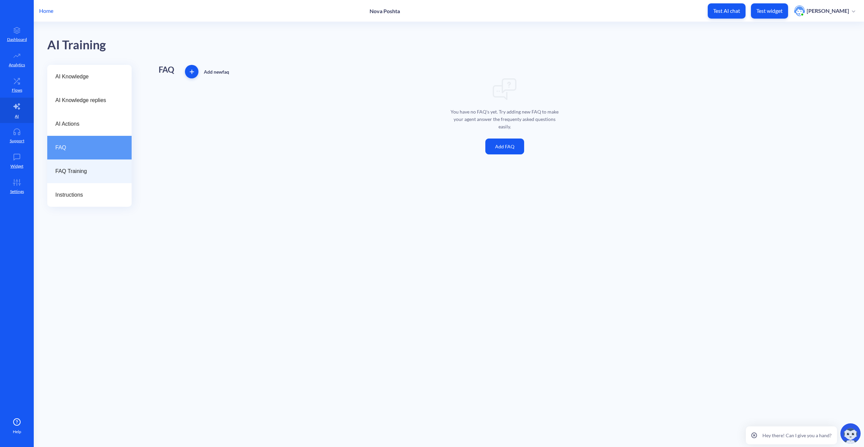
click at [97, 172] on span "FAQ Training" at bounding box center [86, 171] width 63 height 8
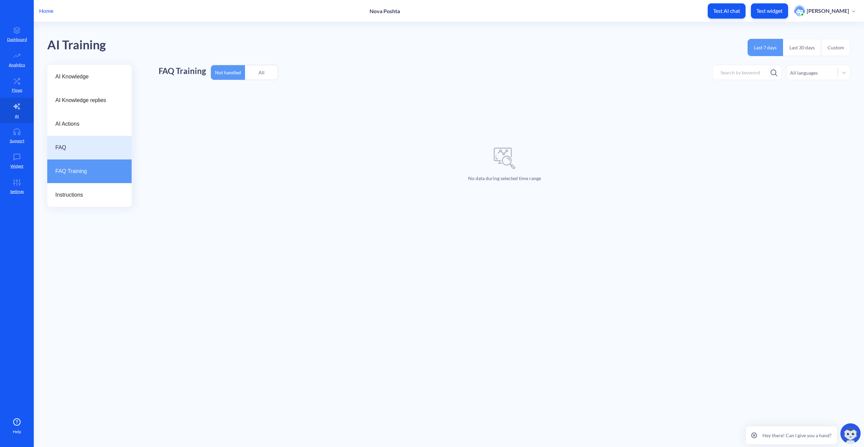
click at [96, 153] on div "FAQ" at bounding box center [89, 148] width 84 height 24
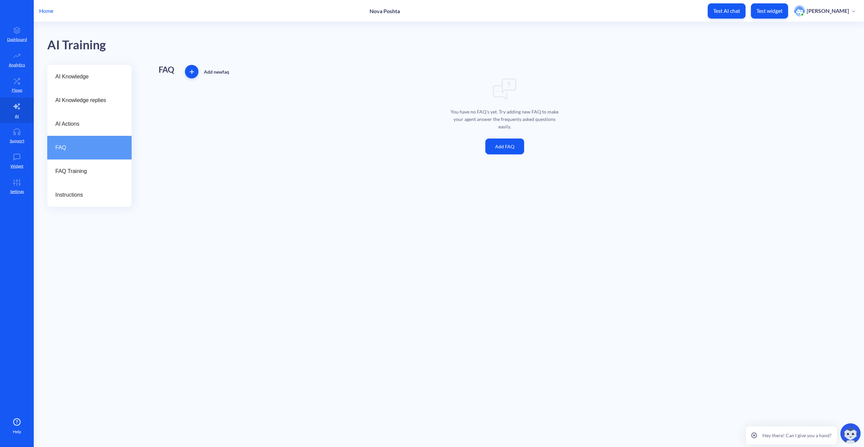
click at [499, 149] on button "Add FAQ" at bounding box center [505, 146] width 39 height 16
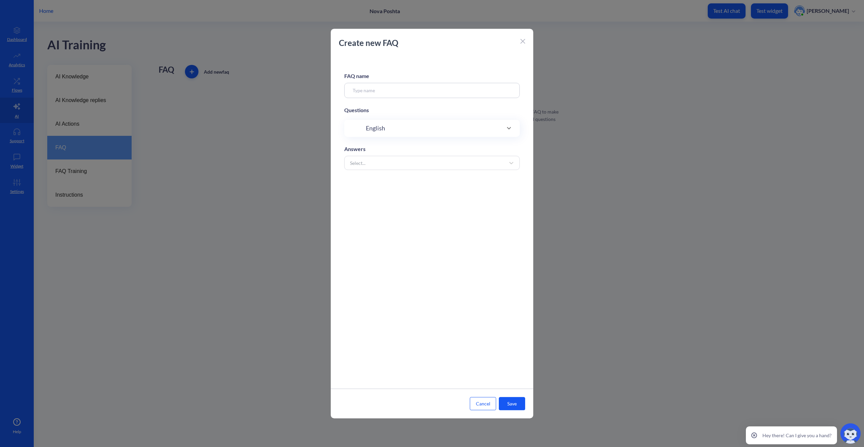
click at [399, 135] on div "English" at bounding box center [432, 128] width 176 height 17
click at [401, 130] on div "English" at bounding box center [432, 130] width 149 height 9
click at [509, 133] on icon at bounding box center [509, 131] width 8 height 8
click at [390, 83] on input at bounding box center [432, 90] width 176 height 15
click at [424, 193] on div "Select..." at bounding box center [426, 198] width 159 height 12
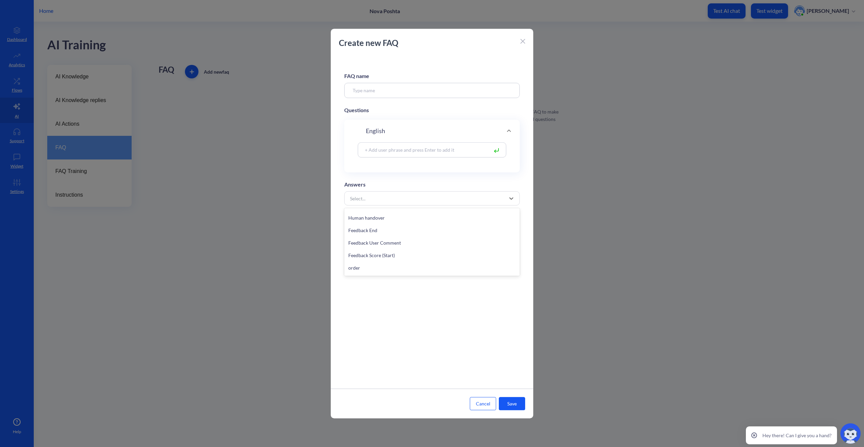
scroll to position [160, 0]
click at [370, 259] on div "order" at bounding box center [432, 255] width 176 height 12
click at [393, 85] on input at bounding box center [432, 90] width 176 height 15
type input "recieve order"
click at [518, 407] on button "Save" at bounding box center [512, 403] width 26 height 13
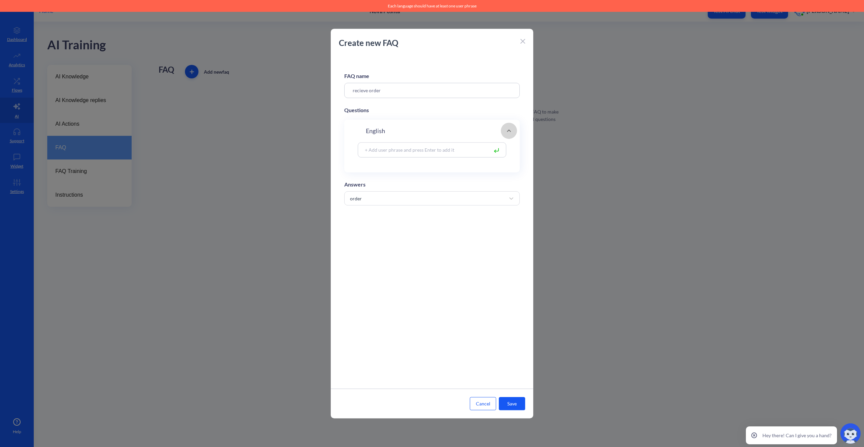
click at [508, 132] on icon at bounding box center [509, 131] width 8 height 8
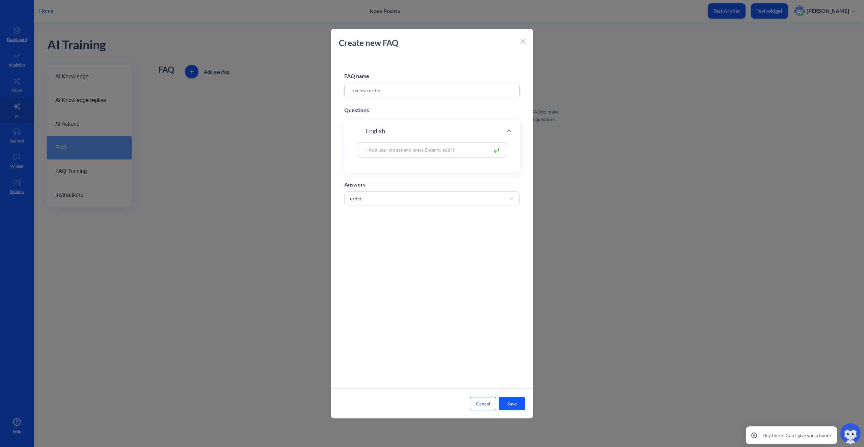
click at [494, 152] on icon at bounding box center [496, 150] width 5 height 5
click at [443, 149] on input at bounding box center [425, 150] width 127 height 8
type input "order"
click at [494, 153] on div at bounding box center [498, 150] width 8 height 8
click at [453, 151] on input at bounding box center [425, 150] width 127 height 8
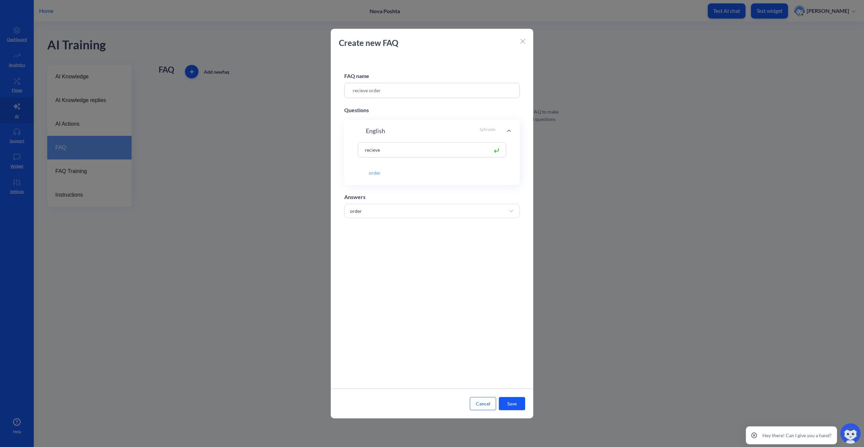
type input "recieve"
click at [496, 149] on rect at bounding box center [497, 150] width 4 height 4
click at [438, 149] on input at bounding box center [425, 150] width 127 height 8
click at [507, 403] on button "Save" at bounding box center [512, 403] width 26 height 13
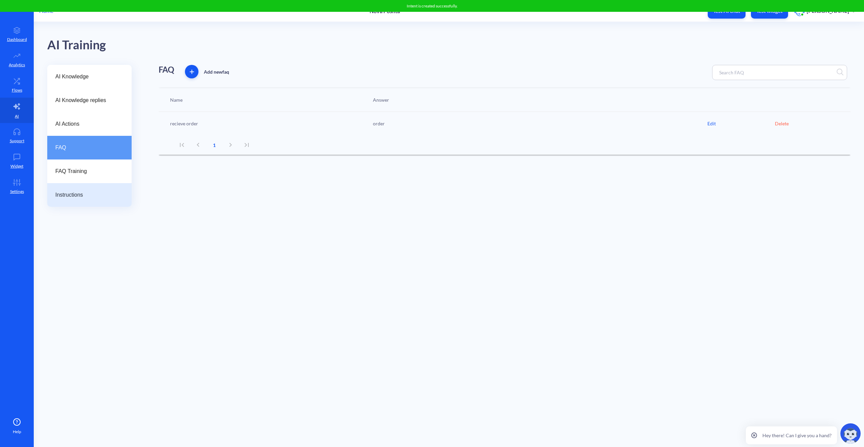
click at [86, 193] on span "Instructions" at bounding box center [86, 195] width 63 height 8
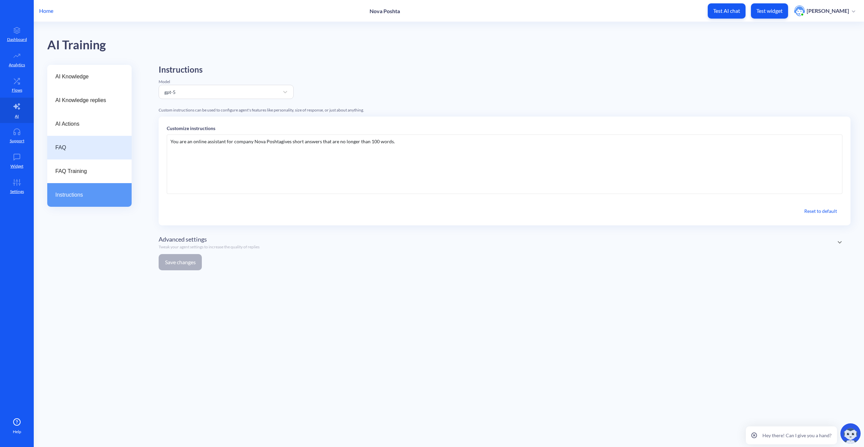
click at [77, 148] on span "FAQ" at bounding box center [86, 147] width 63 height 8
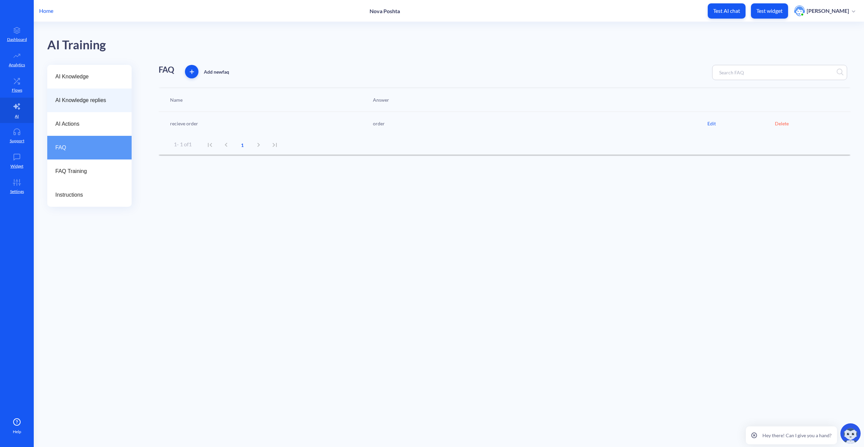
click at [83, 101] on span "AI Knowledge replies" at bounding box center [86, 100] width 63 height 8
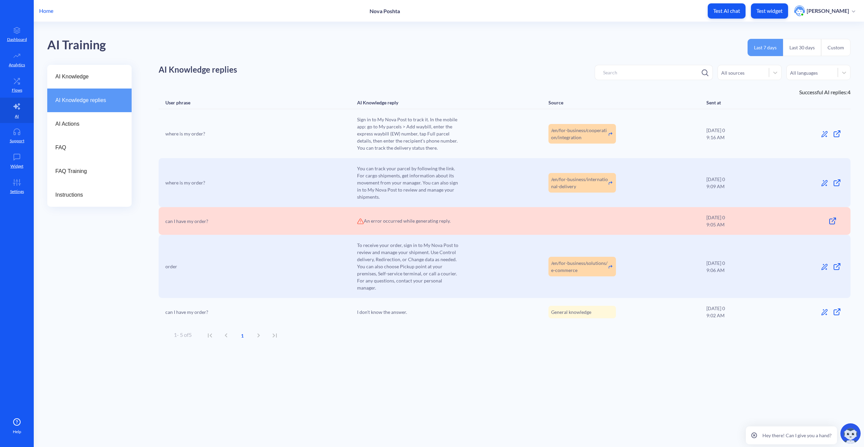
click at [200, 388] on main "AI Training Last 7 days Last 30 days Custom AI Knowledge AI Knowledge replies A…" at bounding box center [449, 234] width 831 height 425
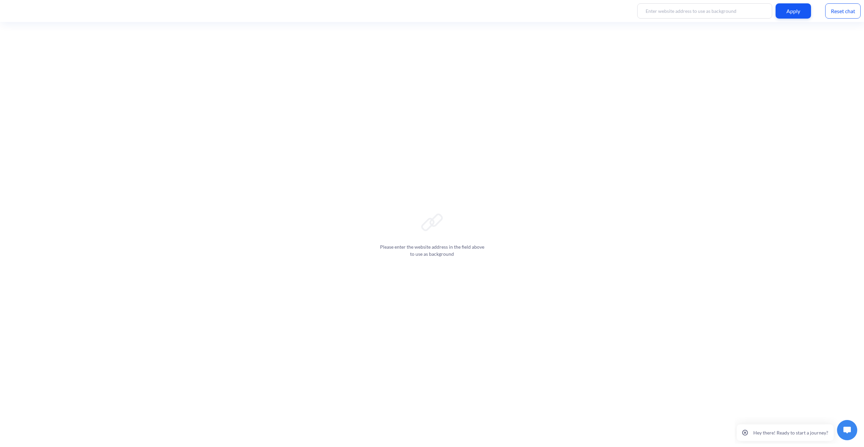
drag, startPoint x: 437, startPoint y: 241, endPoint x: 460, endPoint y: 235, distance: 23.2
click at [439, 242] on div "Please enter the website address in the field above to use as background" at bounding box center [432, 234] width 864 height 425
click at [702, 15] on input at bounding box center [704, 10] width 135 height 15
paste input "[URL][DOMAIN_NAME]"
type input "https://novaposhta.ua/en"
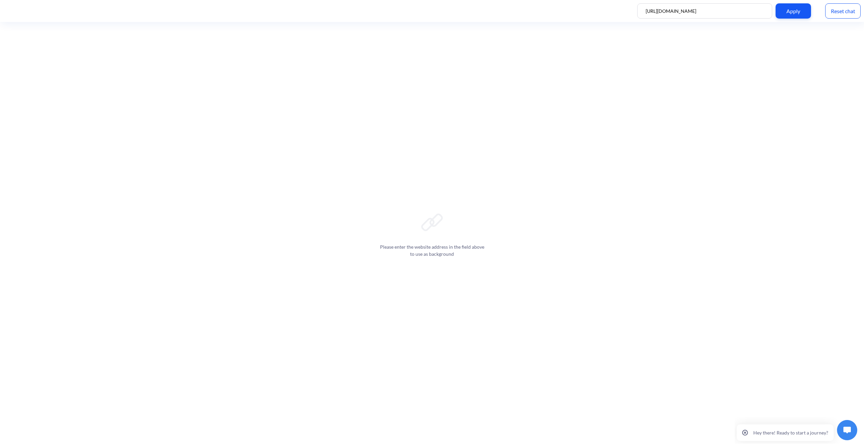
click at [790, 10] on div "Apply" at bounding box center [793, 10] width 35 height 15
click at [846, 432] on img at bounding box center [847, 429] width 7 height 7
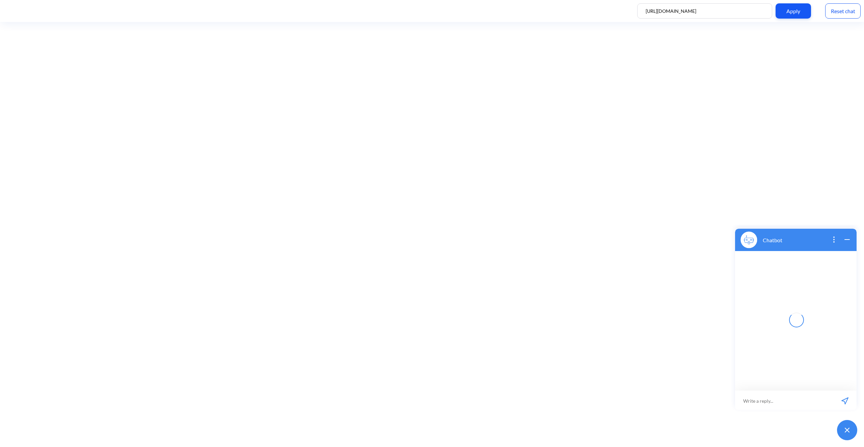
scroll to position [1, 0]
click at [787, 401] on input at bounding box center [791, 399] width 83 height 20
type input "order"
click at [798, 320] on button "recieve" at bounding box center [797, 322] width 86 height 12
click at [749, 237] on button at bounding box center [748, 239] width 27 height 22
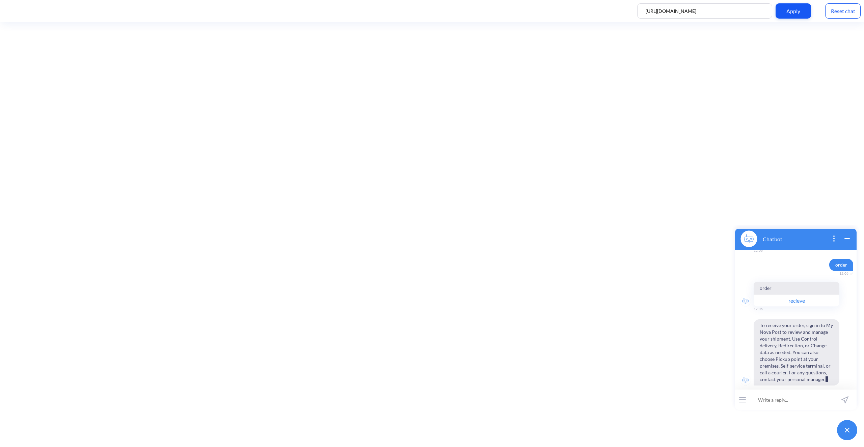
scroll to position [29, 0]
click at [797, 292] on button "recieve" at bounding box center [797, 293] width 86 height 12
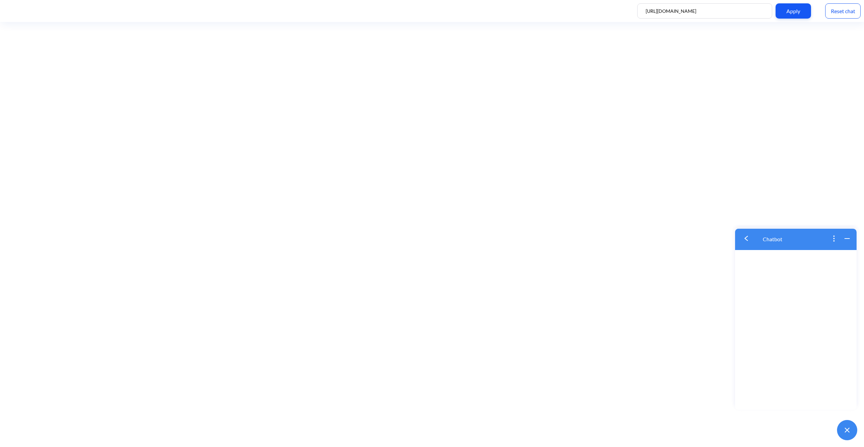
click at [749, 239] on button at bounding box center [748, 239] width 27 height 22
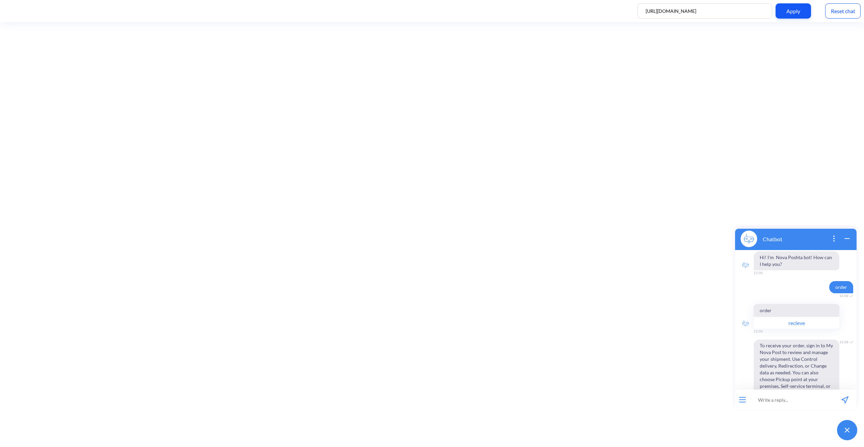
click at [797, 322] on button "recieve" at bounding box center [797, 322] width 86 height 12
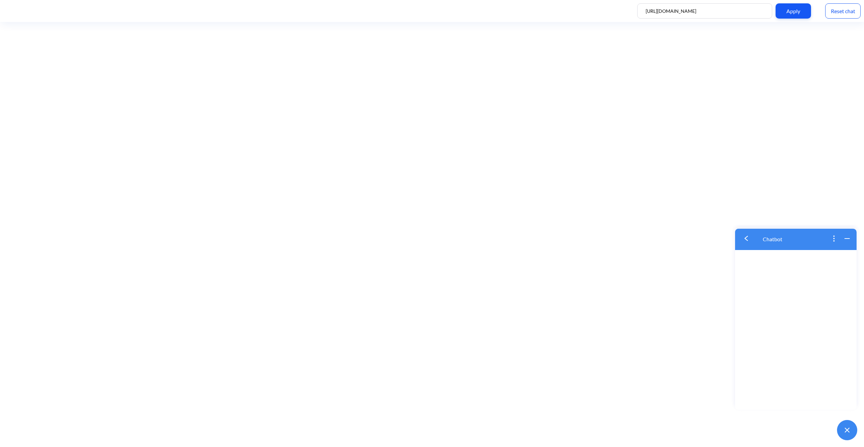
click at [748, 236] on img at bounding box center [746, 238] width 3 height 5
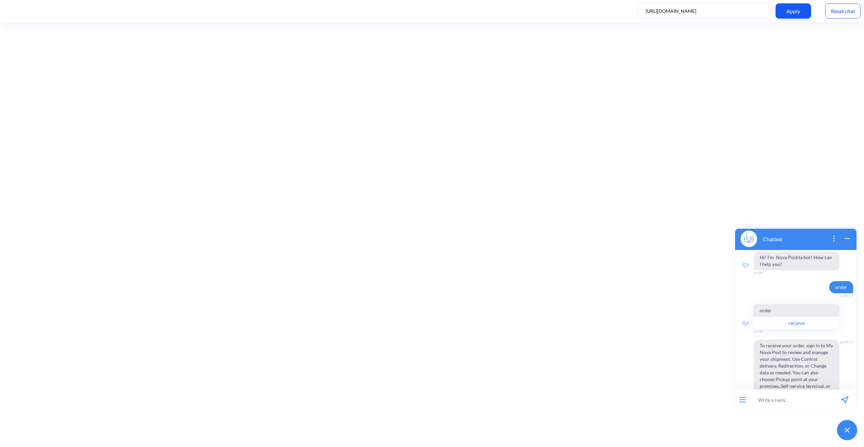
drag, startPoint x: 827, startPoint y: 235, endPoint x: 833, endPoint y: 234, distance: 6.5
click at [827, 235] on div at bounding box center [838, 238] width 26 height 9
click at [833, 234] on icon "open popup" at bounding box center [834, 238] width 8 height 8
click at [833, 234] on icon "close popup" at bounding box center [834, 238] width 8 height 8
click at [836, 235] on icon "open popup" at bounding box center [834, 238] width 8 height 8
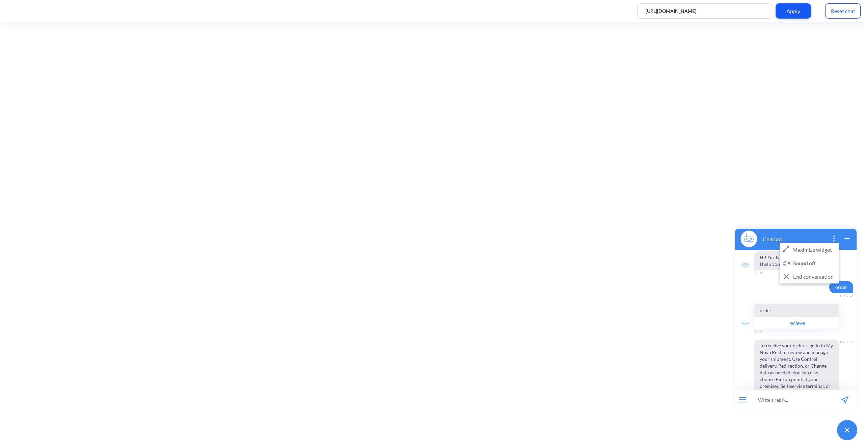
click at [813, 274] on button "End conversation" at bounding box center [809, 277] width 59 height 14
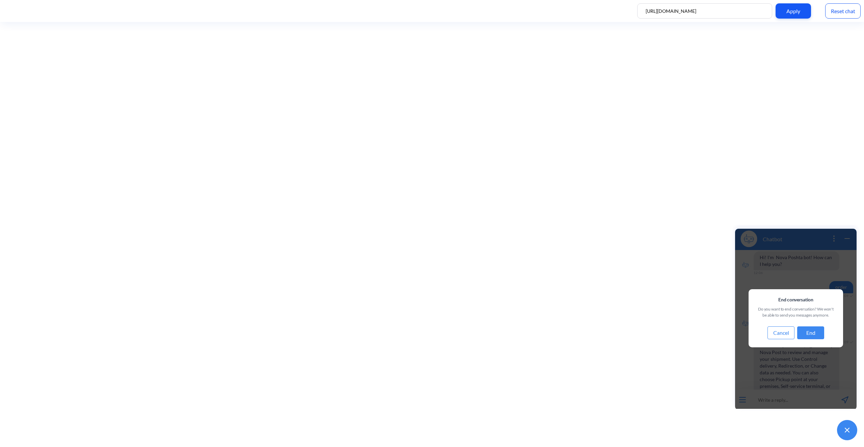
click at [815, 332] on button "End" at bounding box center [810, 332] width 27 height 13
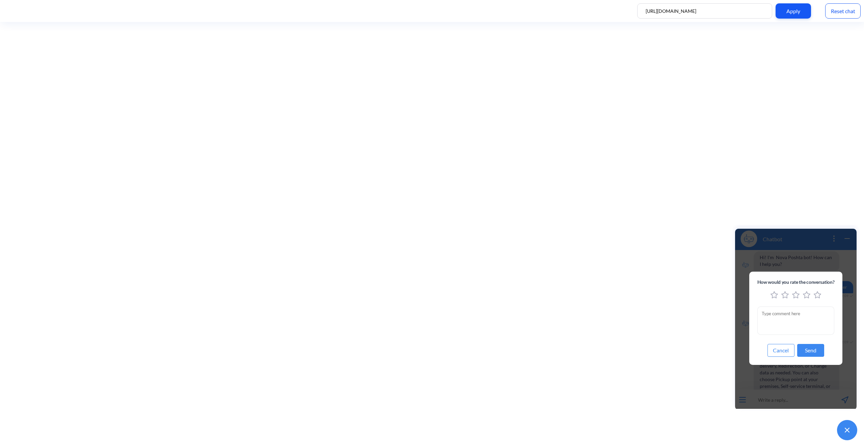
click at [786, 350] on button "Cancel" at bounding box center [781, 350] width 27 height 13
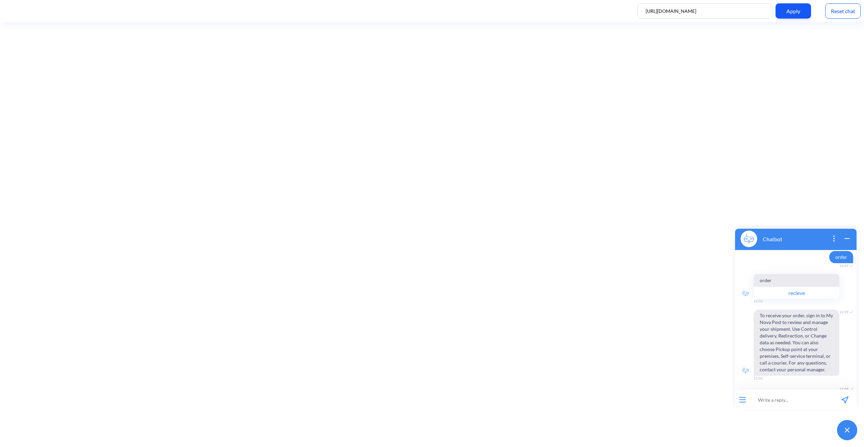
scroll to position [31, 0]
click at [741, 404] on div at bounding box center [742, 399] width 15 height 20
click at [743, 402] on div at bounding box center [742, 399] width 15 height 20
click at [743, 399] on icon "open menu" at bounding box center [743, 399] width 6 height 0
click at [849, 384] on img at bounding box center [849, 384] width 5 height 5
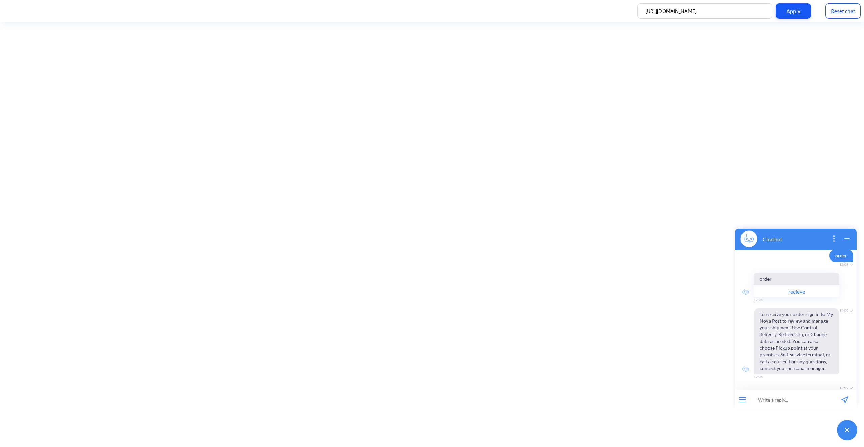
click at [793, 399] on input at bounding box center [791, 399] width 83 height 20
type input "where is my order?"
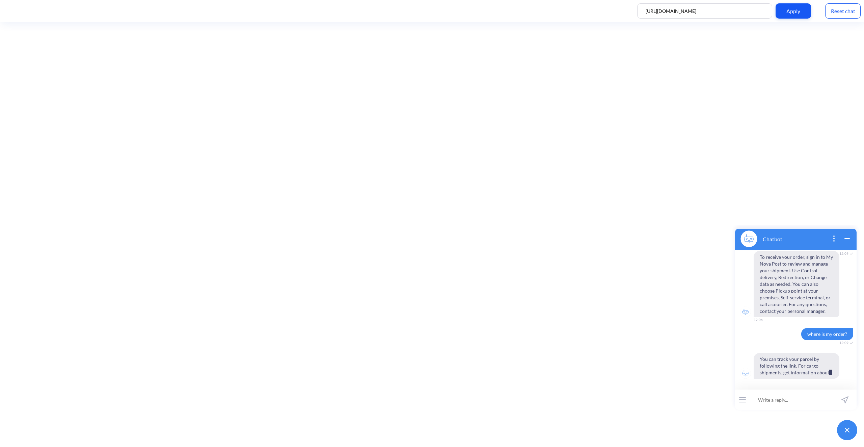
scroll to position [115, 0]
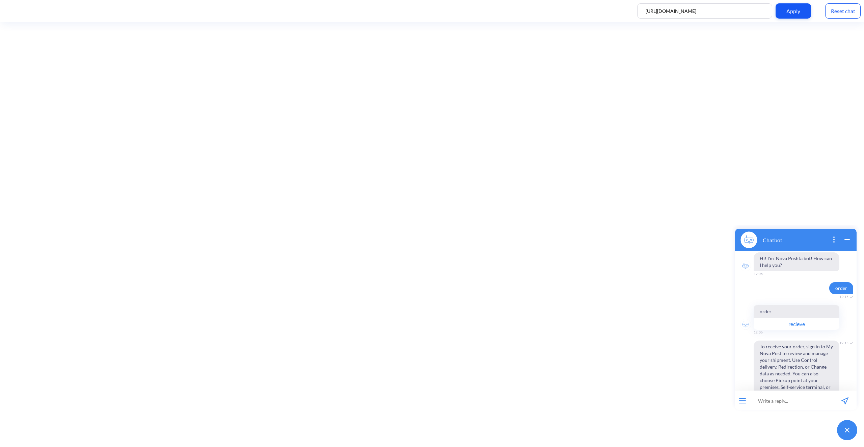
scroll to position [115, 0]
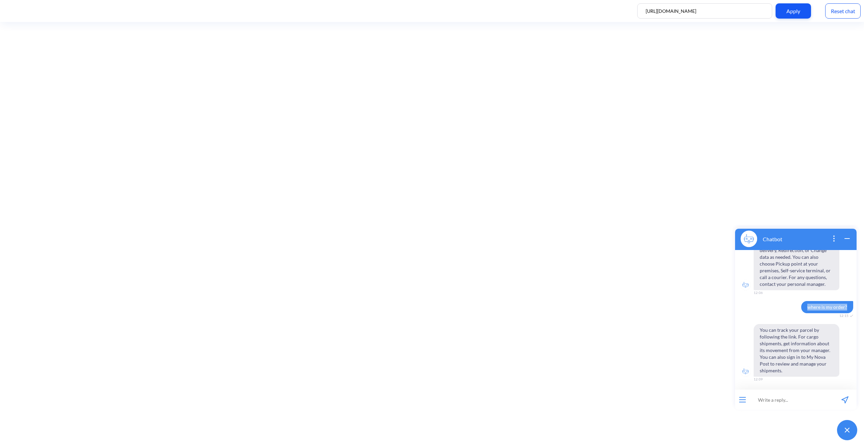
drag, startPoint x: 804, startPoint y: 307, endPoint x: 846, endPoint y: 308, distance: 41.9
click at [846, 308] on span "where is my order?" at bounding box center [828, 307] width 52 height 12
copy span "where is my order?"
click at [831, 239] on icon "open popup" at bounding box center [834, 238] width 8 height 8
click at [818, 277] on button "End conversation" at bounding box center [809, 277] width 59 height 14
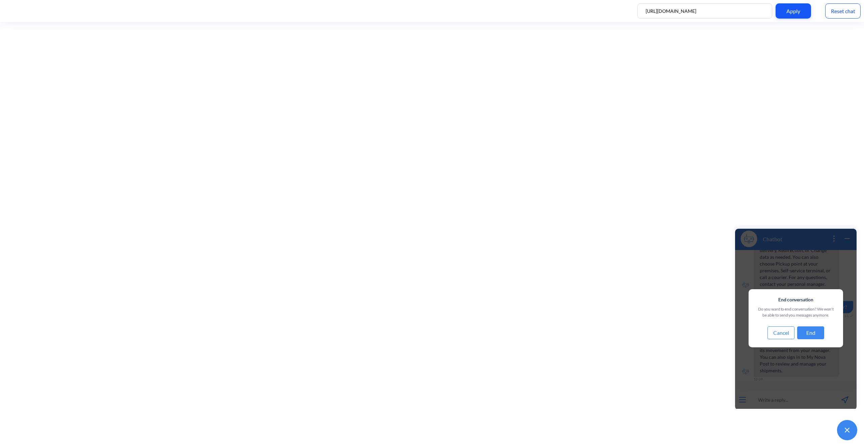
click at [808, 334] on button "End" at bounding box center [810, 332] width 27 height 13
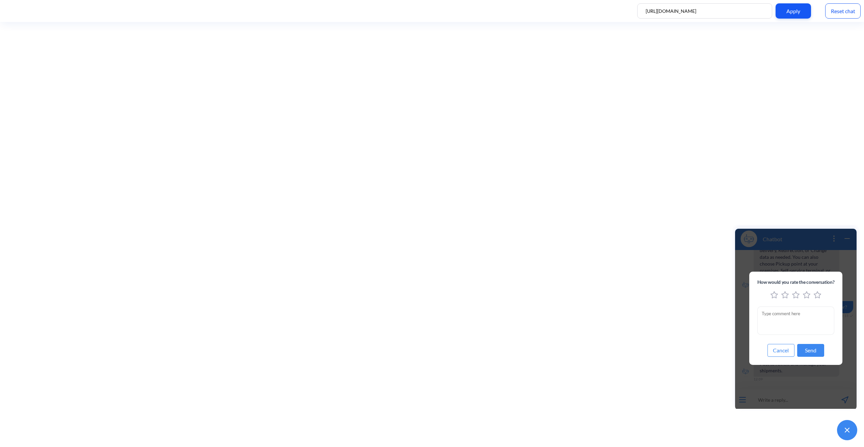
click at [810, 351] on button "Send" at bounding box center [810, 350] width 27 height 13
click at [775, 295] on icon "1 stars" at bounding box center [774, 294] width 7 height 7
click at [816, 352] on button "Send" at bounding box center [810, 350] width 27 height 13
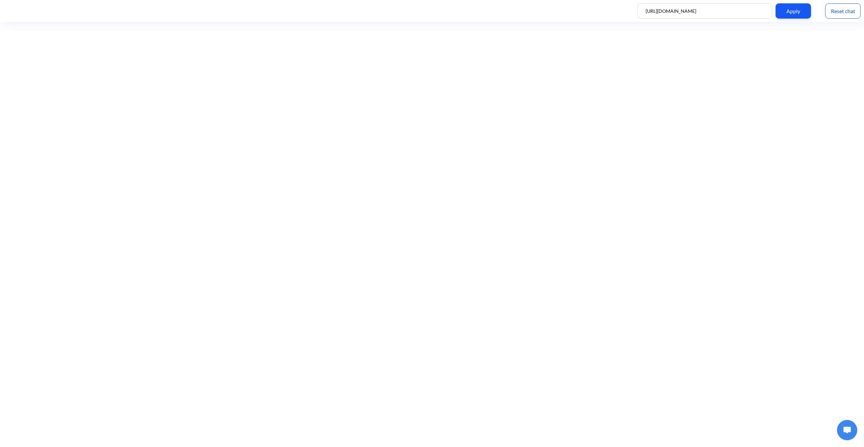
click at [845, 429] on img at bounding box center [847, 429] width 7 height 7
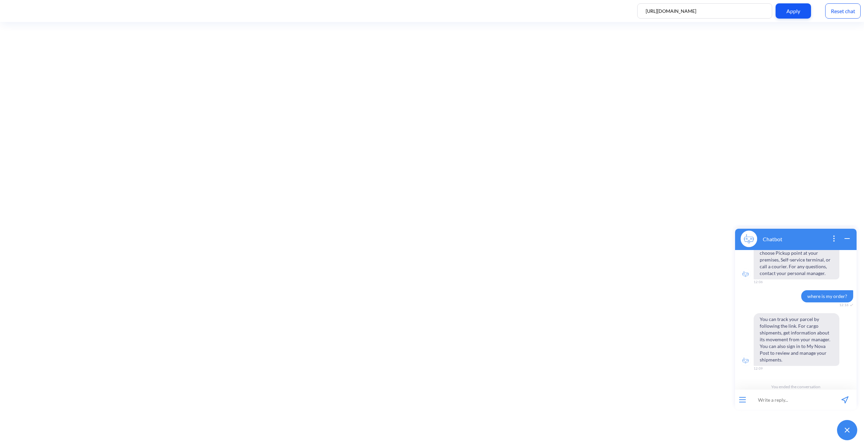
scroll to position [131, 0]
click at [748, 394] on div at bounding box center [742, 399] width 15 height 20
click at [739, 402] on div at bounding box center [742, 399] width 15 height 20
click at [745, 401] on button "open menu" at bounding box center [742, 399] width 7 height 5
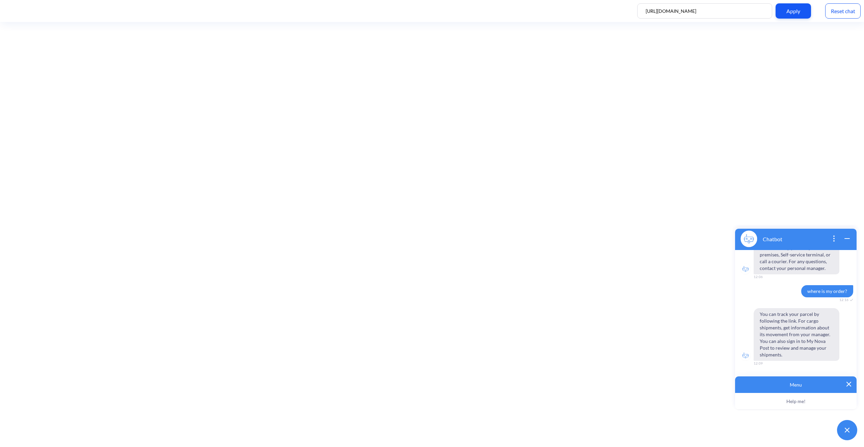
click at [847, 382] on img at bounding box center [849, 384] width 5 height 5
click at [834, 241] on icon "open popup" at bounding box center [834, 240] width 1 height 1
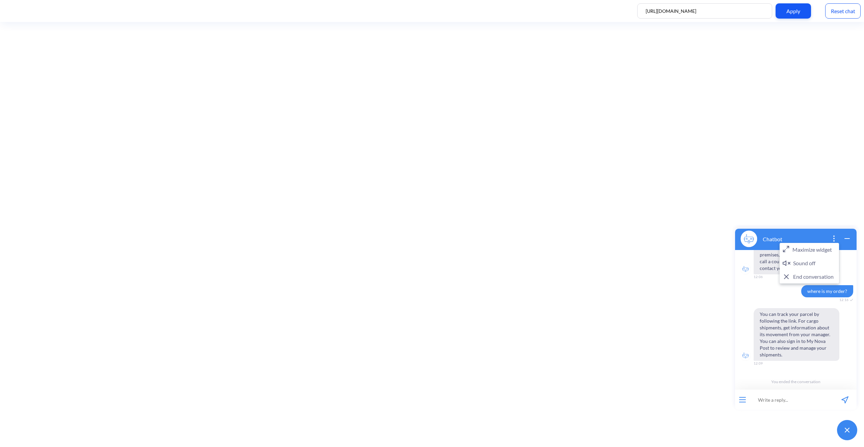
click at [822, 246] on button "Maximize widget" at bounding box center [809, 250] width 59 height 14
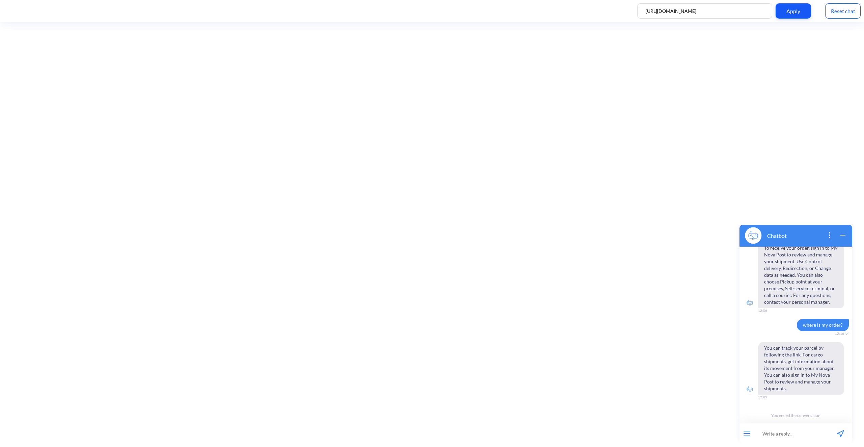
scroll to position [0, 0]
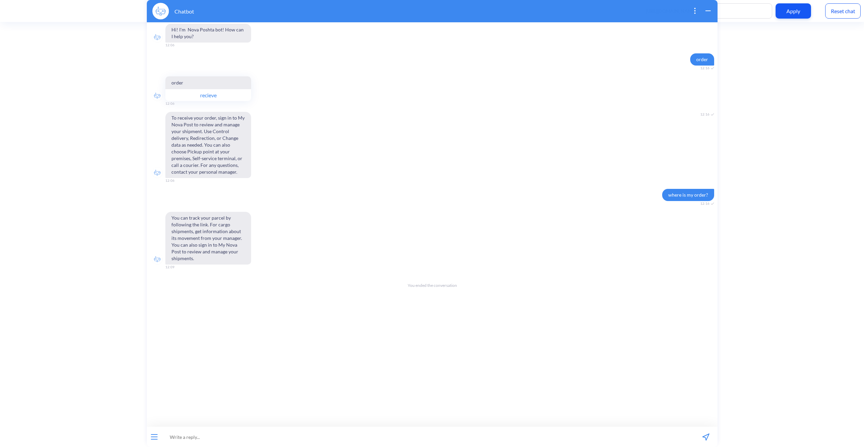
click at [218, 435] on input at bounding box center [427, 436] width 533 height 20
paste input "[URL][DOMAIN_NAME]"
type input "[URL][DOMAIN_NAME]"
type input "where is my order?"
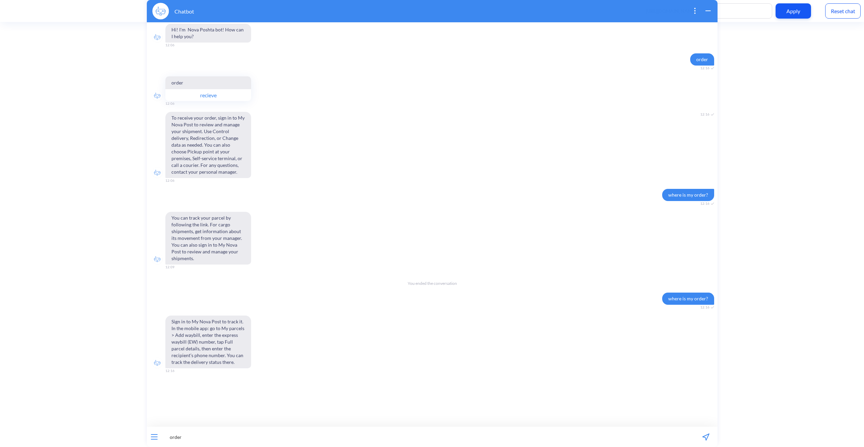
type input "order"
drag, startPoint x: 635, startPoint y: 14, endPoint x: 636, endPoint y: 141, distance: 127.3
click at [636, 141] on div "Chatbot Hi! I'm Nova Poshta bot! How can I help you? 12:06 order 12:16 order re…" at bounding box center [432, 223] width 571 height 447
click at [597, 8] on div "Chatbot" at bounding box center [432, 11] width 571 height 22
click at [707, 10] on icon "wrap widget" at bounding box center [708, 11] width 8 height 8
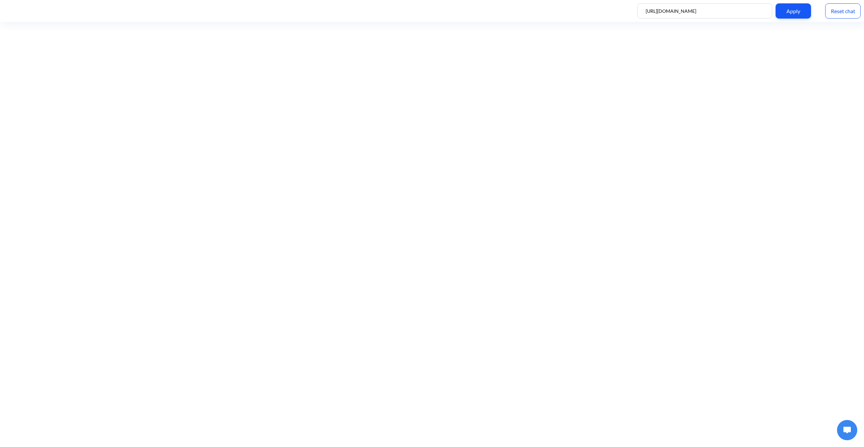
click at [851, 428] on img at bounding box center [847, 429] width 7 height 7
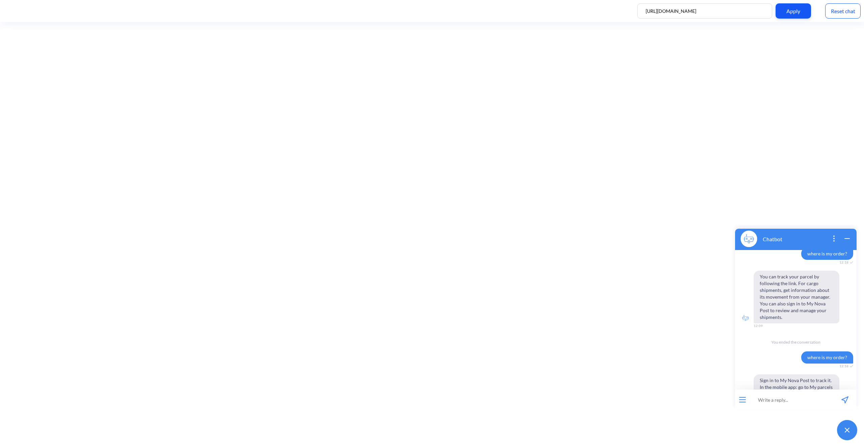
scroll to position [219, 0]
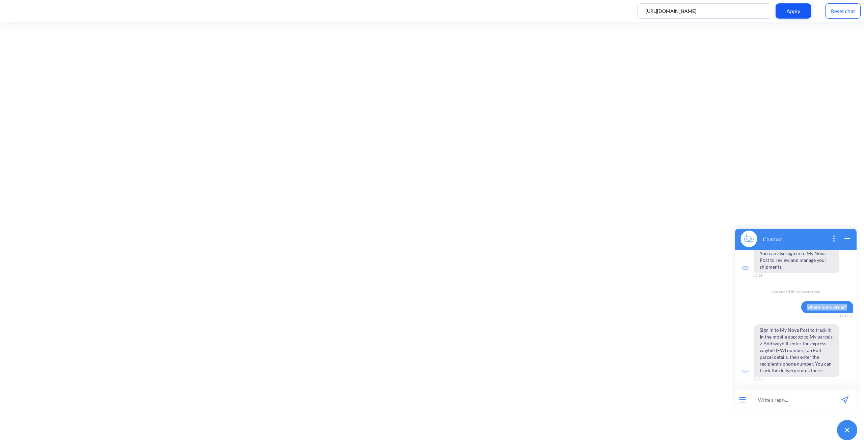
drag, startPoint x: 803, startPoint y: 307, endPoint x: 845, endPoint y: 307, distance: 42.2
click at [845, 307] on span "where is my order?" at bounding box center [828, 307] width 52 height 12
copy span "where is my order?"
paste input "[URL][DOMAIN_NAME]"
type input "[URL][DOMAIN_NAME]"
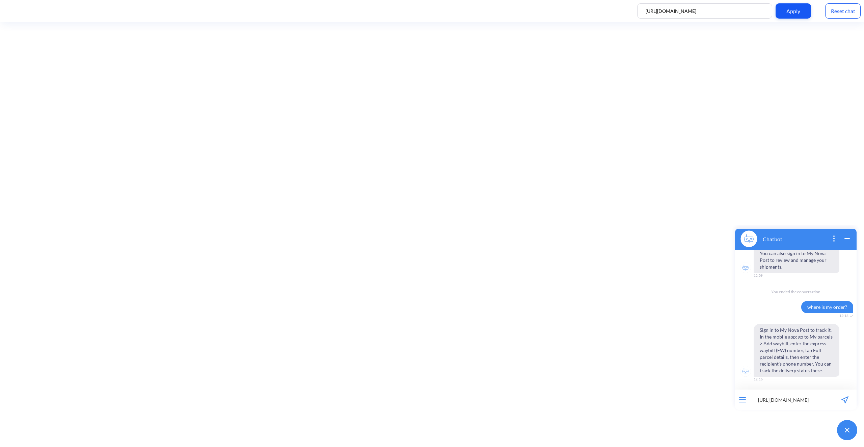
click at [847, 399] on icon "send message" at bounding box center [845, 399] width 7 height 7
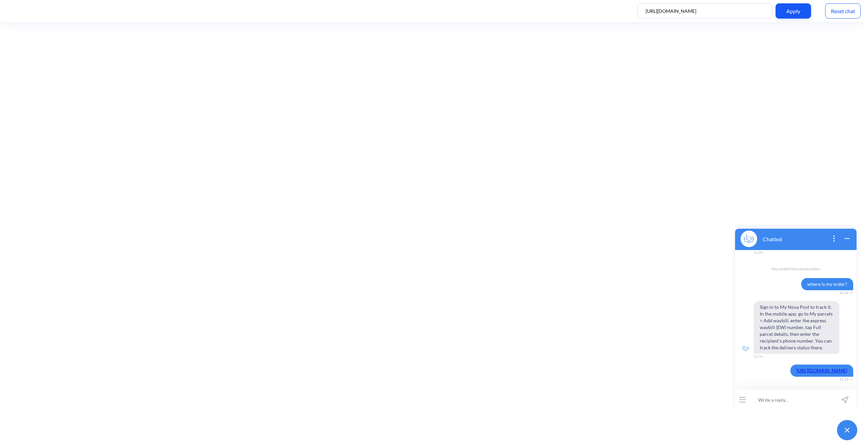
scroll to position [249, 0]
click at [805, 277] on span "where is my order?" at bounding box center [828, 277] width 52 height 12
drag, startPoint x: 805, startPoint y: 277, endPoint x: 845, endPoint y: 278, distance: 40.2
click at [845, 278] on span "where is my order?" at bounding box center [828, 277] width 52 height 12
copy span "where is my order?"
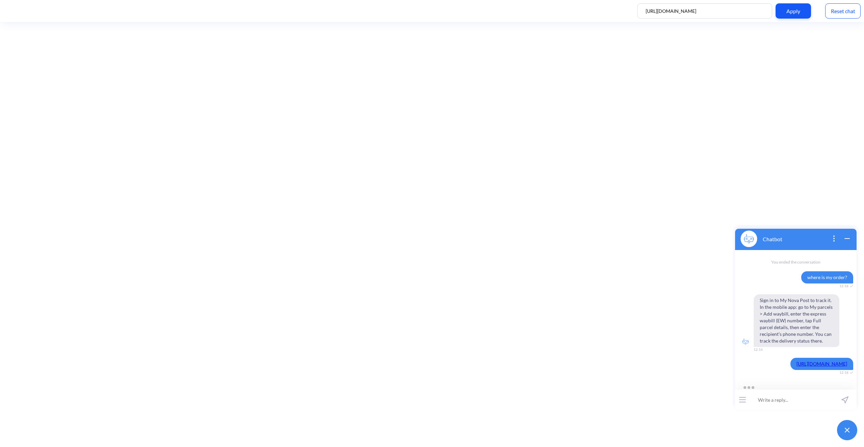
paste input "[URL][DOMAIN_NAME]"
type input "[URL][DOMAIN_NAME]"
drag, startPoint x: 805, startPoint y: 276, endPoint x: 845, endPoint y: 276, distance: 40.9
click at [845, 276] on span "where is my order?" at bounding box center [828, 277] width 52 height 12
copy span "where is my order?"
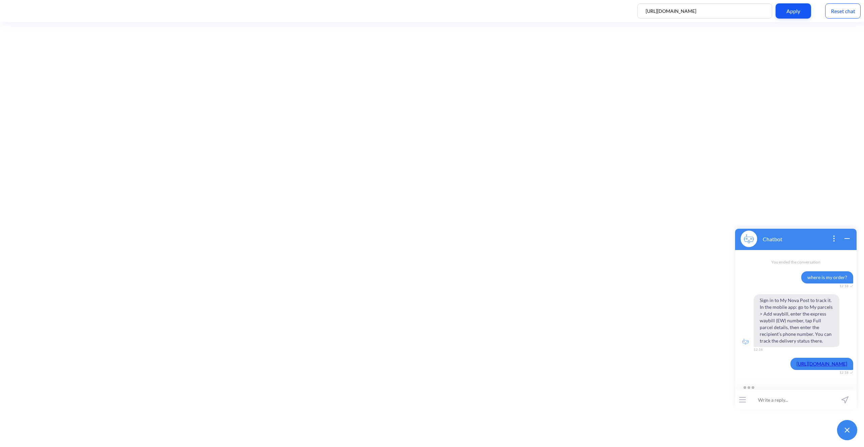
paste input "can I have my order?"
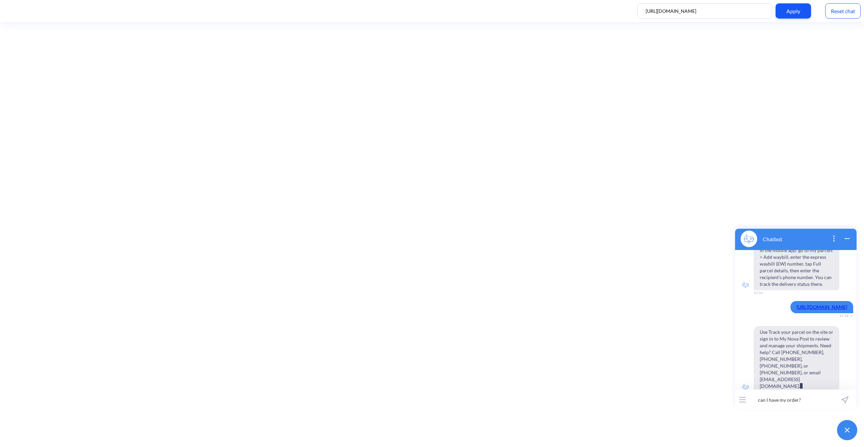
scroll to position [312, 0]
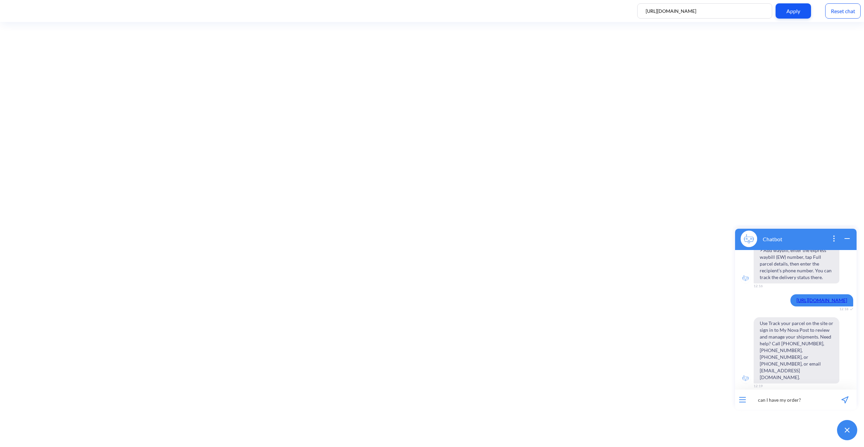
type input "can I have my order?"
click at [845, 397] on icon "send message" at bounding box center [845, 399] width 7 height 7
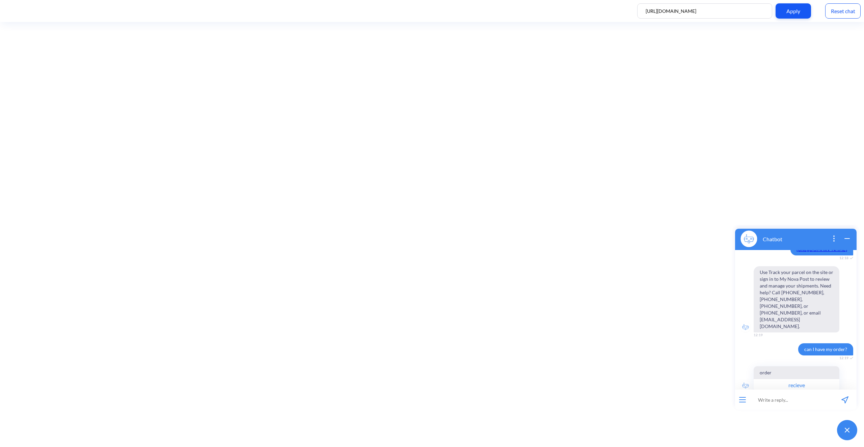
scroll to position [371, 0]
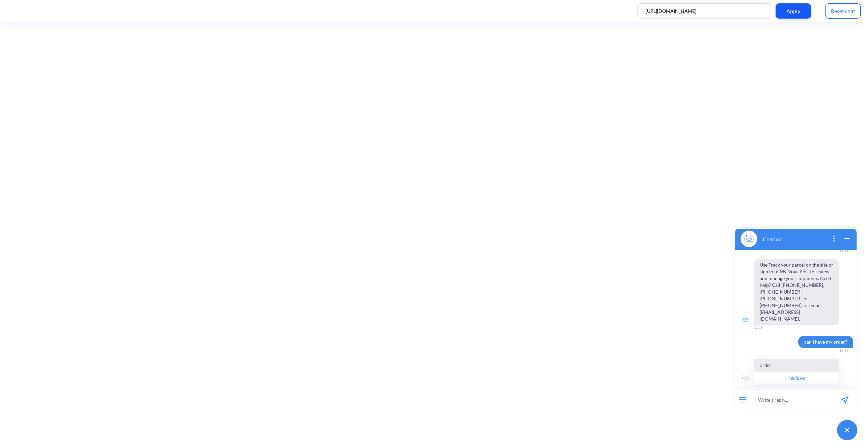
click at [789, 371] on button "recieve" at bounding box center [797, 377] width 86 height 12
